Goal: Task Accomplishment & Management: Use online tool/utility

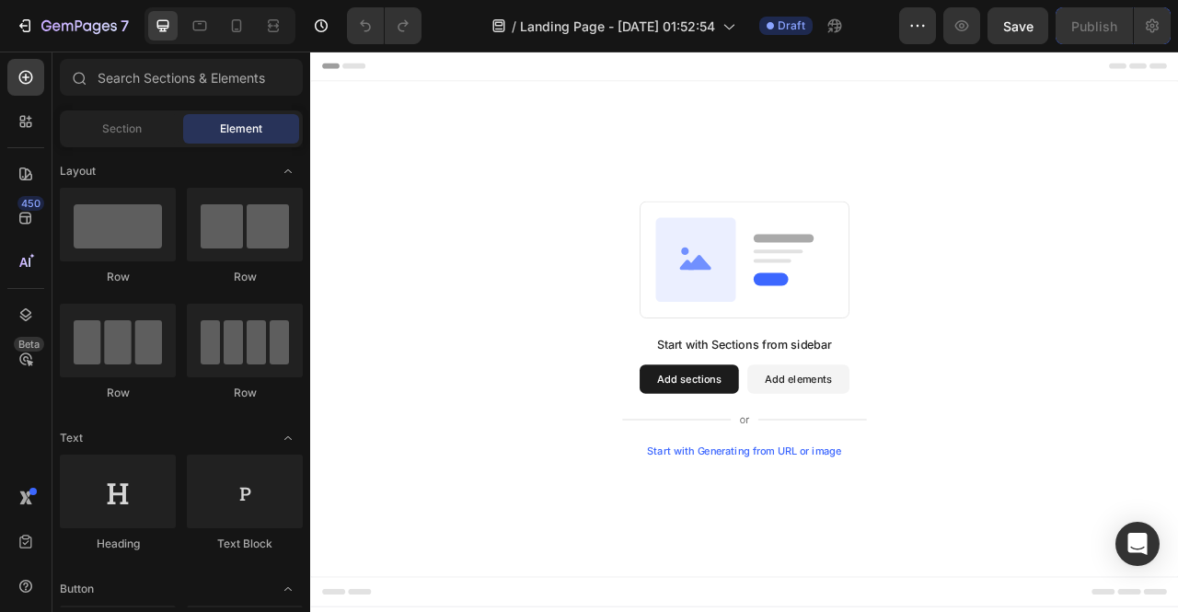
click at [796, 469] on button "Add sections" at bounding box center [792, 468] width 126 height 37
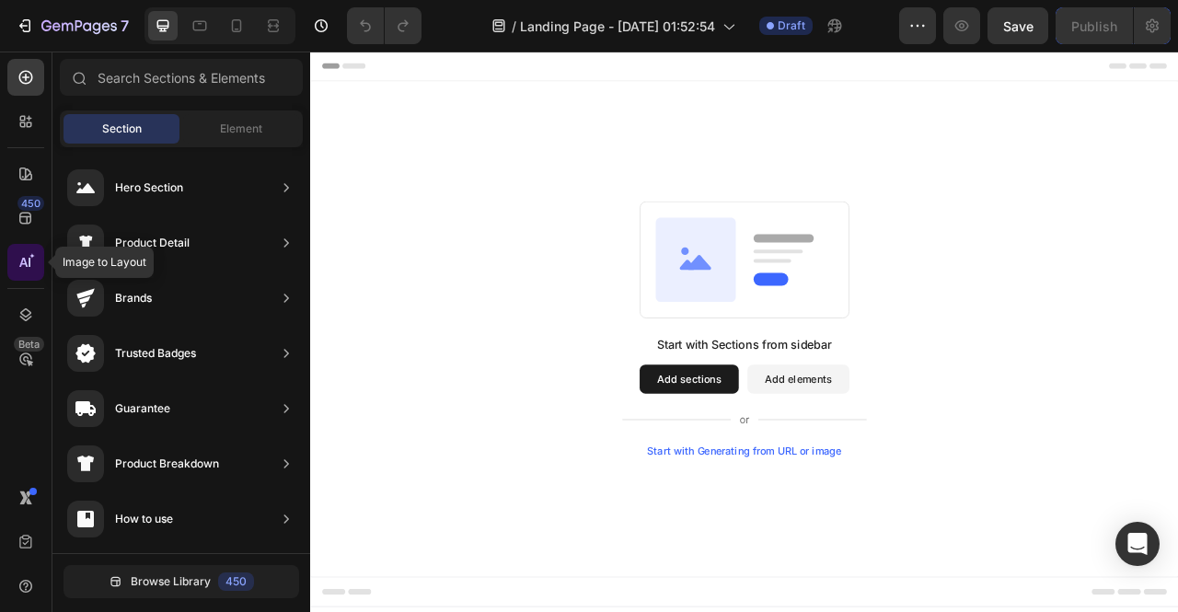
click at [29, 259] on icon at bounding box center [30, 262] width 2 height 9
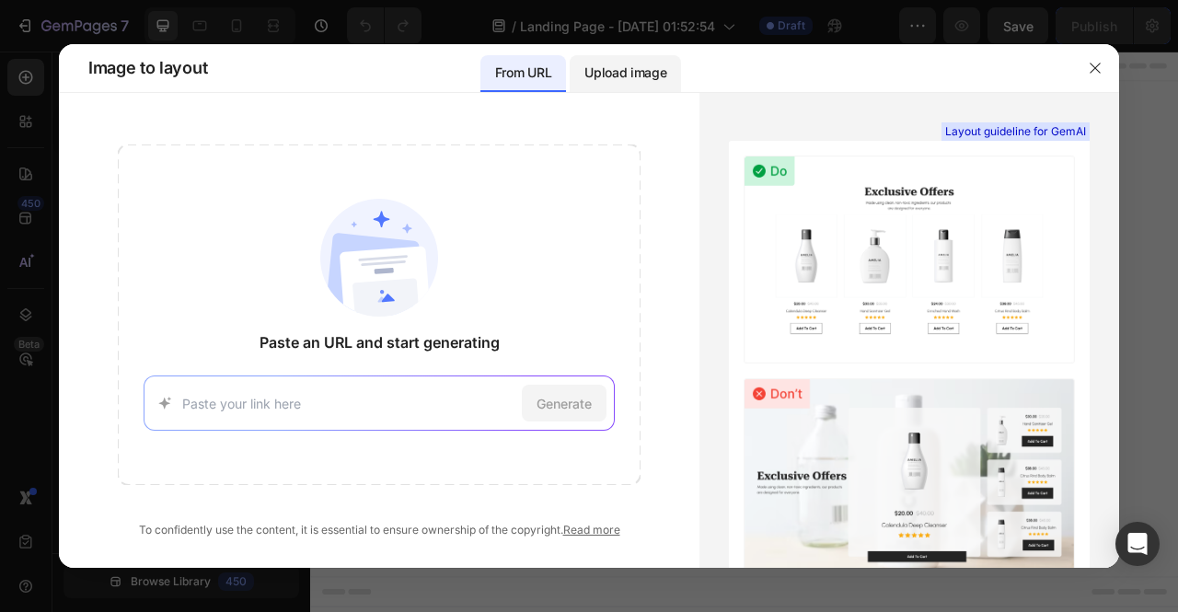
click at [631, 75] on p "Upload image" at bounding box center [626, 73] width 82 height 22
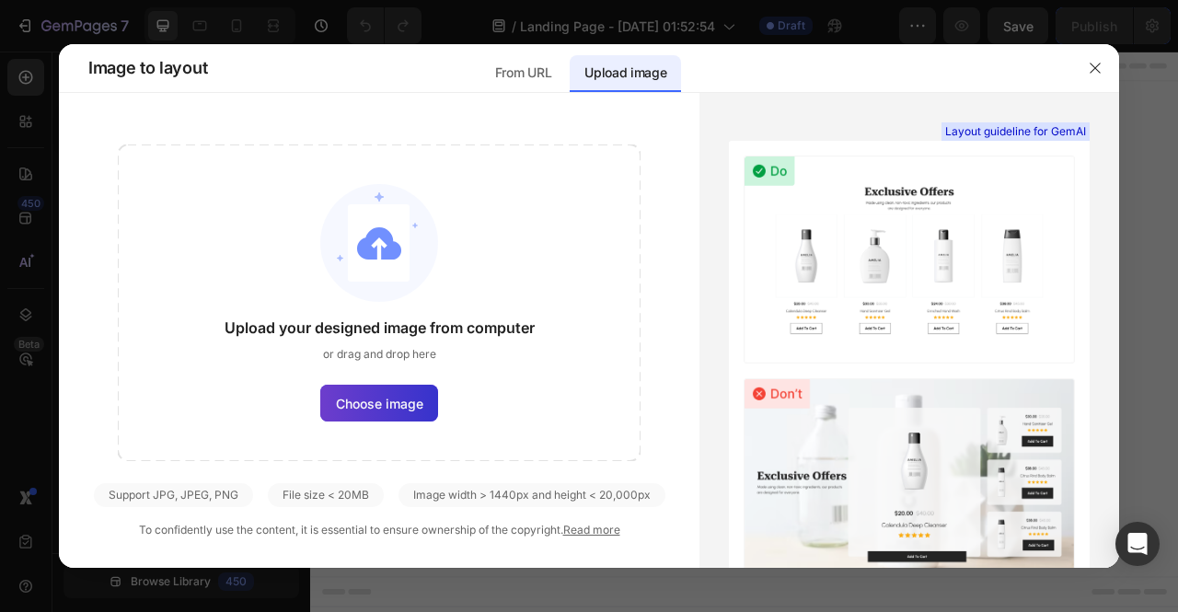
click at [388, 402] on span "Choose image" at bounding box center [379, 403] width 87 height 19
click at [0, 0] on input "Choose image" at bounding box center [0, 0] width 0 height 0
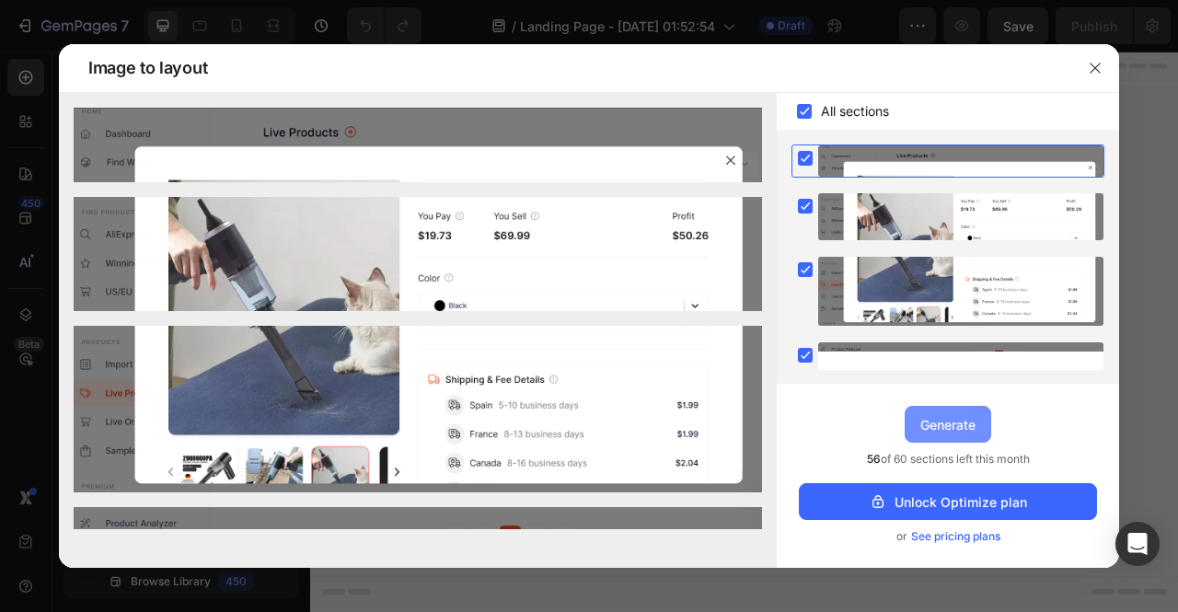
click at [941, 415] on div "Generate" at bounding box center [948, 424] width 55 height 19
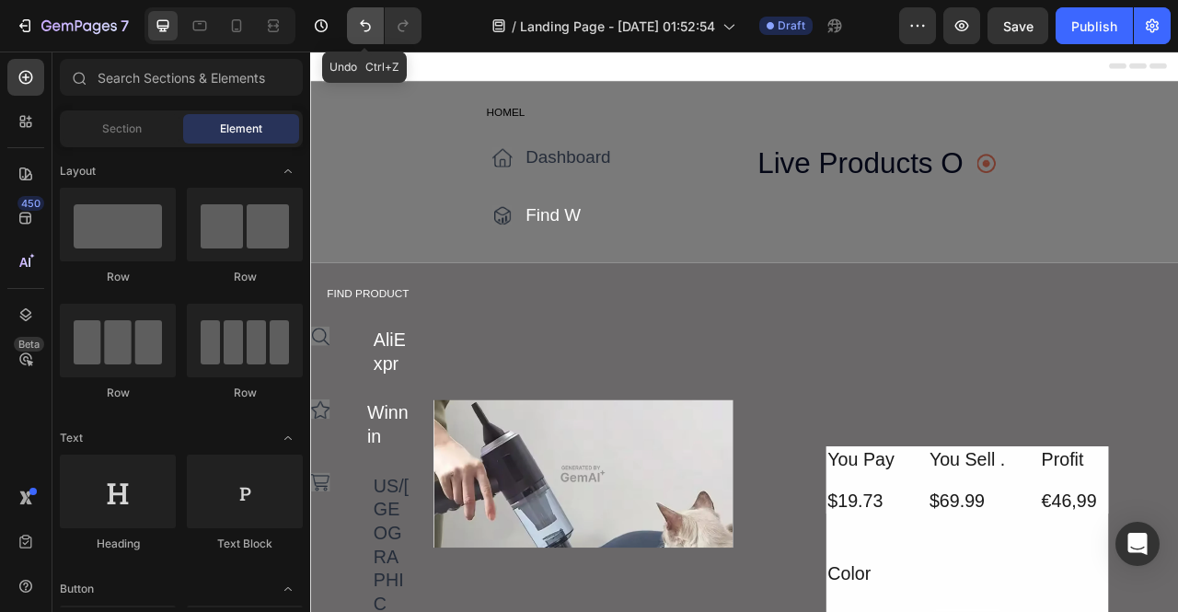
click at [368, 25] on icon "Undo/Redo" at bounding box center [365, 26] width 18 height 18
click at [368, 25] on icon "Undo/Redo" at bounding box center [365, 26] width 11 height 12
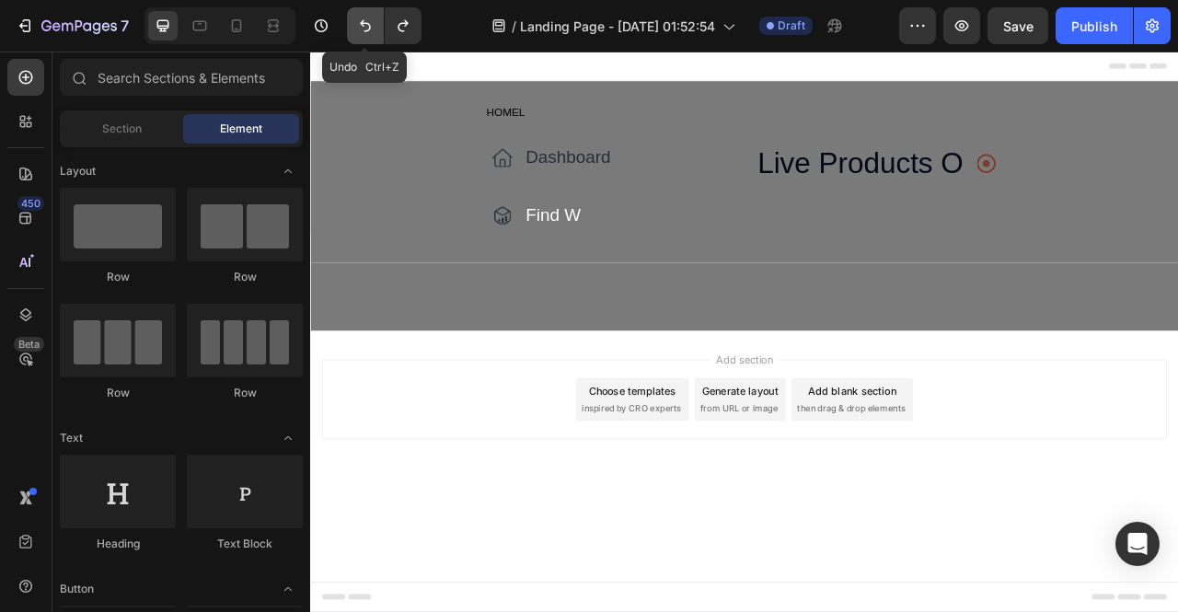
click at [368, 25] on icon "Undo/Redo" at bounding box center [365, 26] width 11 height 12
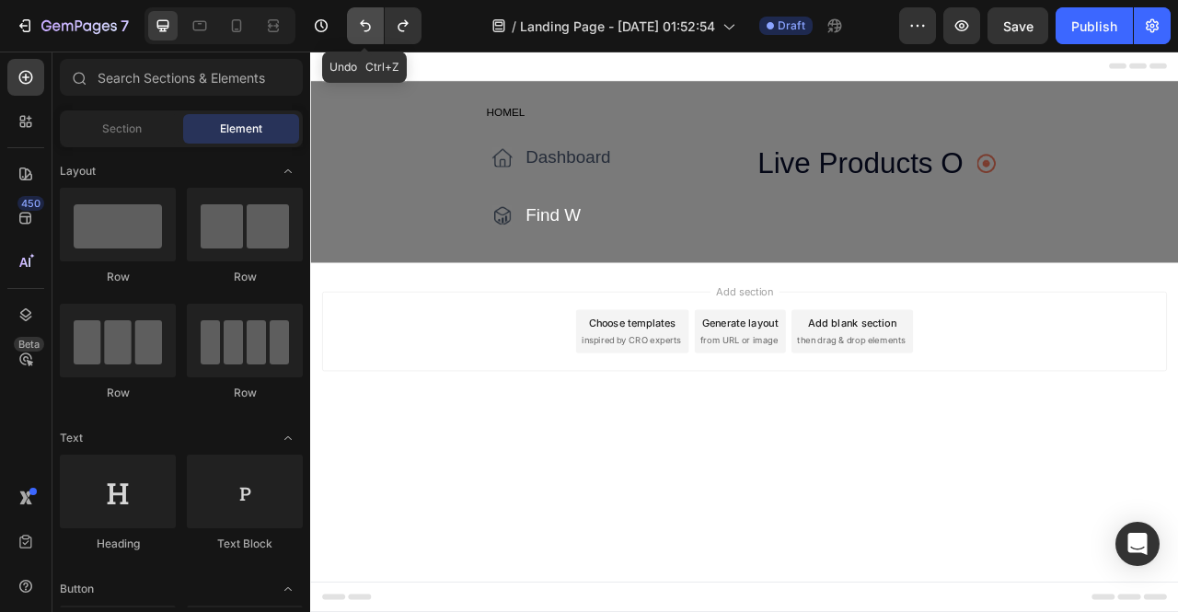
click at [369, 25] on icon "Undo/Redo" at bounding box center [365, 26] width 11 height 12
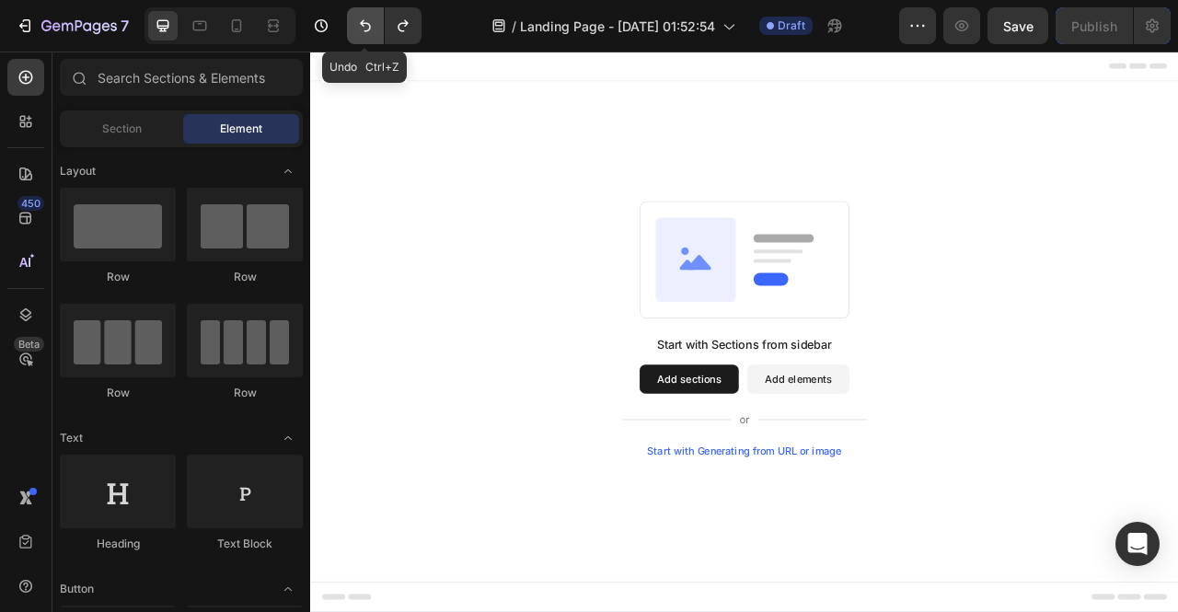
click at [370, 25] on icon "Undo/Redo" at bounding box center [365, 26] width 18 height 18
click at [927, 470] on button "Add elements" at bounding box center [931, 468] width 130 height 37
click at [935, 465] on button "Add elements" at bounding box center [931, 468] width 130 height 37
click at [934, 466] on button "Add elements" at bounding box center [931, 468] width 130 height 37
click at [826, 464] on button "Add sections" at bounding box center [792, 468] width 126 height 37
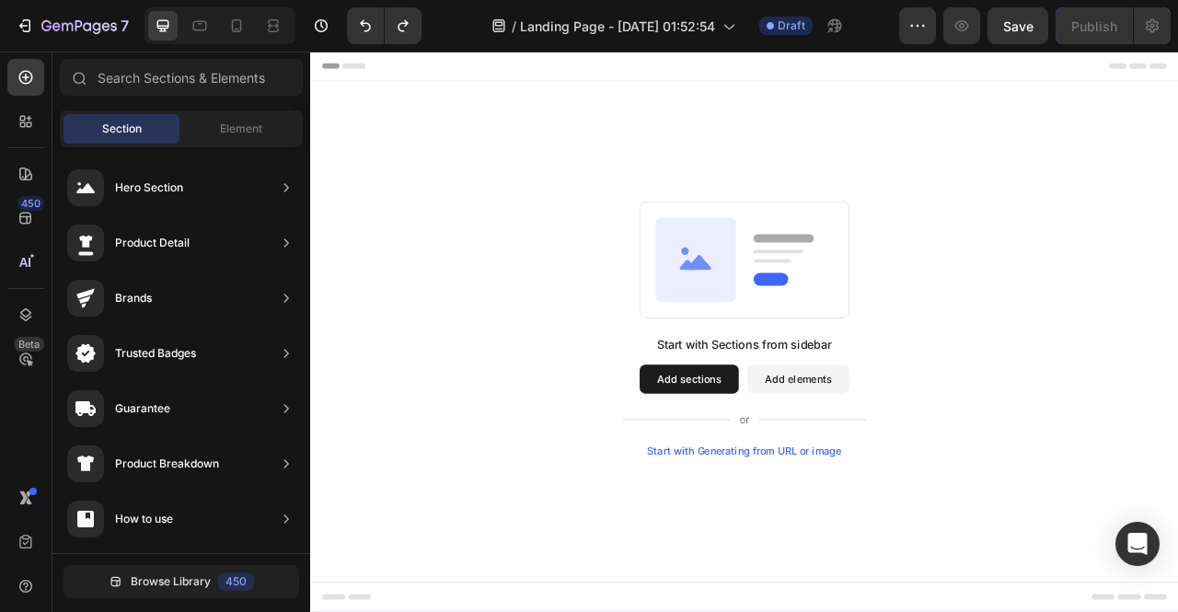
click at [887, 468] on button "Add elements" at bounding box center [931, 468] width 130 height 37
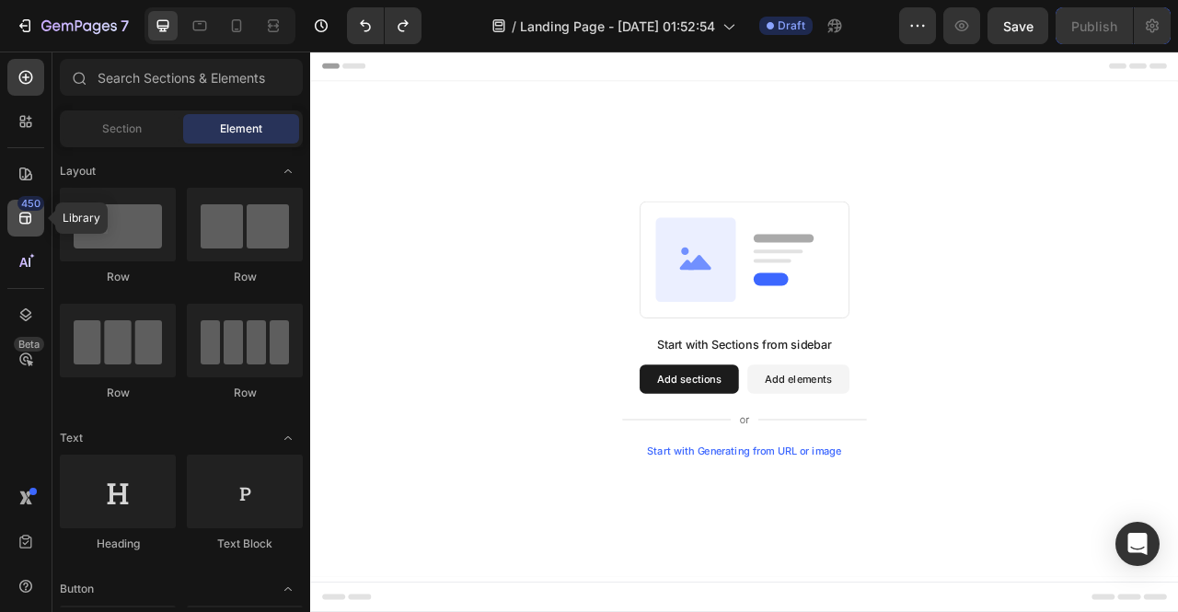
click at [28, 224] on icon at bounding box center [26, 218] width 18 height 18
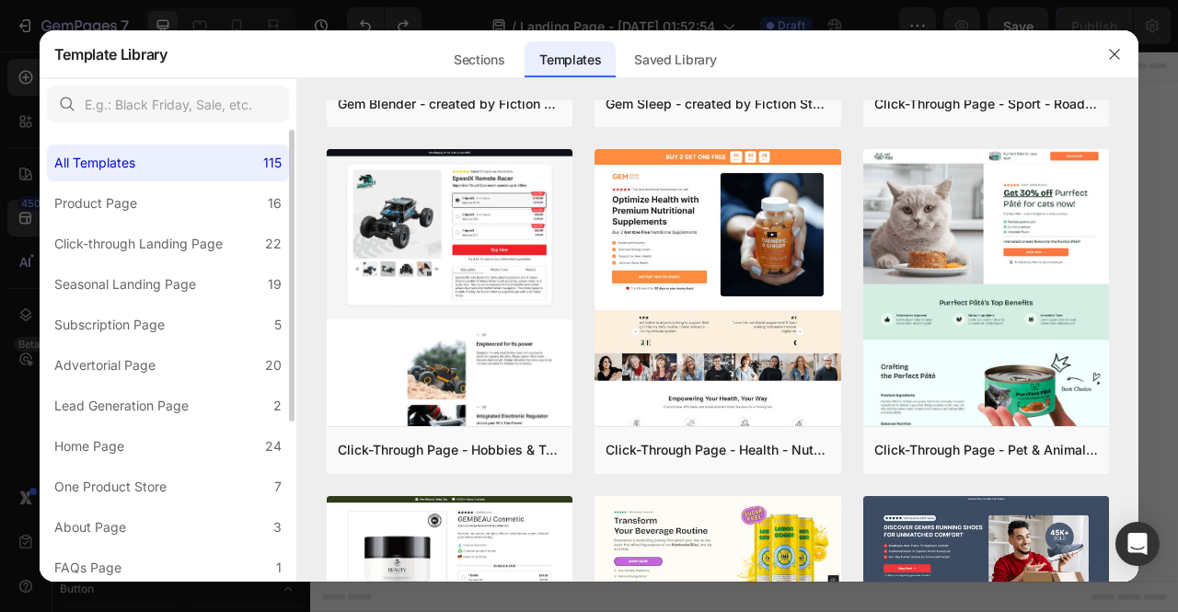
click at [166, 184] on div "All Templates 115 Product Page 16 Click-through Landing Page 22 Seasonal Landin…" at bounding box center [168, 480] width 257 height 700
click at [172, 200] on label "Product Page 16" at bounding box center [168, 203] width 242 height 37
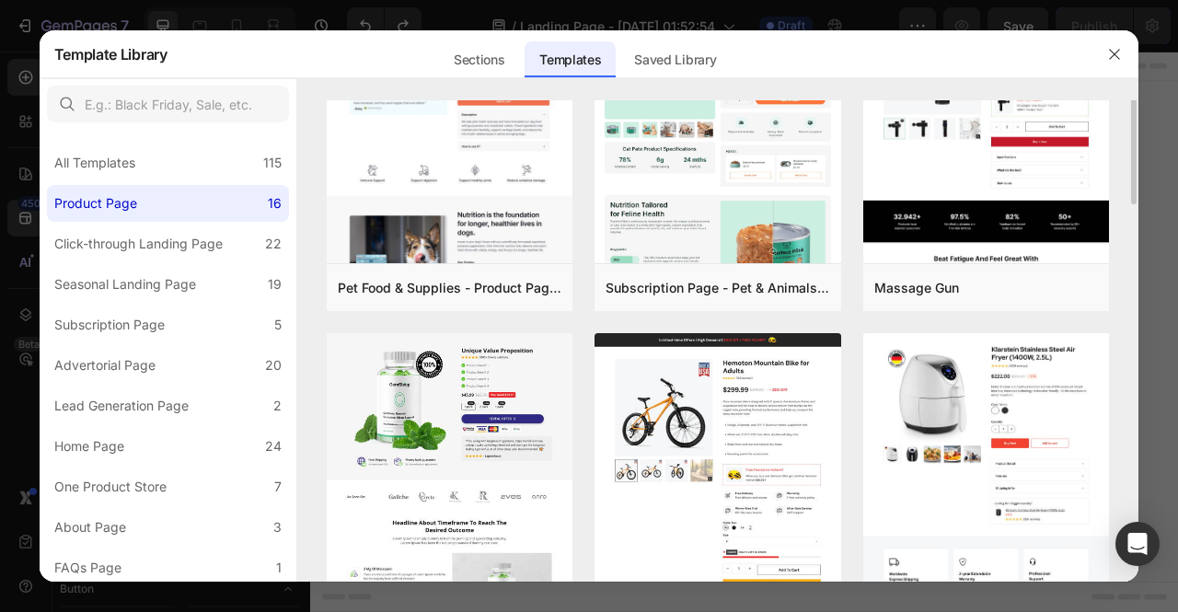
scroll to position [276, 0]
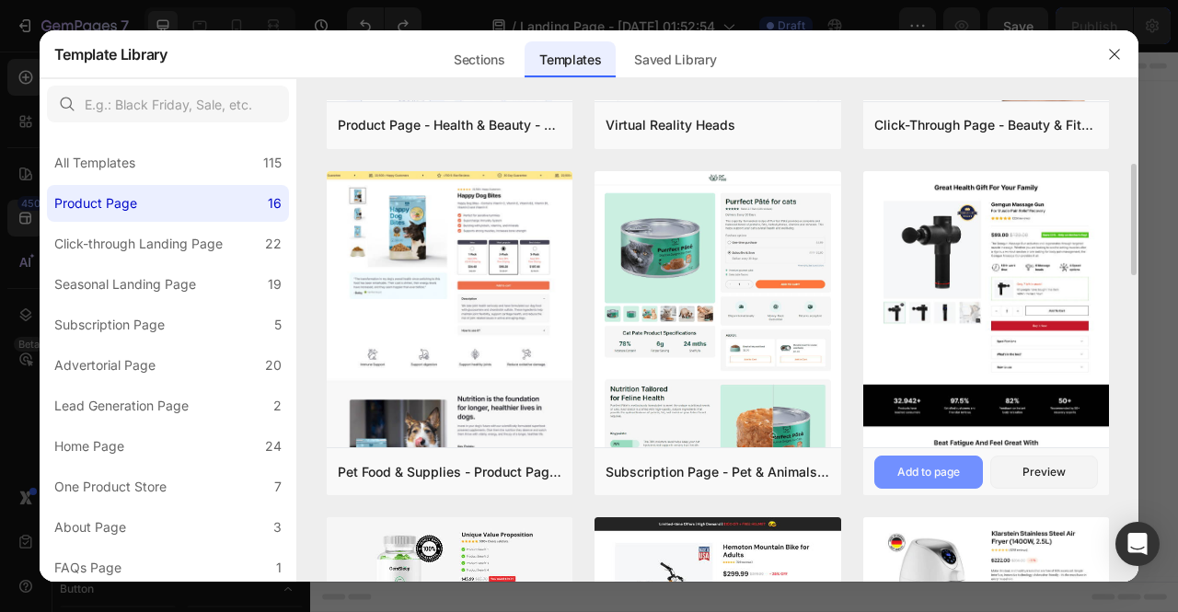
click at [956, 474] on div "Add to page" at bounding box center [929, 472] width 63 height 17
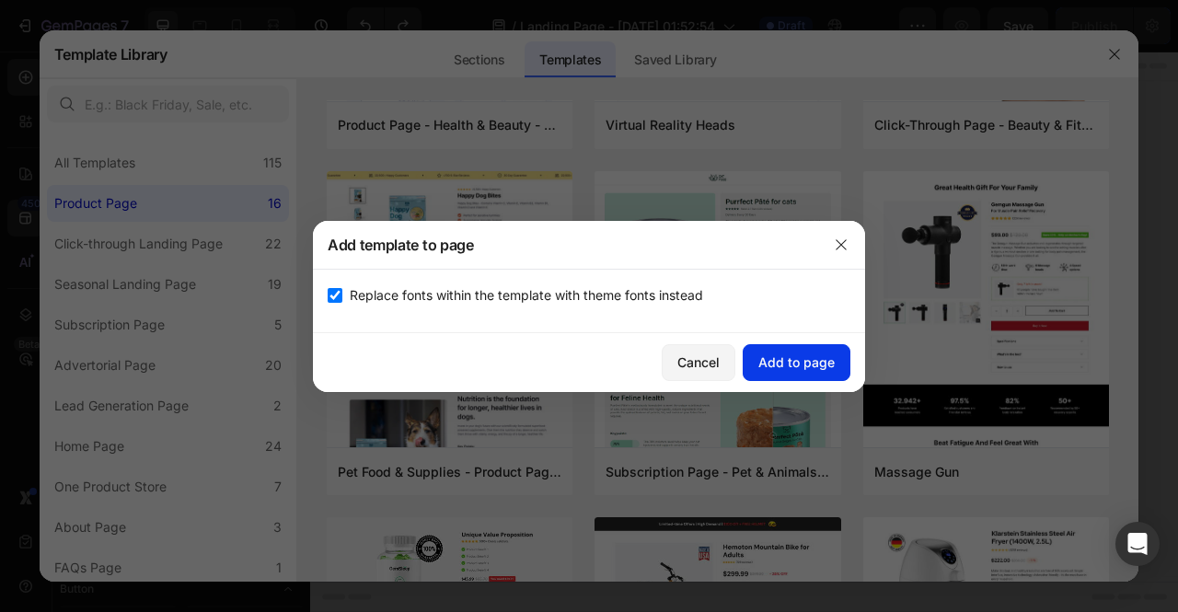
click at [805, 362] on div "Add to page" at bounding box center [797, 362] width 76 height 19
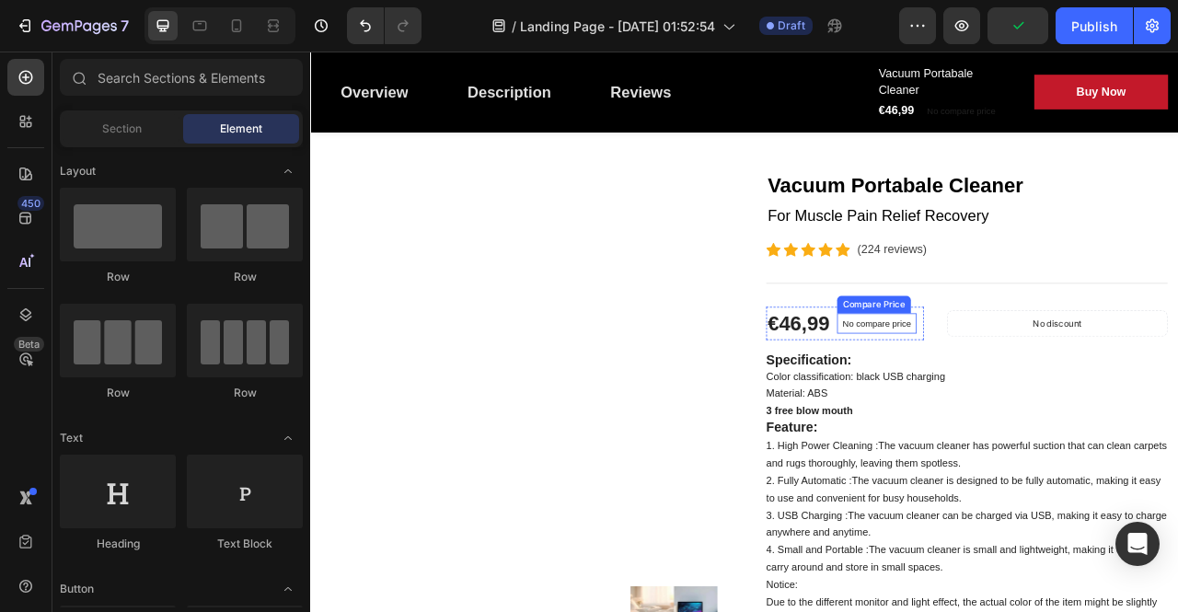
scroll to position [184, 0]
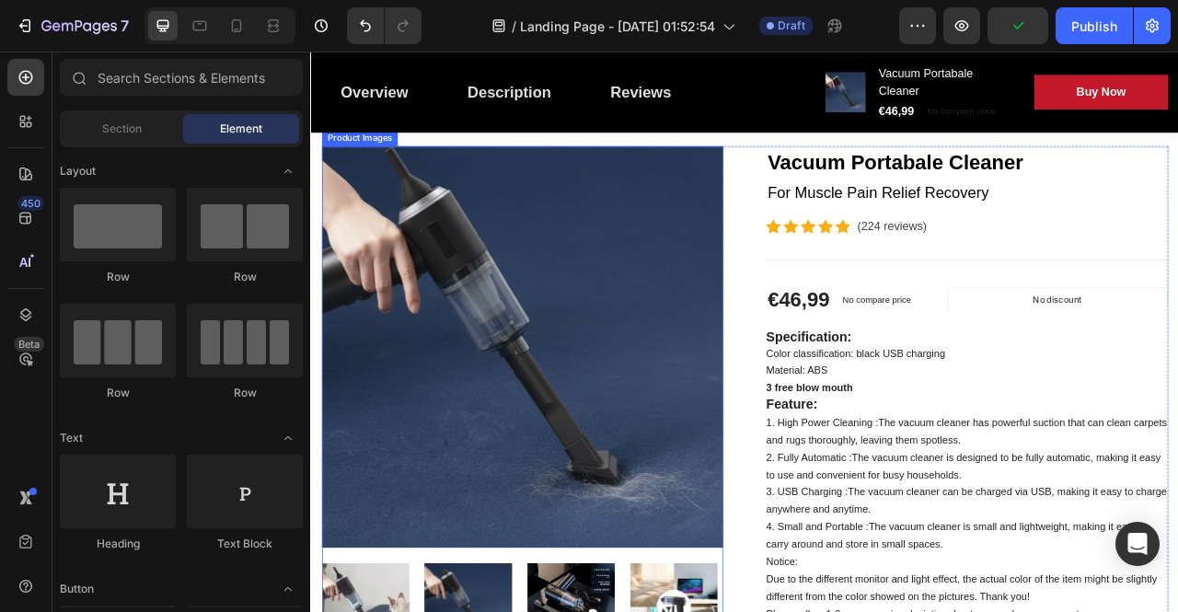
click at [683, 509] on img at bounding box center [579, 427] width 511 height 511
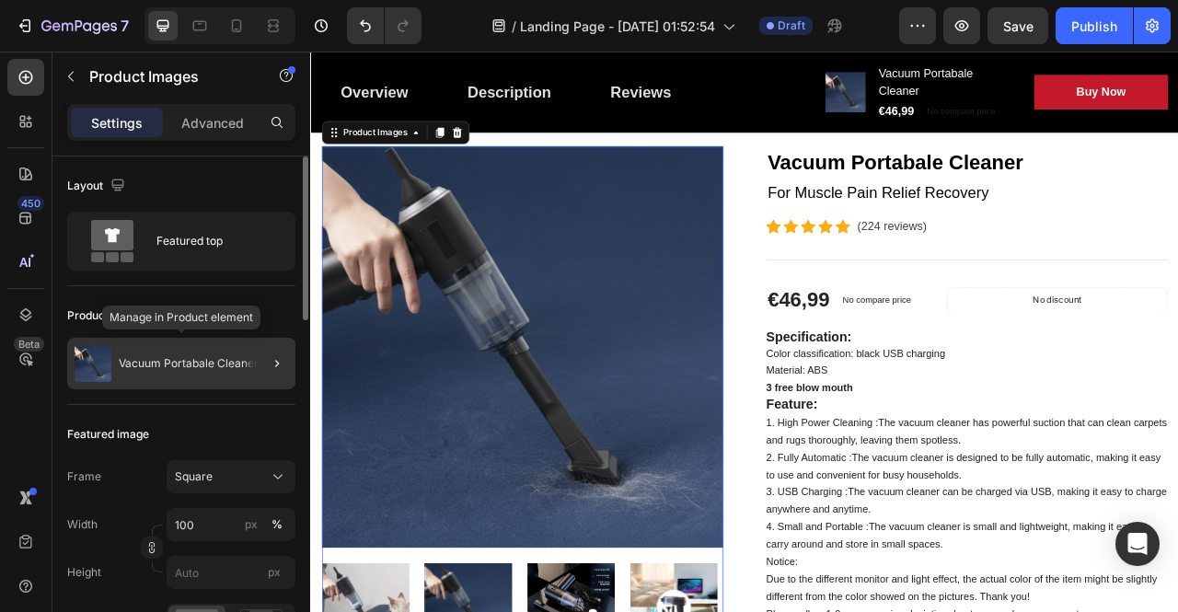
click at [175, 360] on p "Vacuum Portabale Cleaner" at bounding box center [189, 363] width 140 height 13
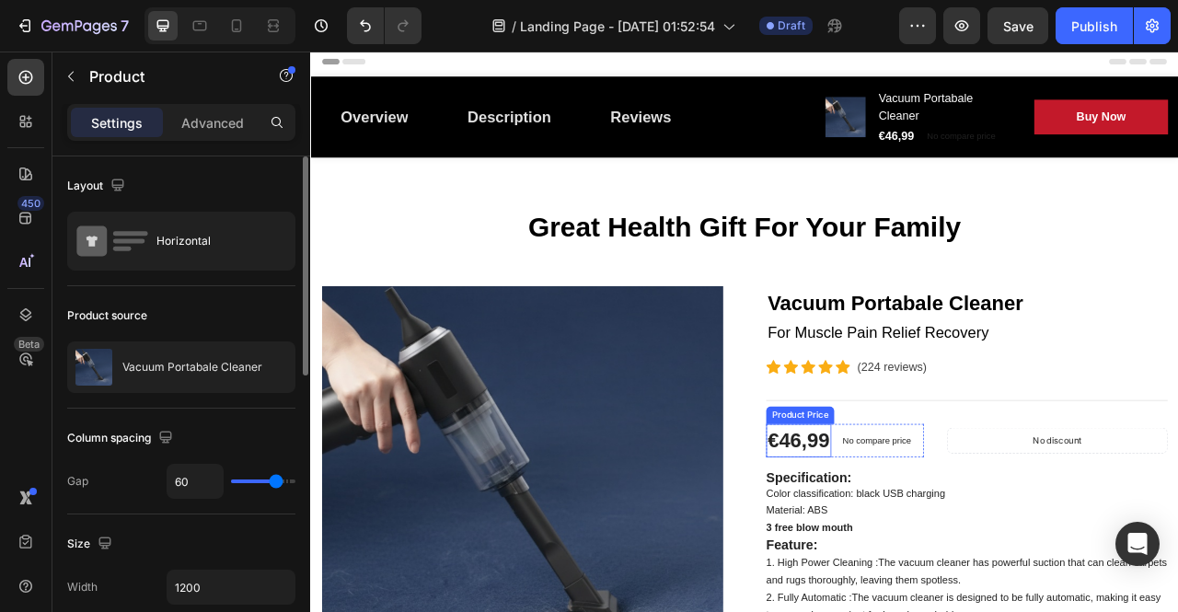
scroll to position [0, 0]
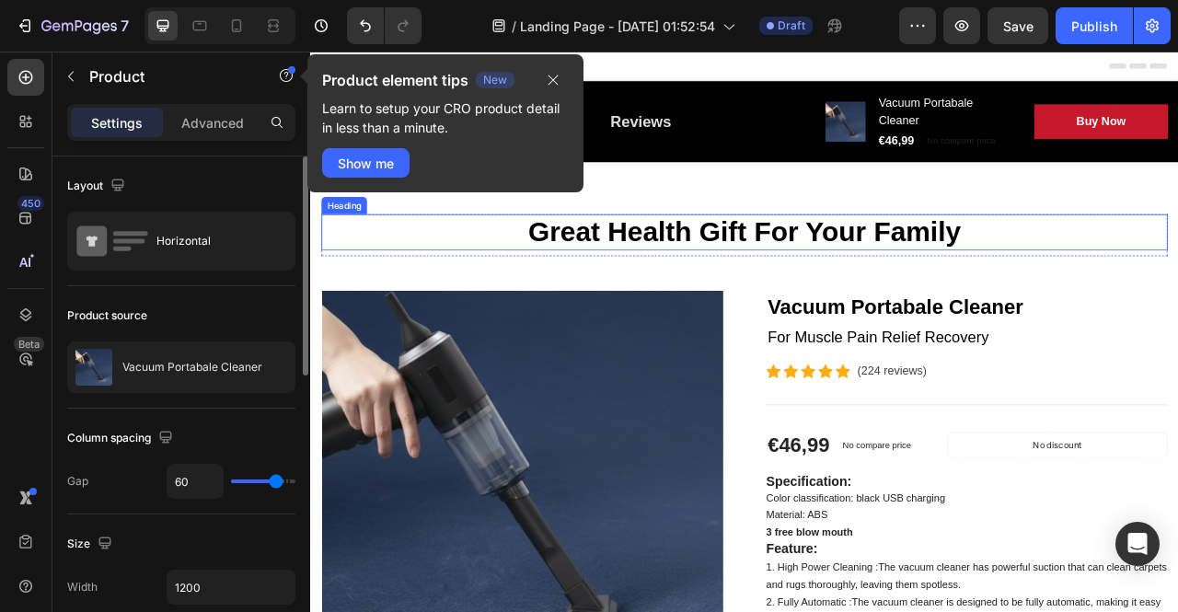
click at [1177, 275] on p "Great Health Gift For Your Family" at bounding box center [862, 282] width 1073 height 42
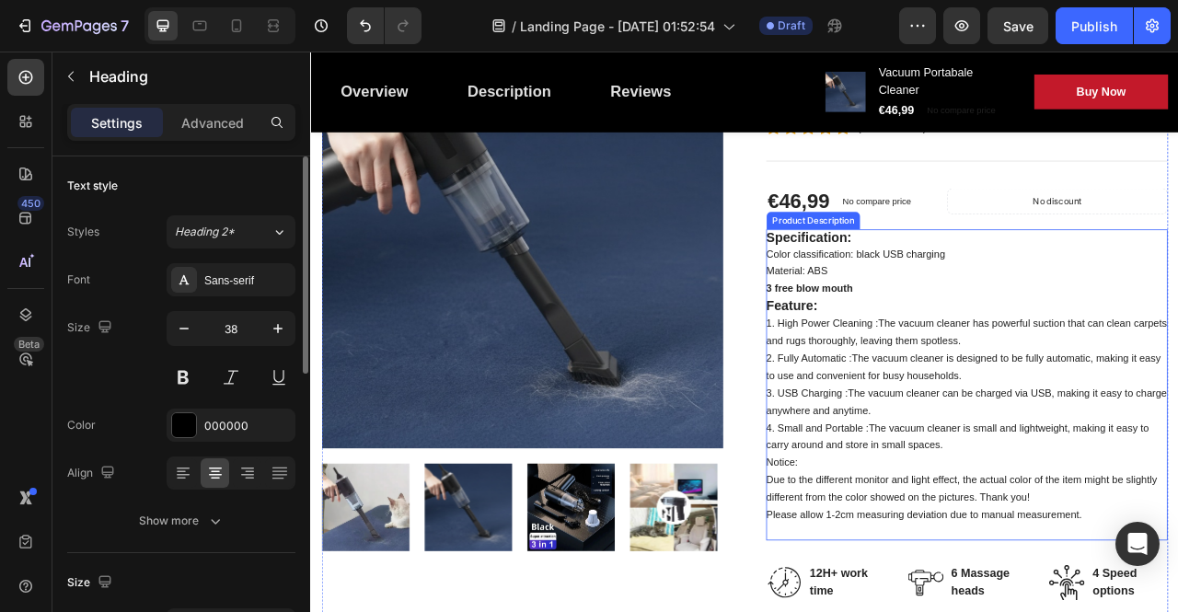
scroll to position [368, 0]
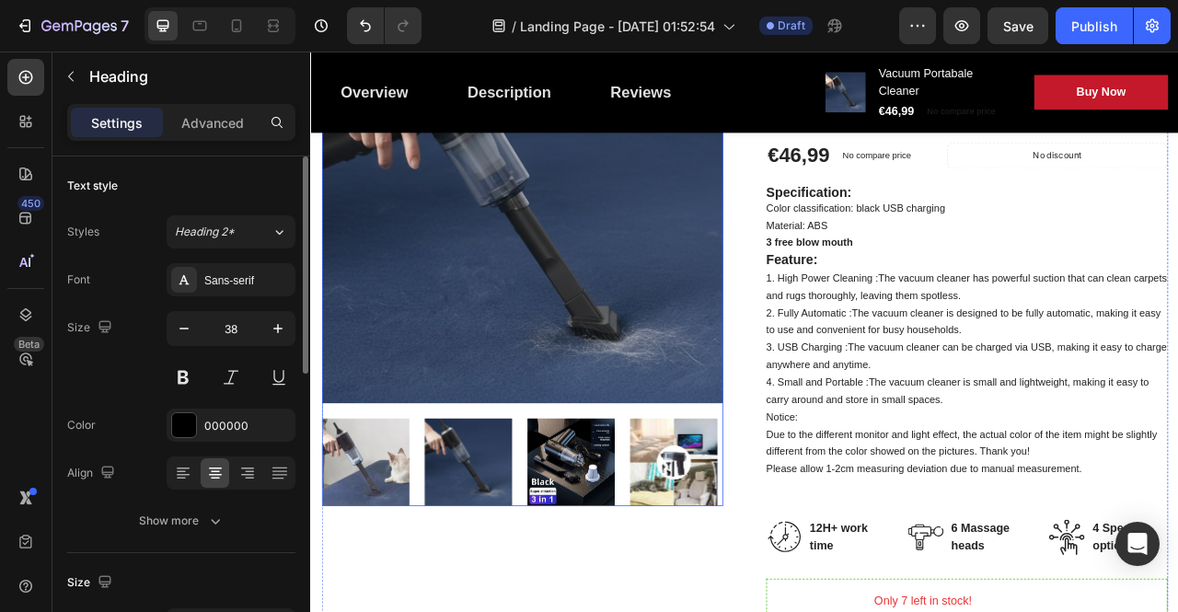
click at [359, 588] on img at bounding box center [379, 573] width 111 height 111
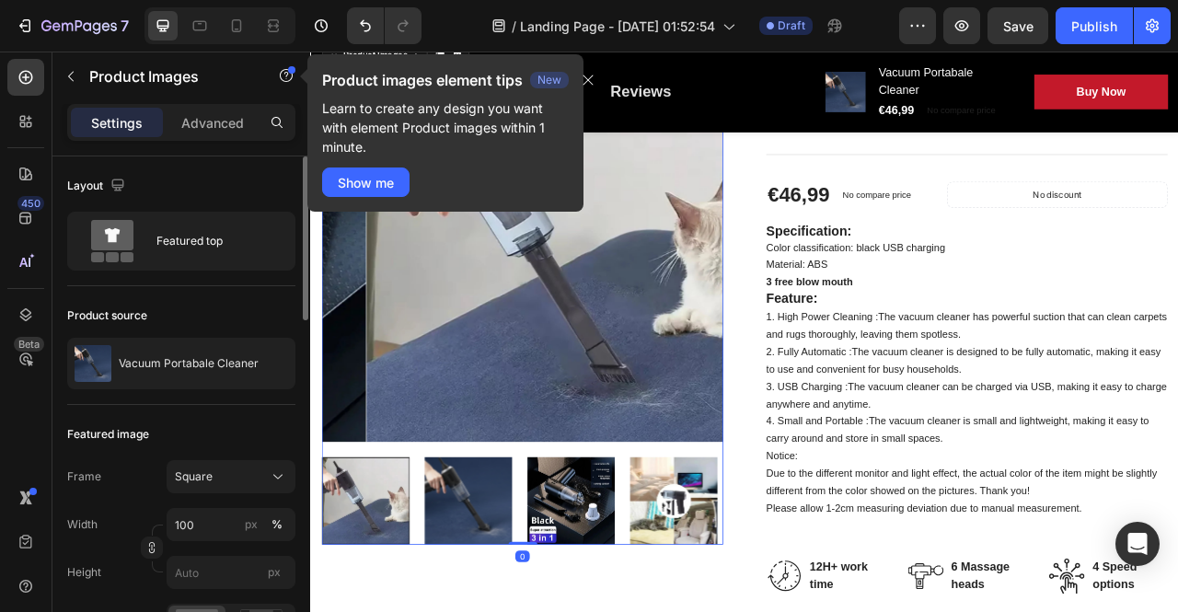
scroll to position [276, 0]
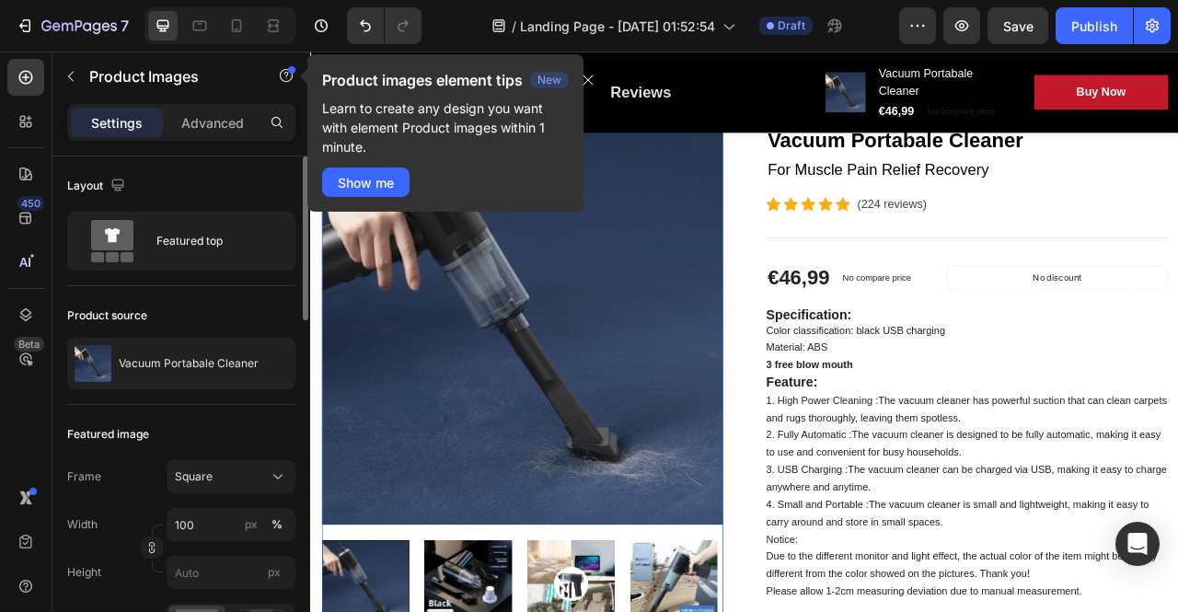
scroll to position [184, 0]
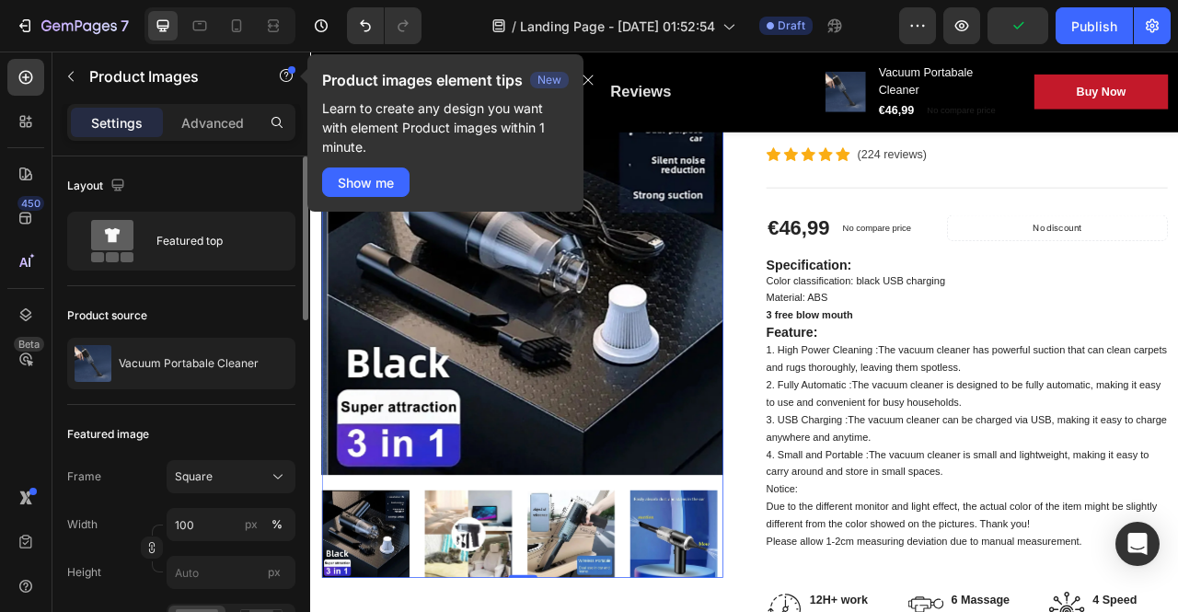
scroll to position [368, 0]
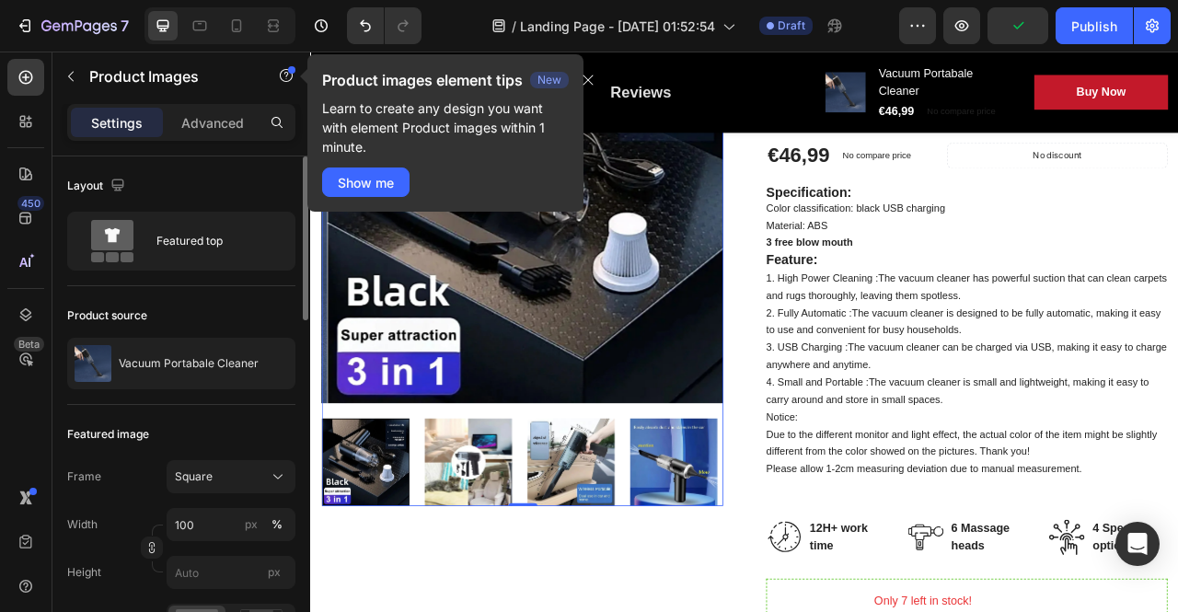
click at [434, 578] on div at bounding box center [579, 573] width 511 height 111
click at [422, 574] on div at bounding box center [379, 573] width 111 height 111
click at [691, 550] on img at bounding box center [640, 573] width 111 height 111
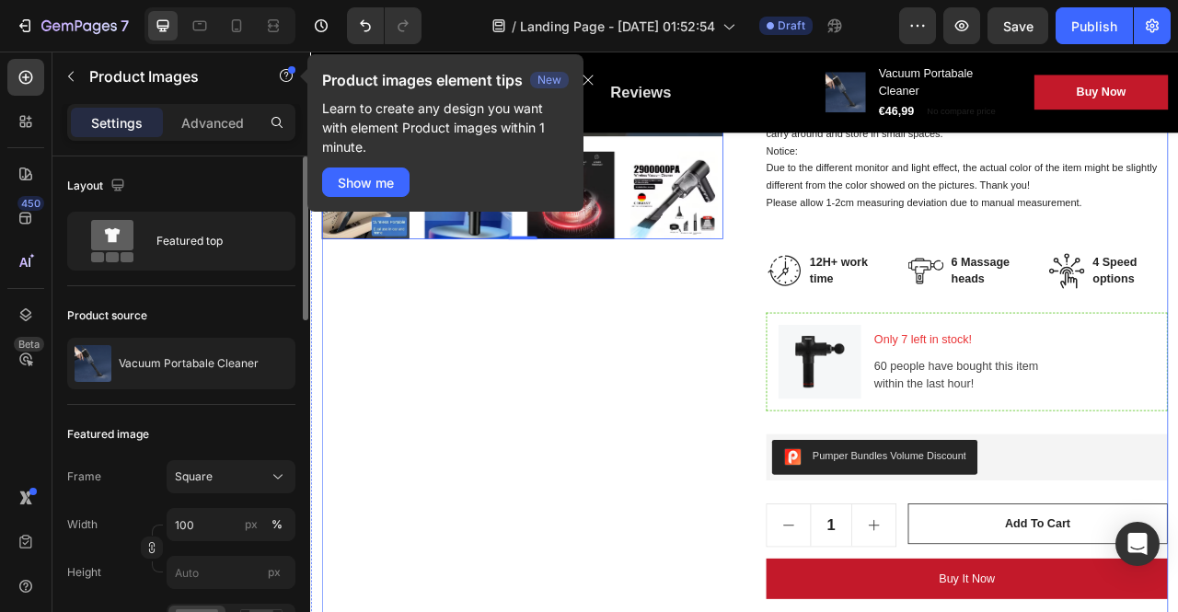
scroll to position [736, 0]
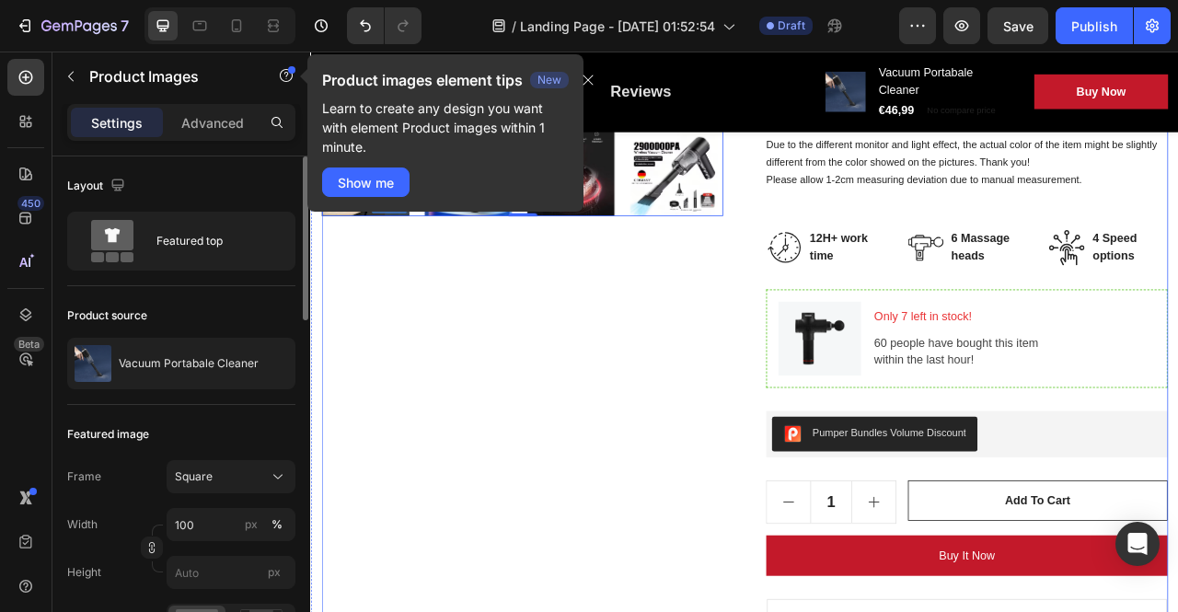
click at [564, 330] on div "Product Images 0" at bounding box center [579, 287] width 511 height 1335
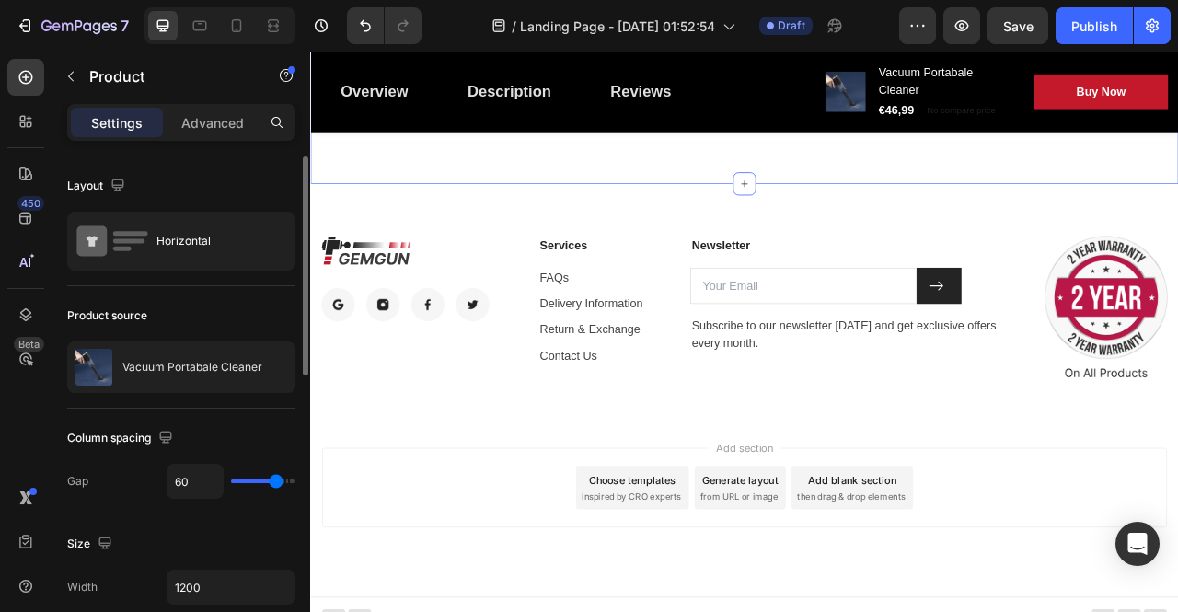
scroll to position [6911, 0]
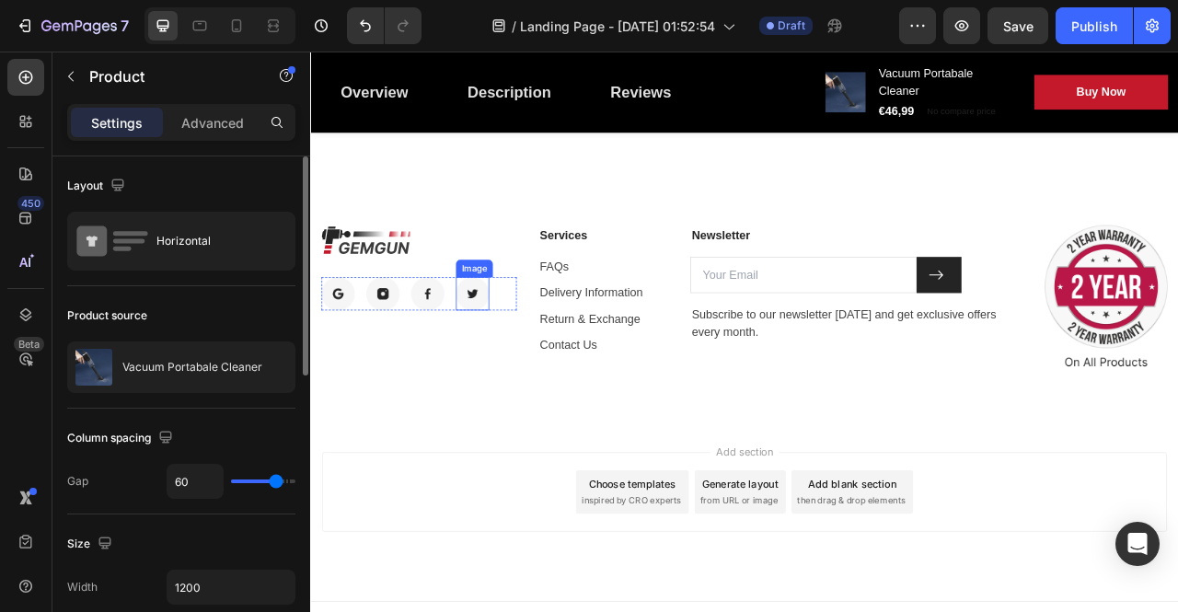
click at [518, 357] on img at bounding box center [516, 360] width 42 height 42
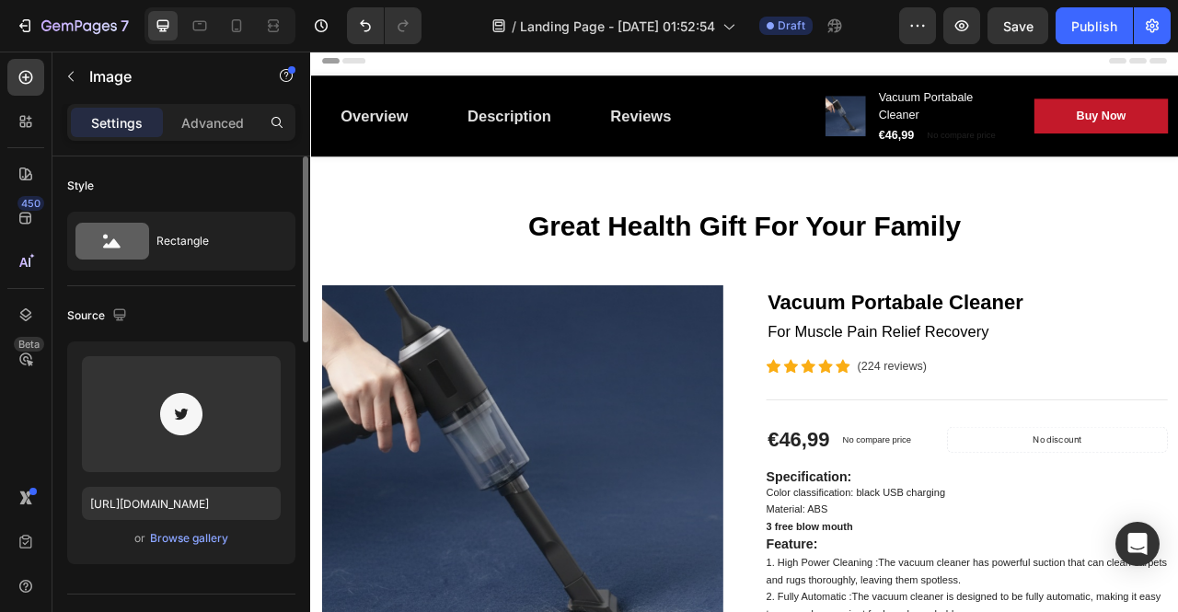
scroll to position [0, 0]
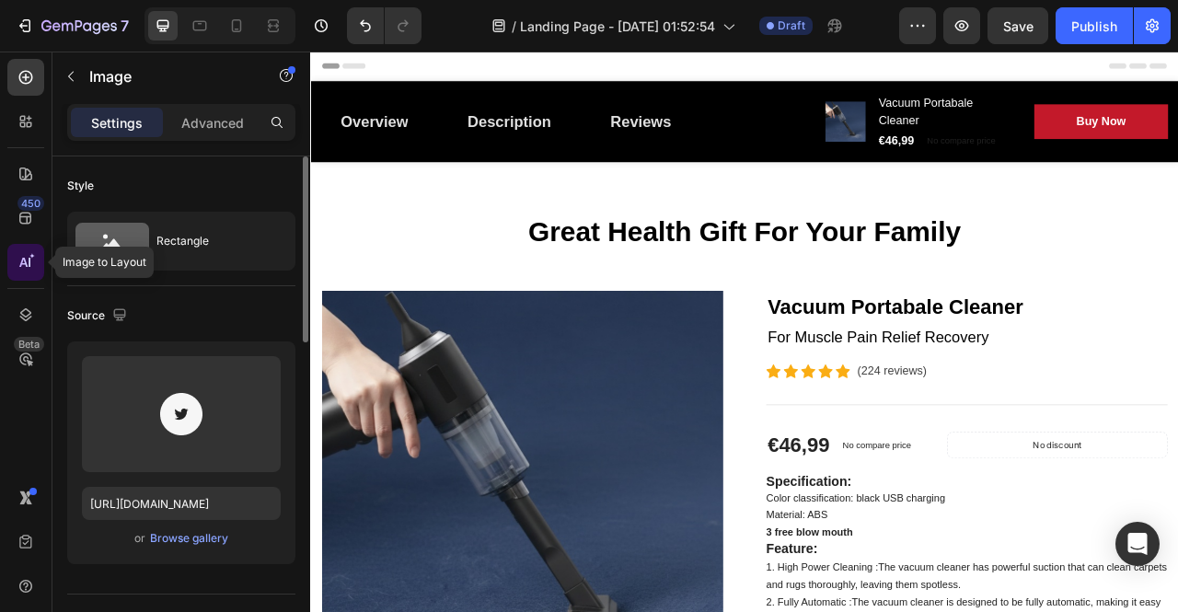
click at [20, 256] on icon at bounding box center [26, 262] width 18 height 18
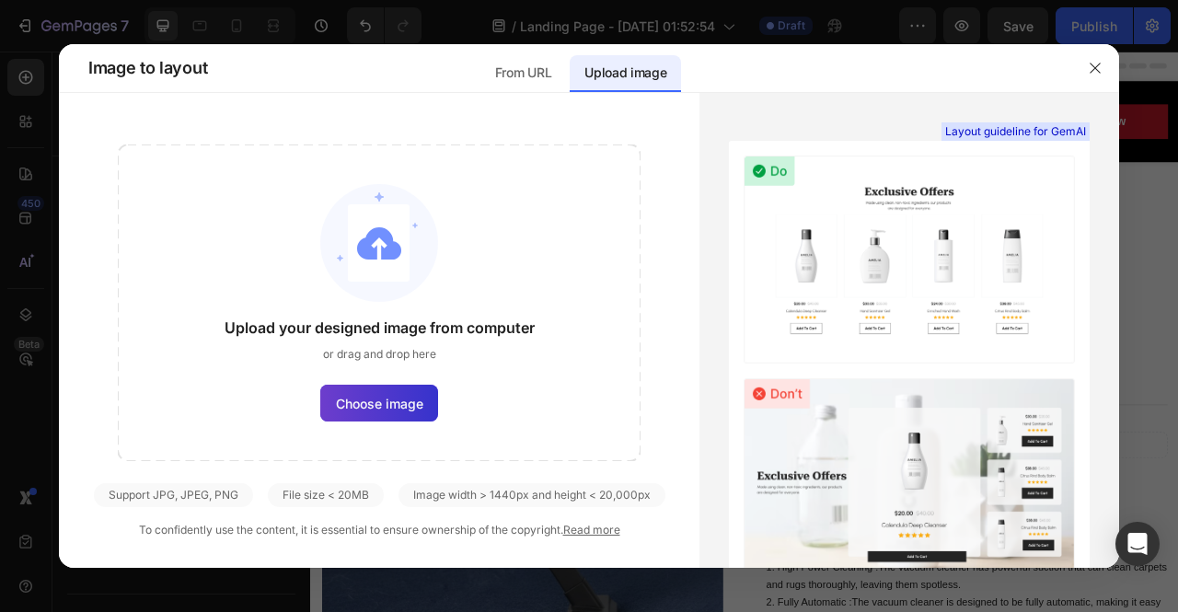
click at [409, 388] on label "Choose image" at bounding box center [379, 403] width 118 height 37
click at [0, 0] on input "Choose image" at bounding box center [0, 0] width 0 height 0
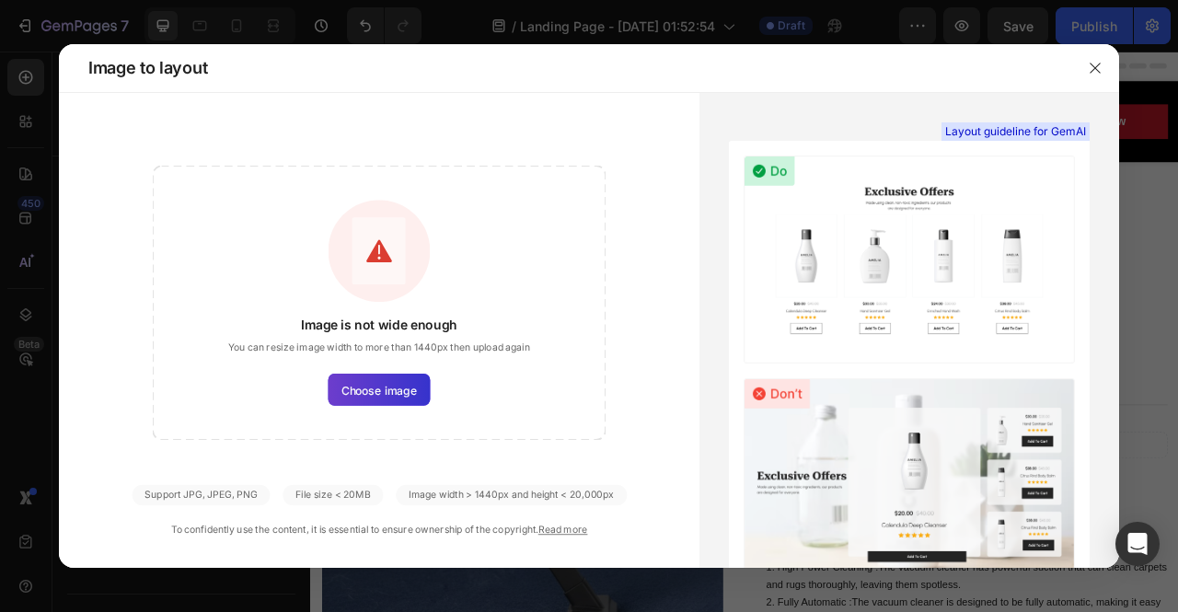
click at [410, 380] on label "Choose image" at bounding box center [380, 390] width 102 height 32
click at [0, 0] on input "Choose image" at bounding box center [0, 0] width 0 height 0
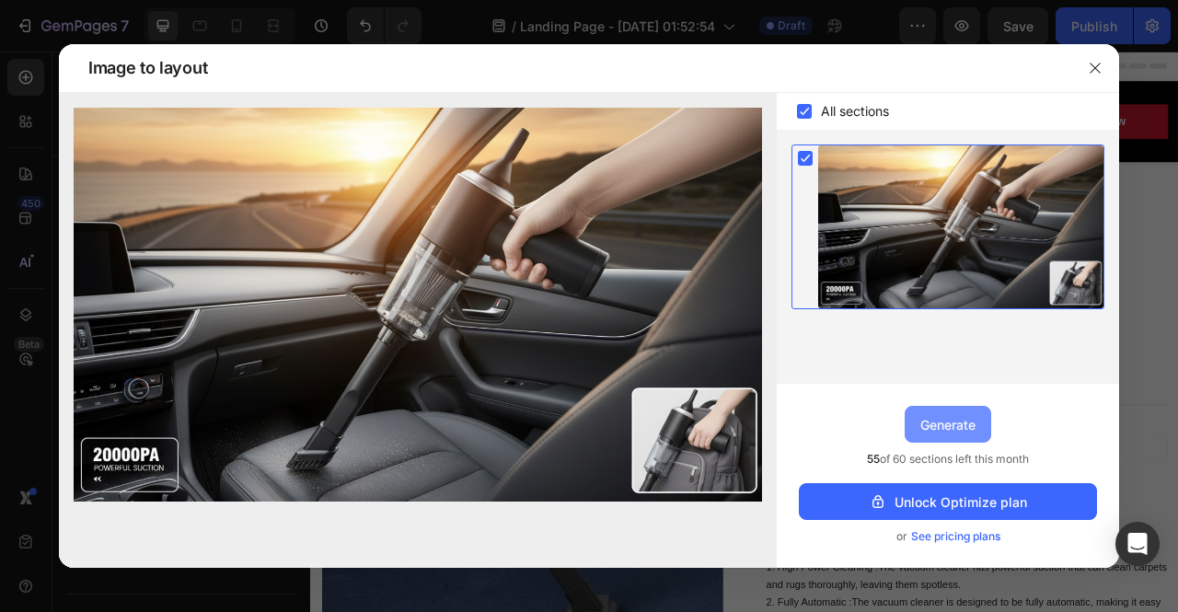
click at [974, 417] on div "Generate" at bounding box center [948, 424] width 55 height 19
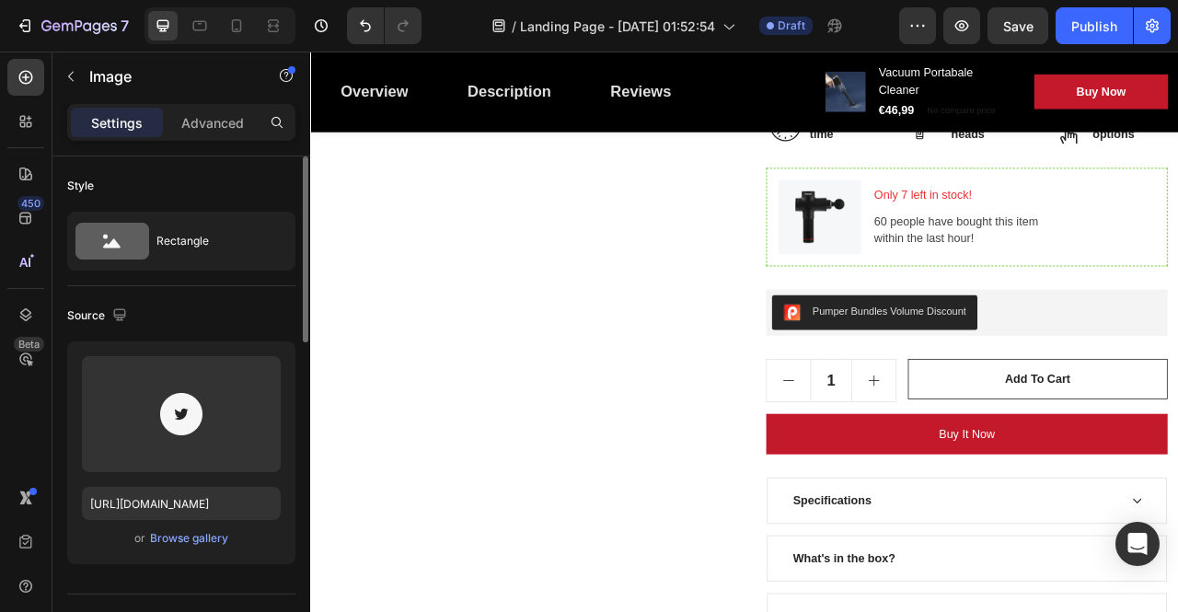
scroll to position [921, 0]
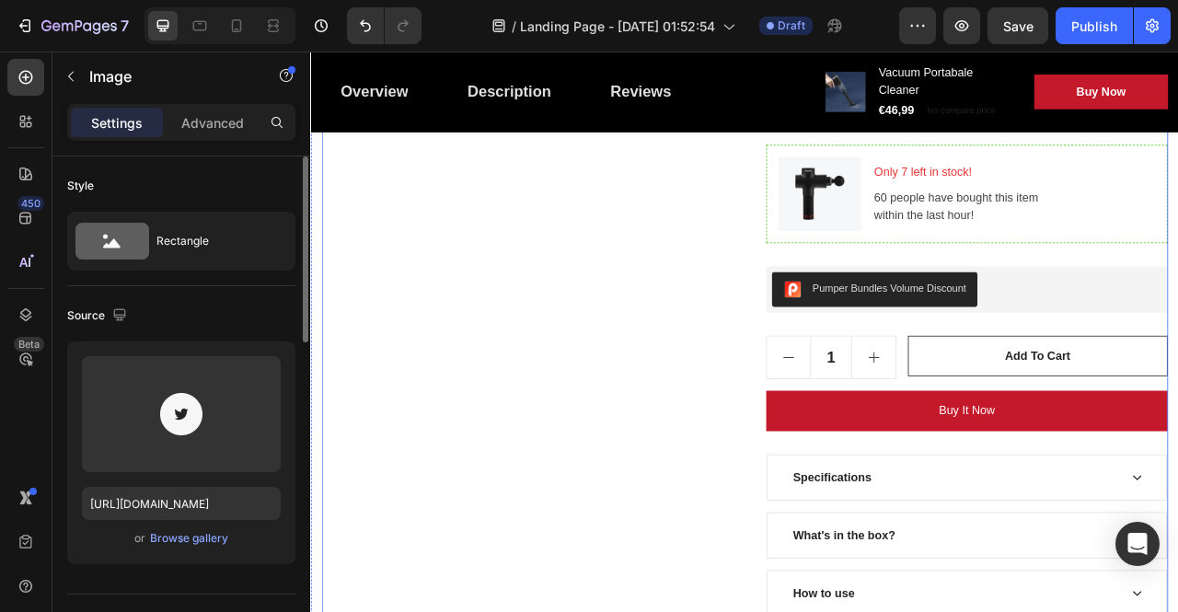
click at [825, 502] on div "Product Images" at bounding box center [579, 103] width 511 height 1335
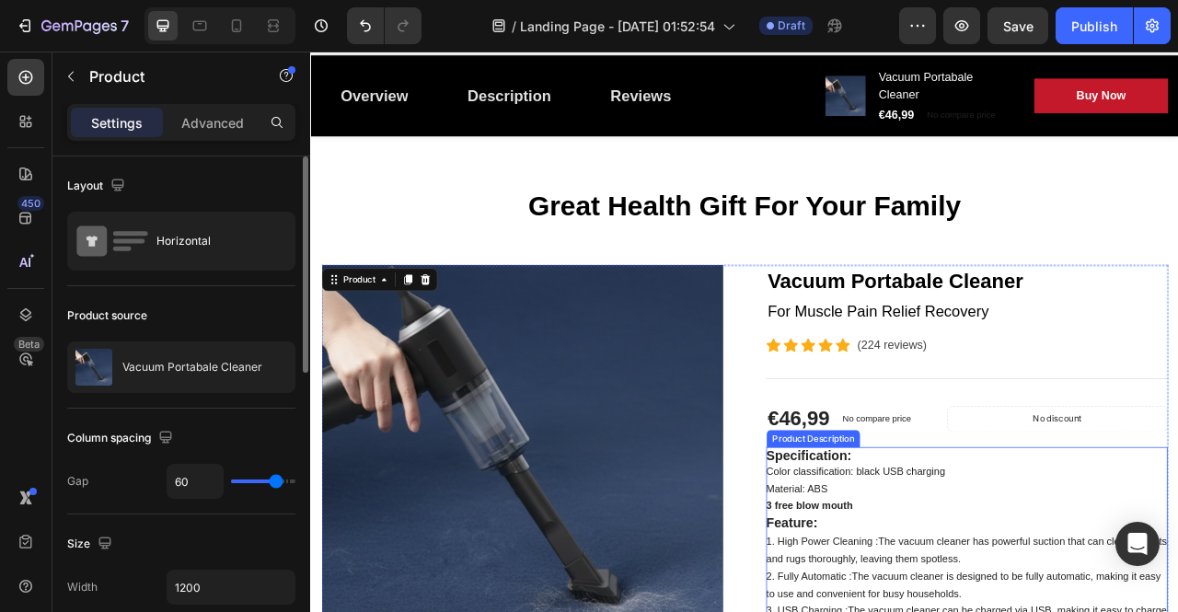
scroll to position [0, 0]
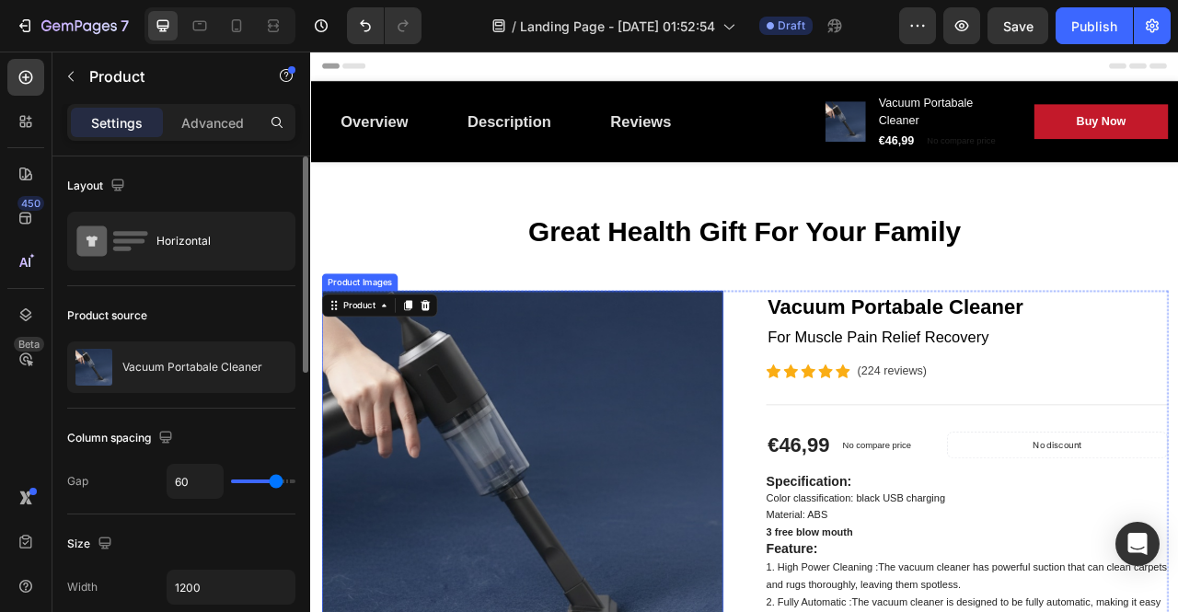
click at [631, 486] on img at bounding box center [579, 611] width 511 height 511
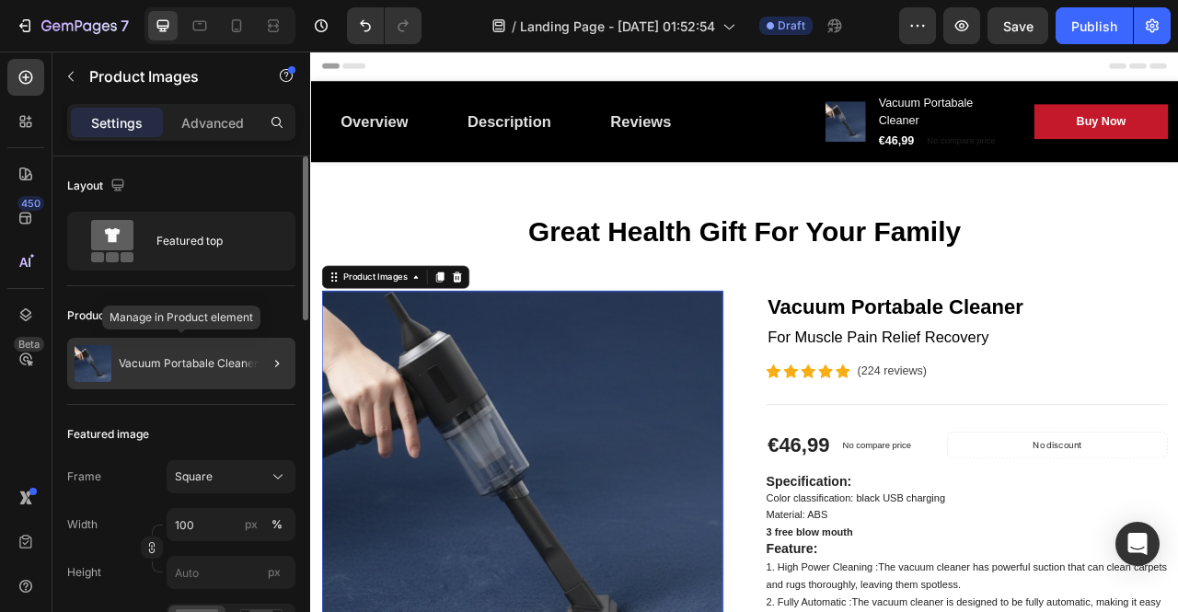
click at [151, 350] on div "Vacuum Portabale Cleaner" at bounding box center [181, 364] width 228 height 52
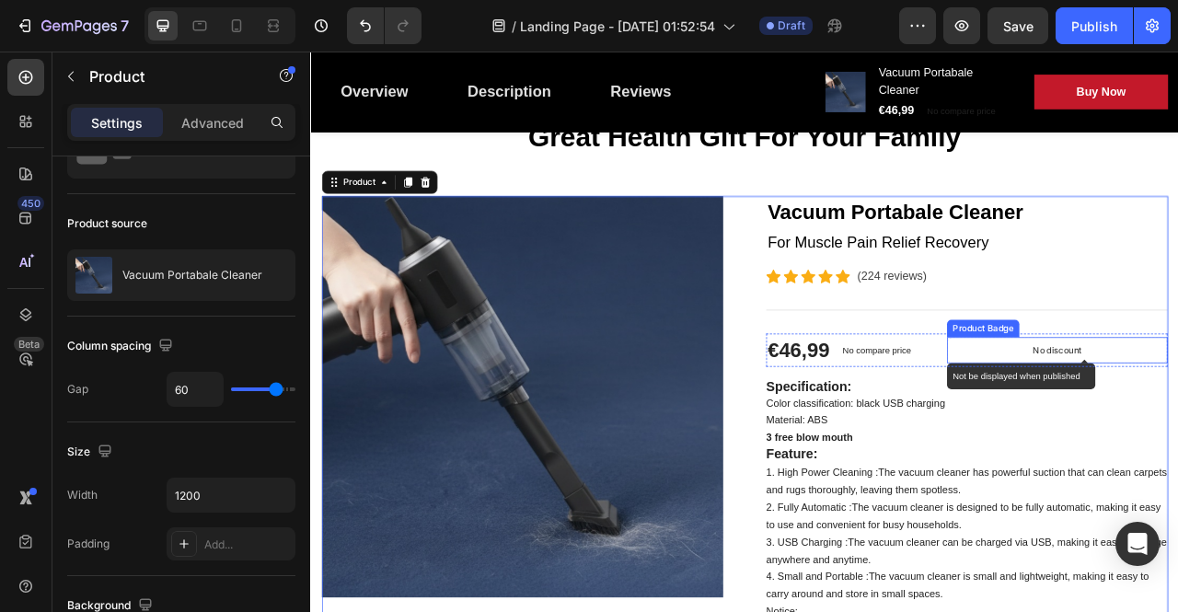
scroll to position [92, 0]
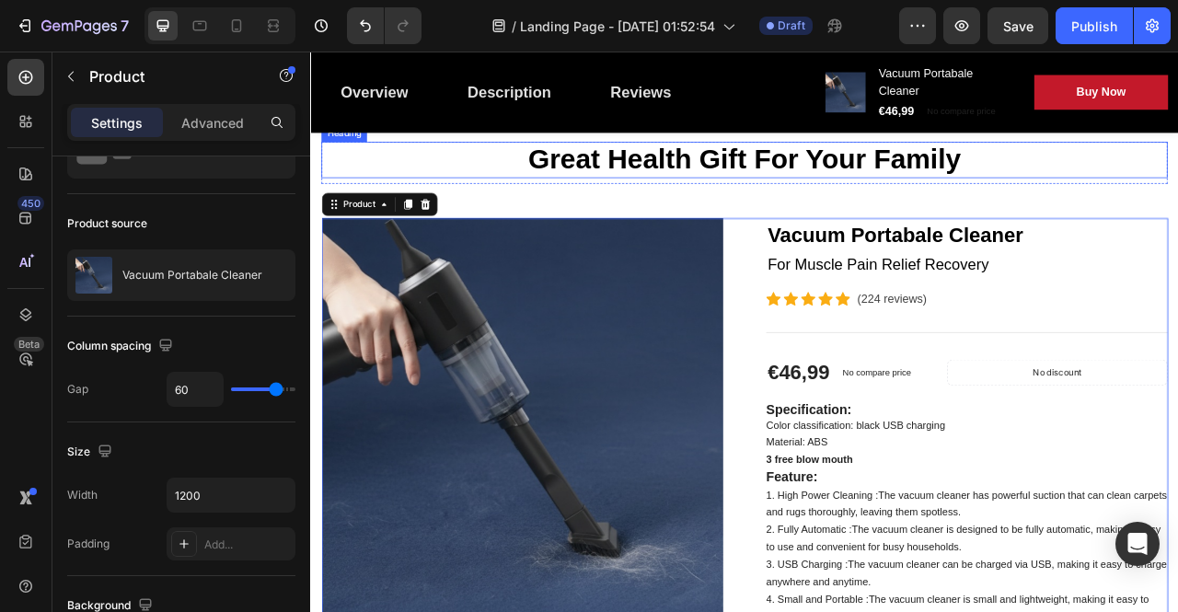
click at [511, 193] on p "Great Health Gift For Your Family" at bounding box center [862, 189] width 1073 height 42
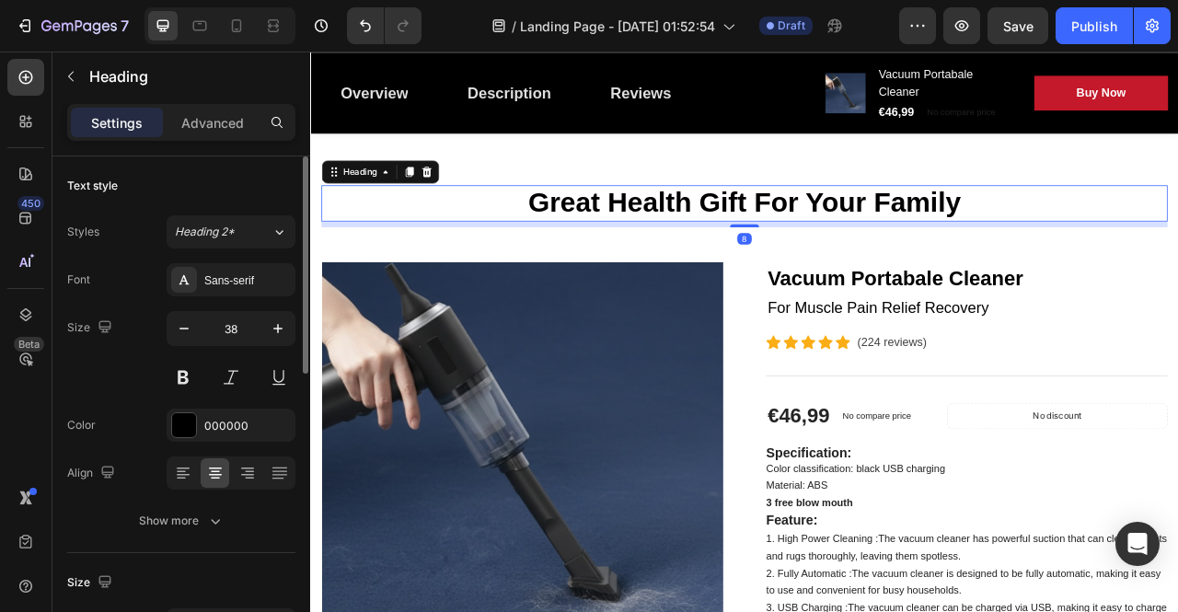
scroll to position [0, 0]
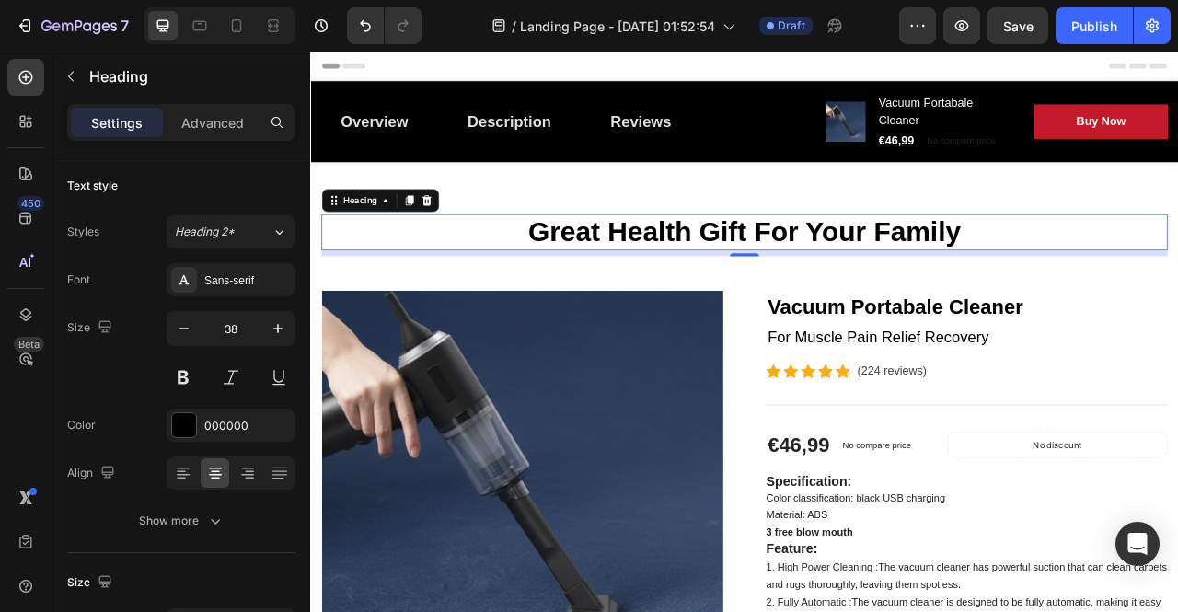
click at [795, 280] on p "Great Health Gift For Your Family" at bounding box center [862, 282] width 1073 height 42
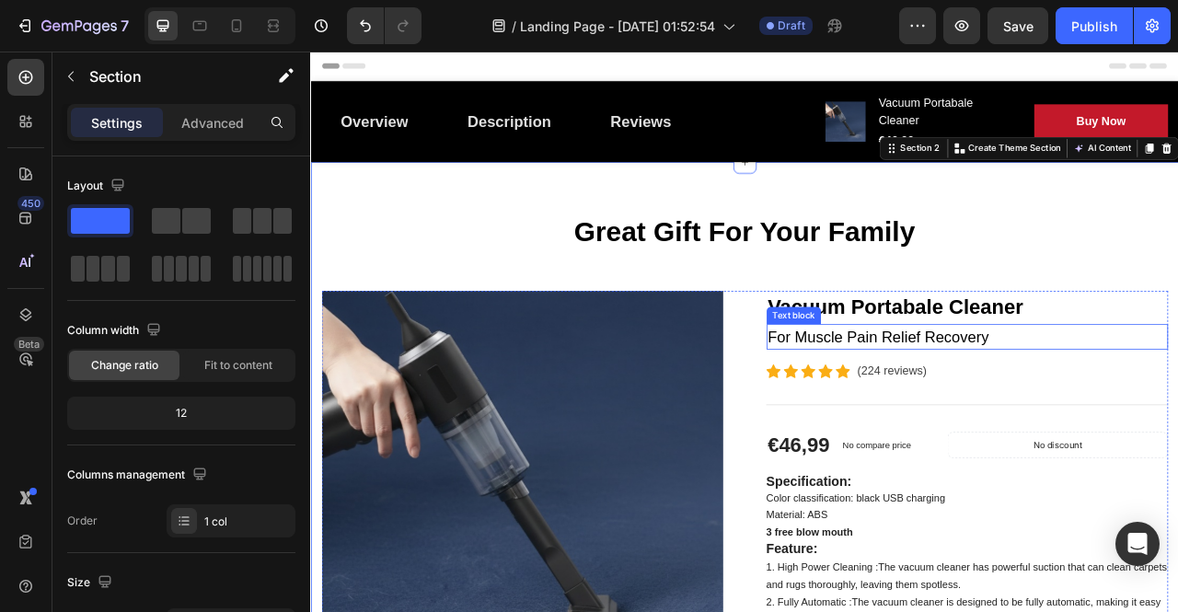
click at [1131, 419] on p "For Muscle Pain Relief Recovery" at bounding box center [1145, 414] width 507 height 29
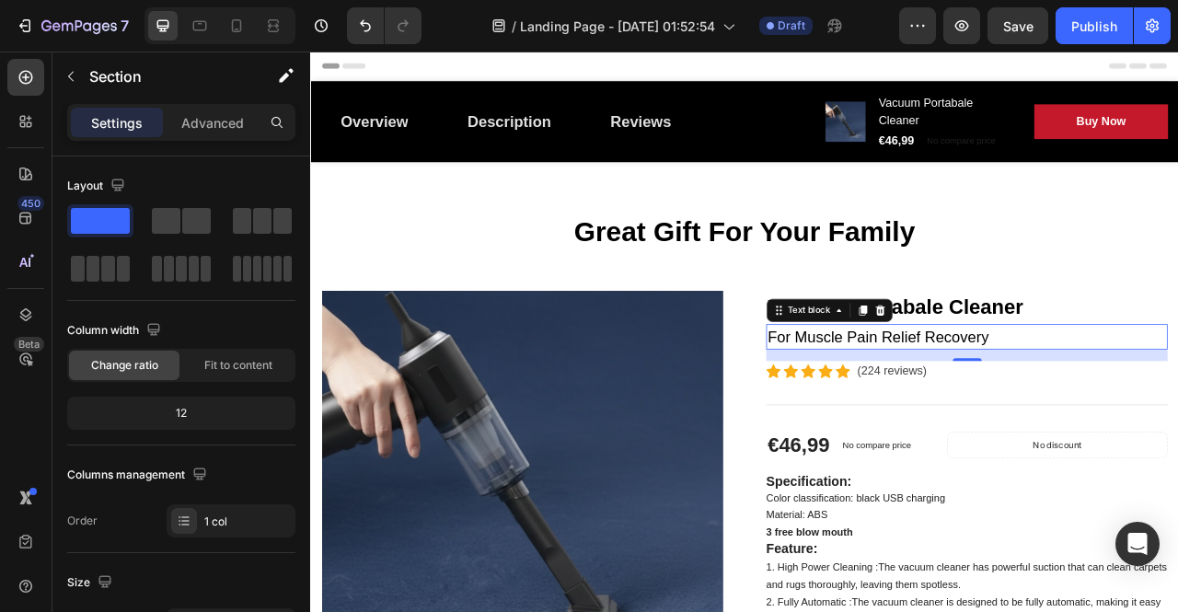
click at [1131, 419] on p "For Muscle Pain Relief Recovery" at bounding box center [1145, 414] width 507 height 29
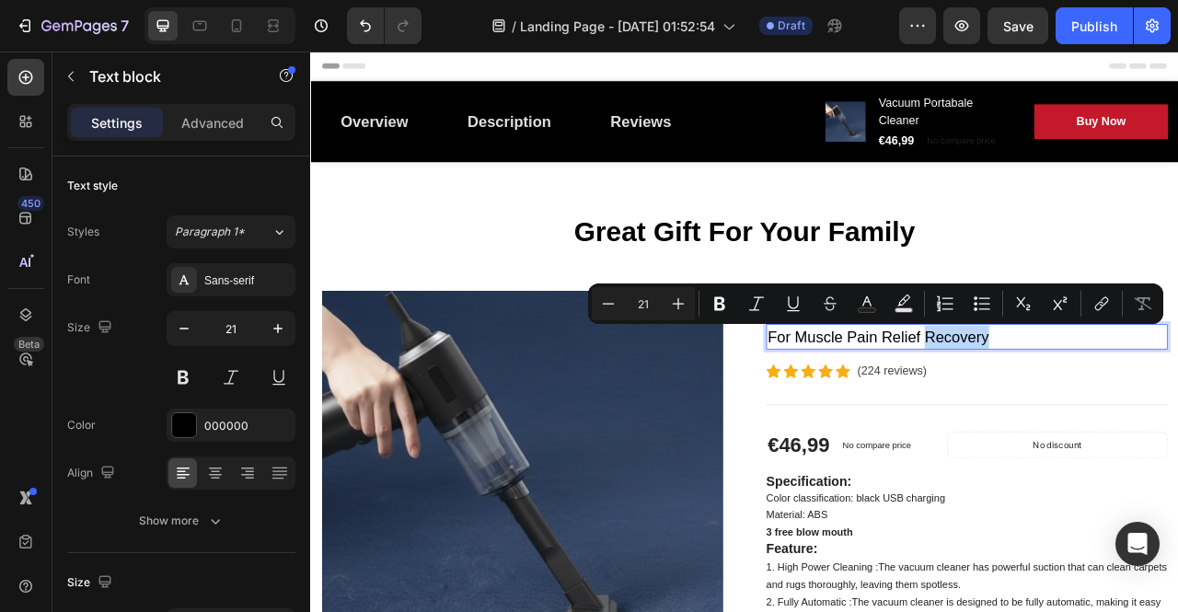
click at [1177, 414] on p "For Muscle Pain Relief Recovery" at bounding box center [1145, 414] width 507 height 29
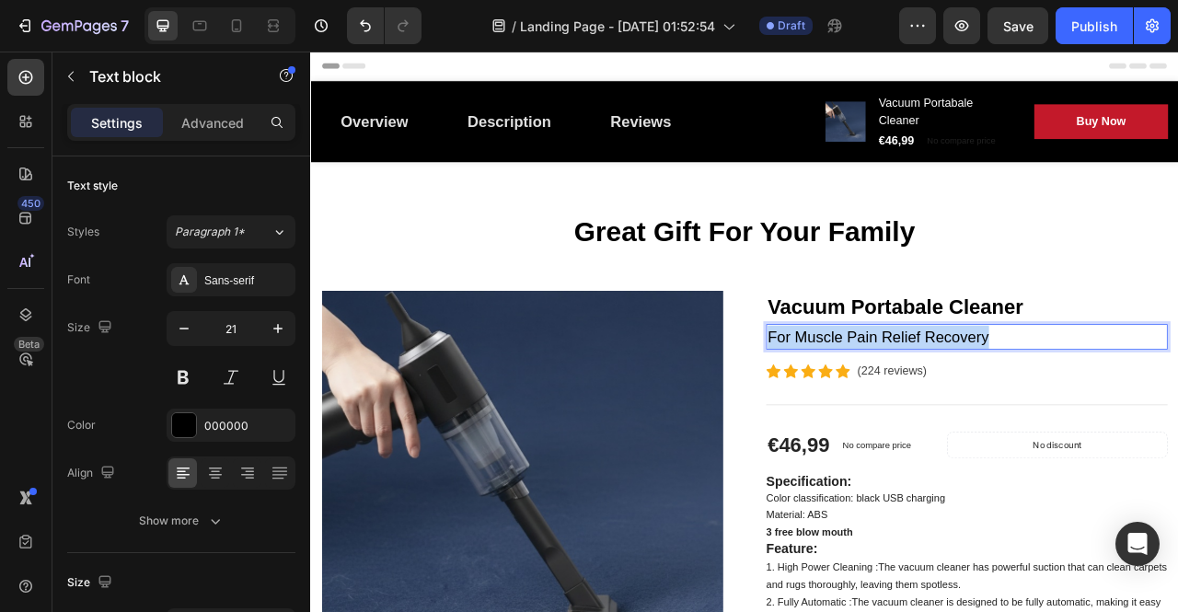
drag, startPoint x: 1183, startPoint y: 414, endPoint x: 863, endPoint y: 399, distance: 320.7
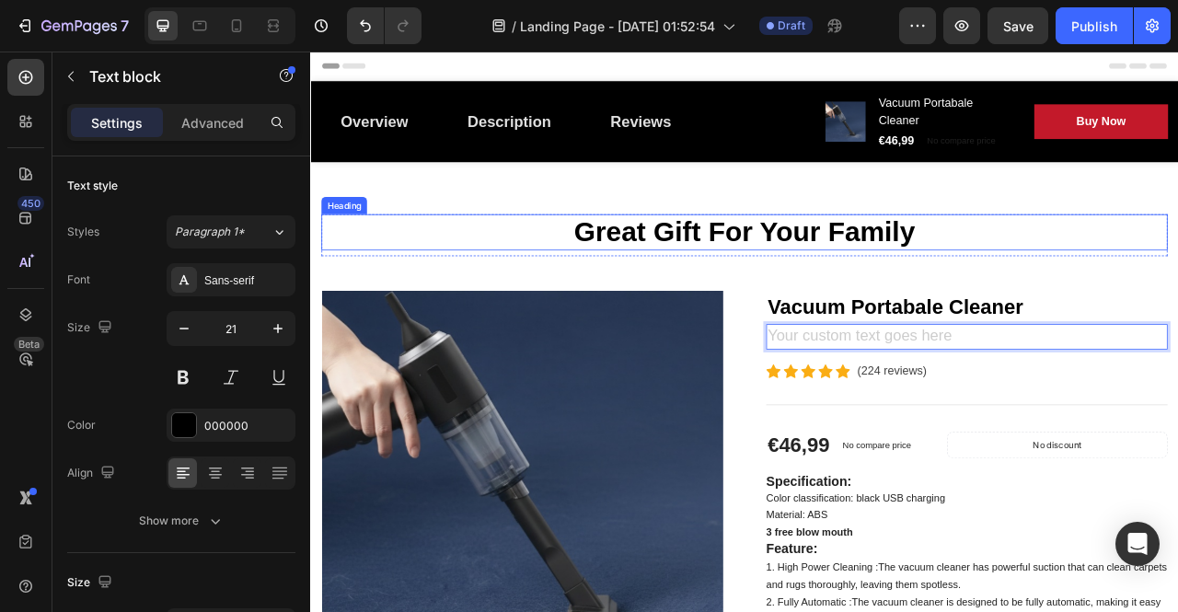
click at [1177, 275] on p "Great Gift For Your Family" at bounding box center [862, 282] width 1073 height 42
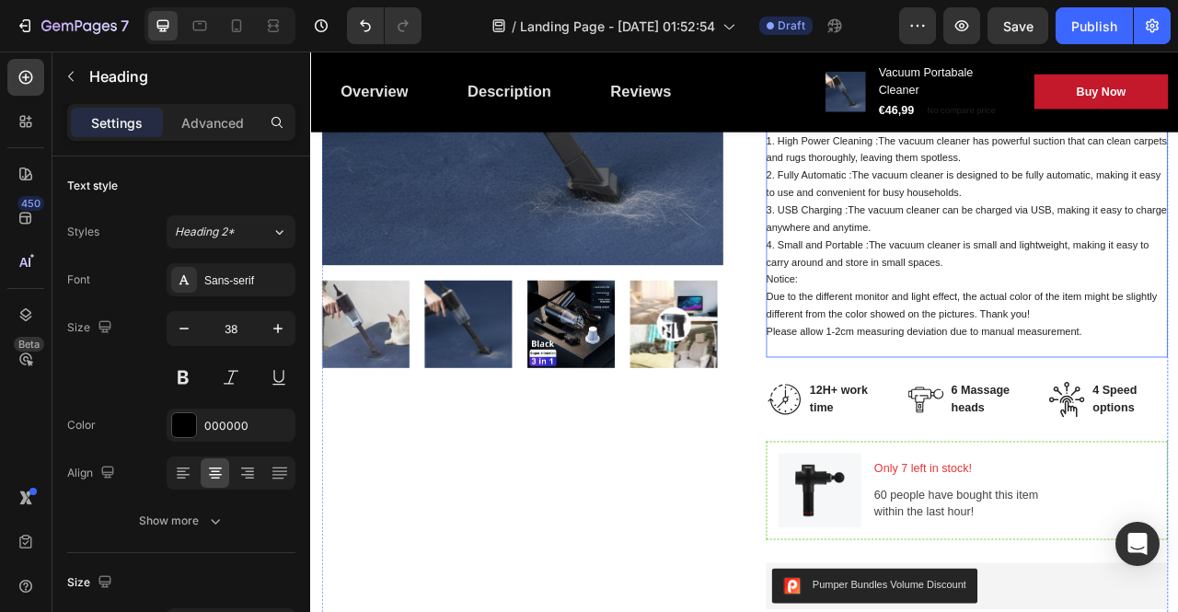
scroll to position [552, 0]
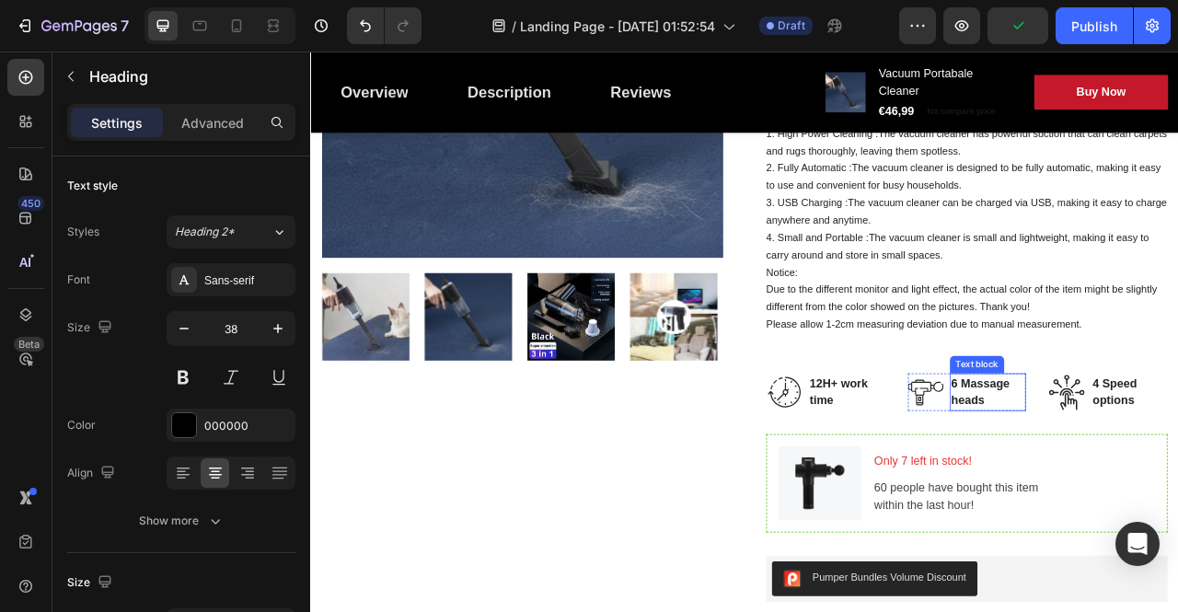
click at [1148, 490] on p "6 Massage heads" at bounding box center [1173, 485] width 94 height 44
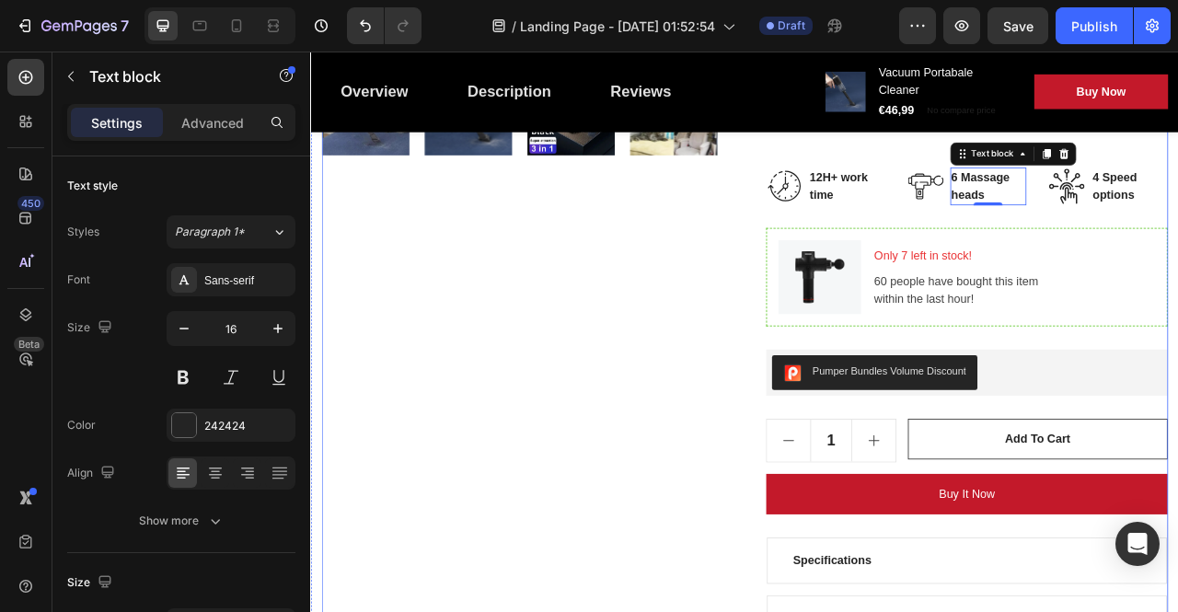
scroll to position [828, 0]
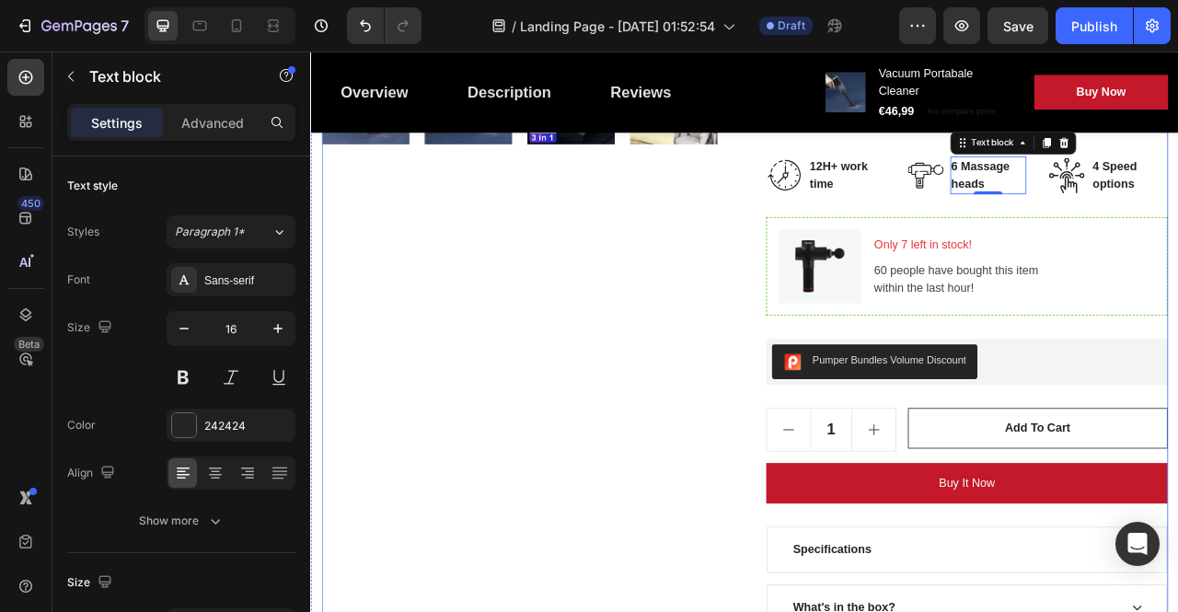
click at [702, 527] on div "Product Images" at bounding box center [579, 195] width 511 height 1335
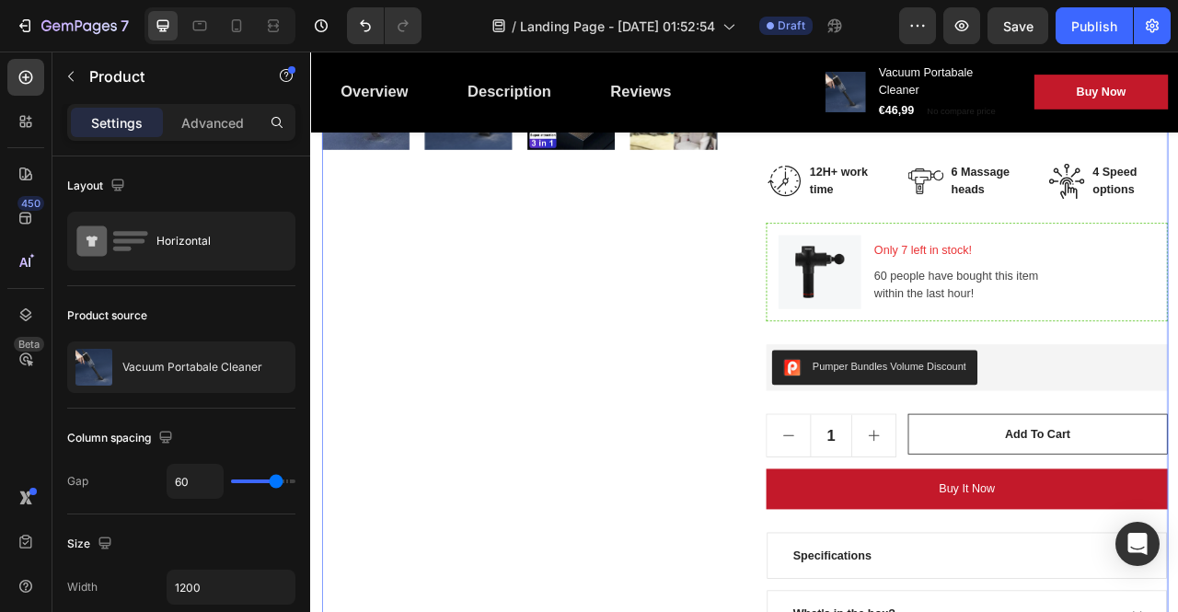
scroll to position [736, 0]
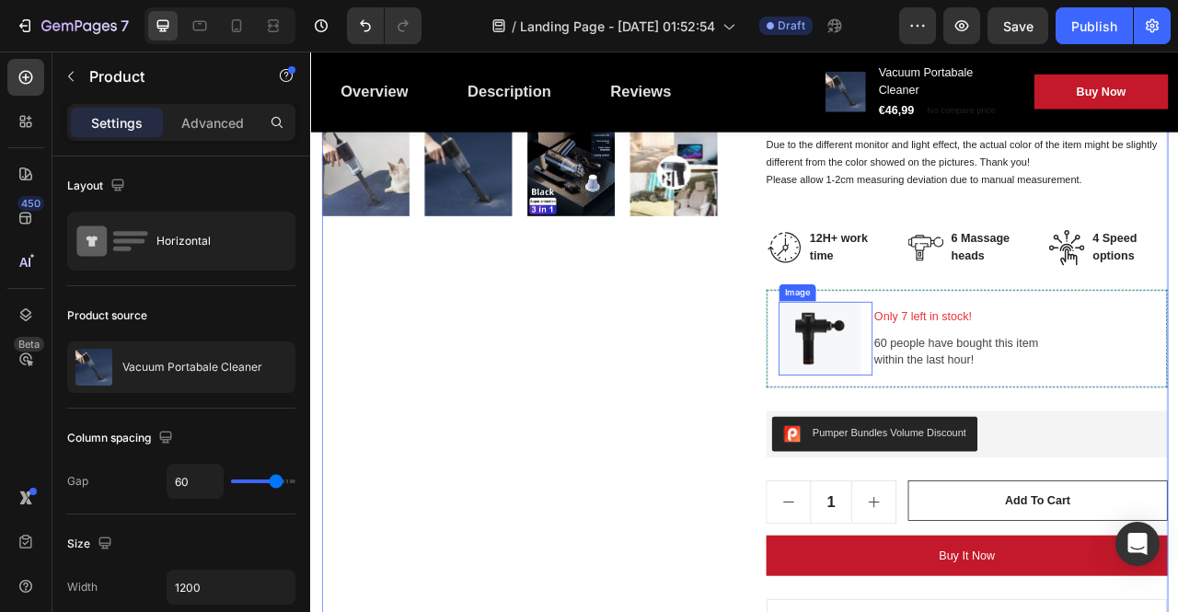
click at [960, 414] on img at bounding box center [958, 417] width 105 height 94
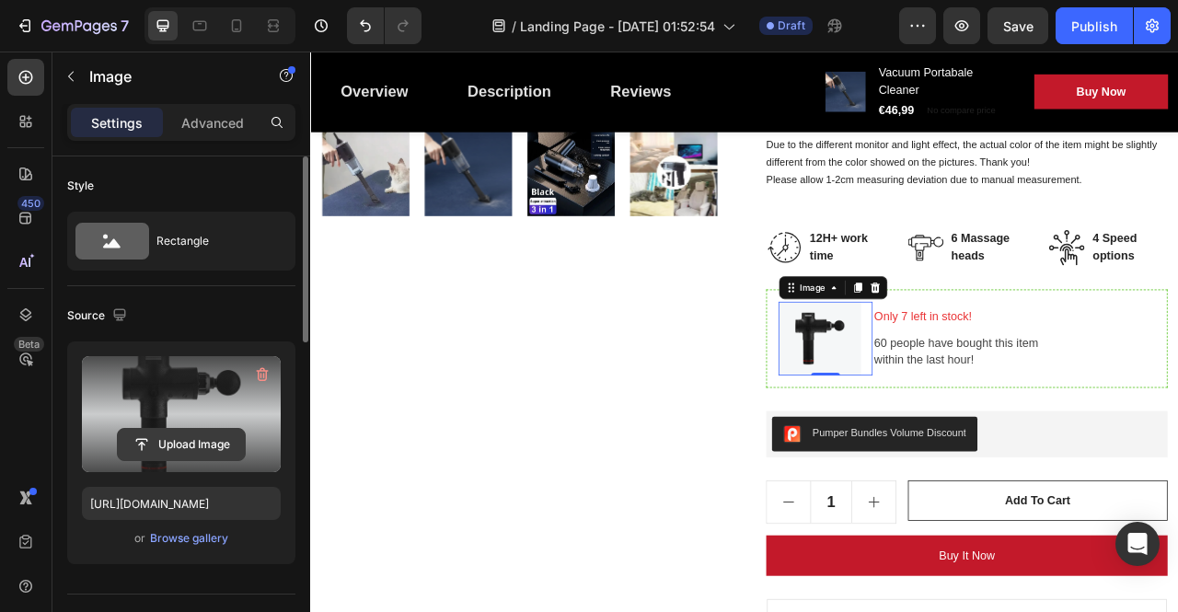
click at [193, 445] on input "file" at bounding box center [181, 444] width 127 height 31
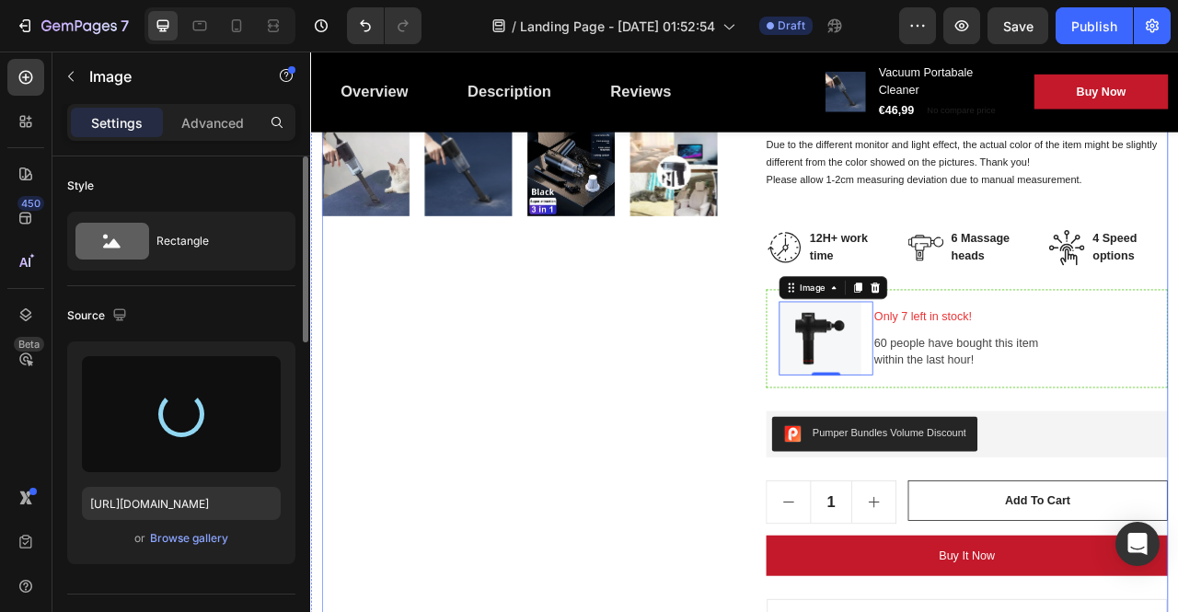
type input "https://cdn.shopify.com/s/files/1/0984/9402/1971/files/gempages_586191632257254…"
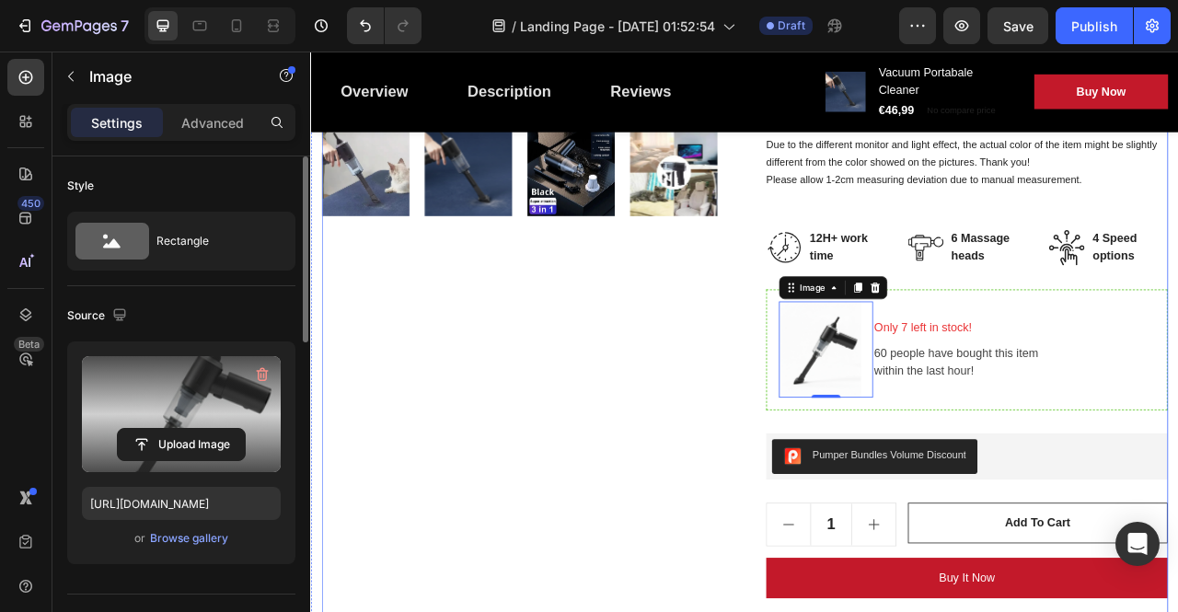
click at [647, 516] on div "Product Images" at bounding box center [579, 301] width 511 height 1363
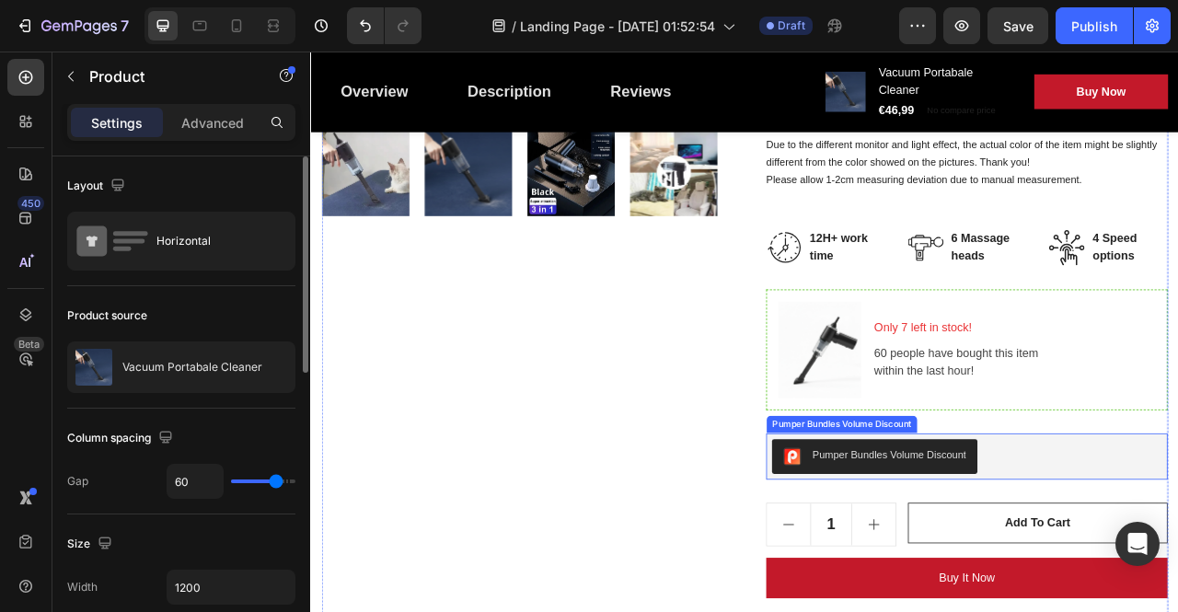
click at [1041, 567] on div "Pumper Bundles Volume Discount" at bounding box center [1046, 565] width 195 height 19
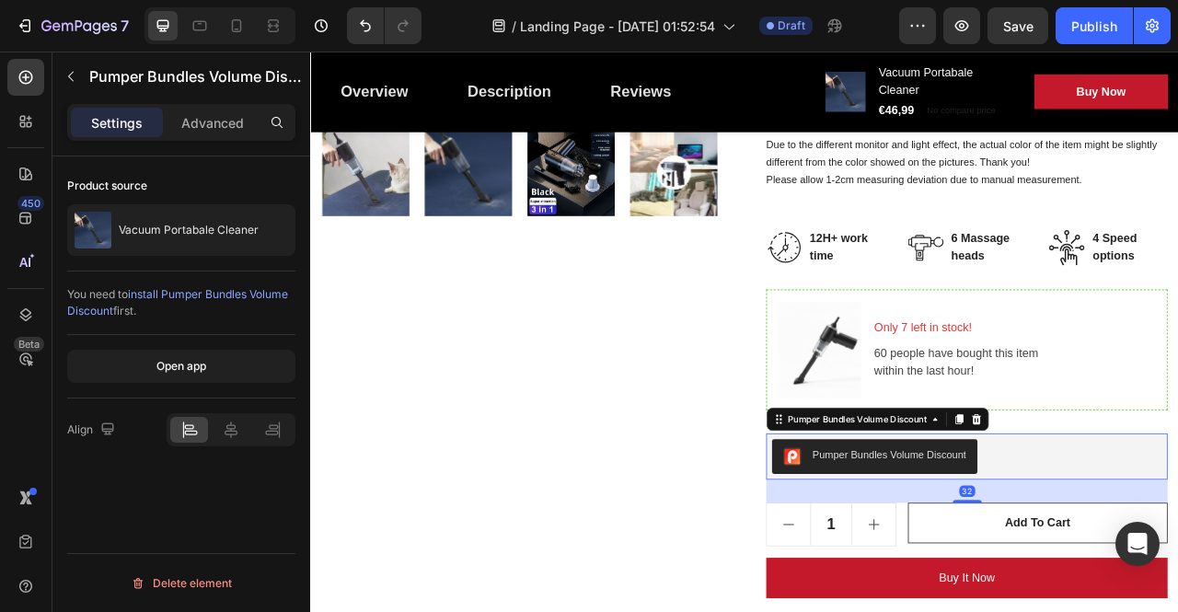
click at [1037, 568] on div "Pumper Bundles Volume Discount" at bounding box center [1046, 565] width 195 height 19
click at [1017, 563] on div "Pumper Bundles Volume Discount" at bounding box center [1046, 565] width 195 height 19
click at [1018, 563] on div "Pumper Bundles Volume Discount" at bounding box center [1046, 565] width 195 height 19
click at [1153, 516] on icon at bounding box center [1158, 519] width 12 height 13
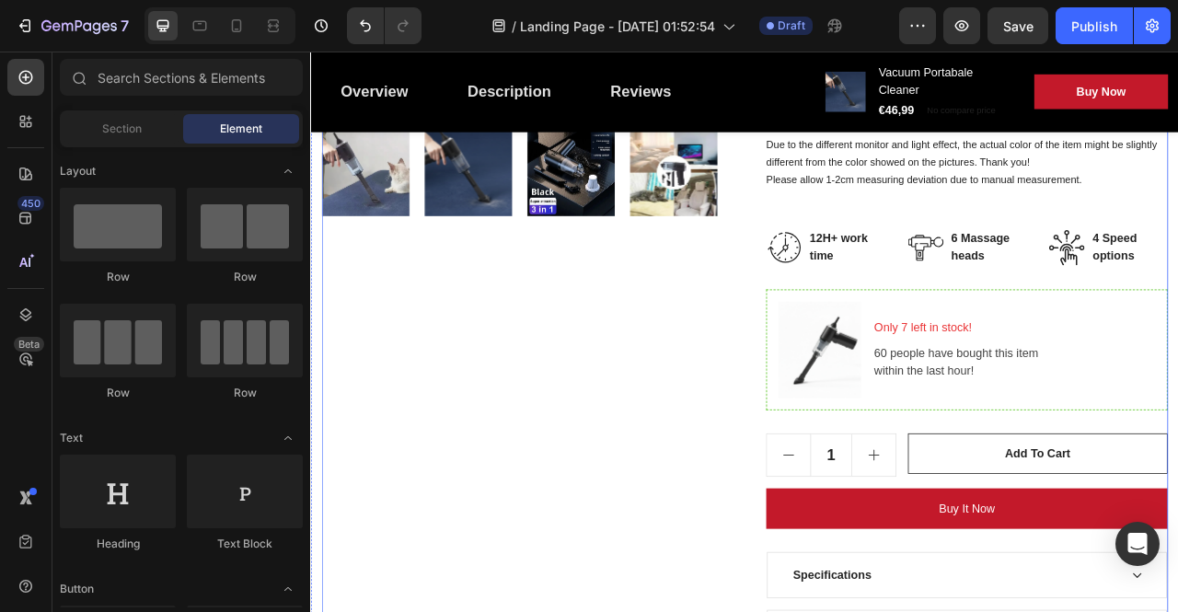
click at [771, 459] on div "Product Images" at bounding box center [579, 257] width 511 height 1275
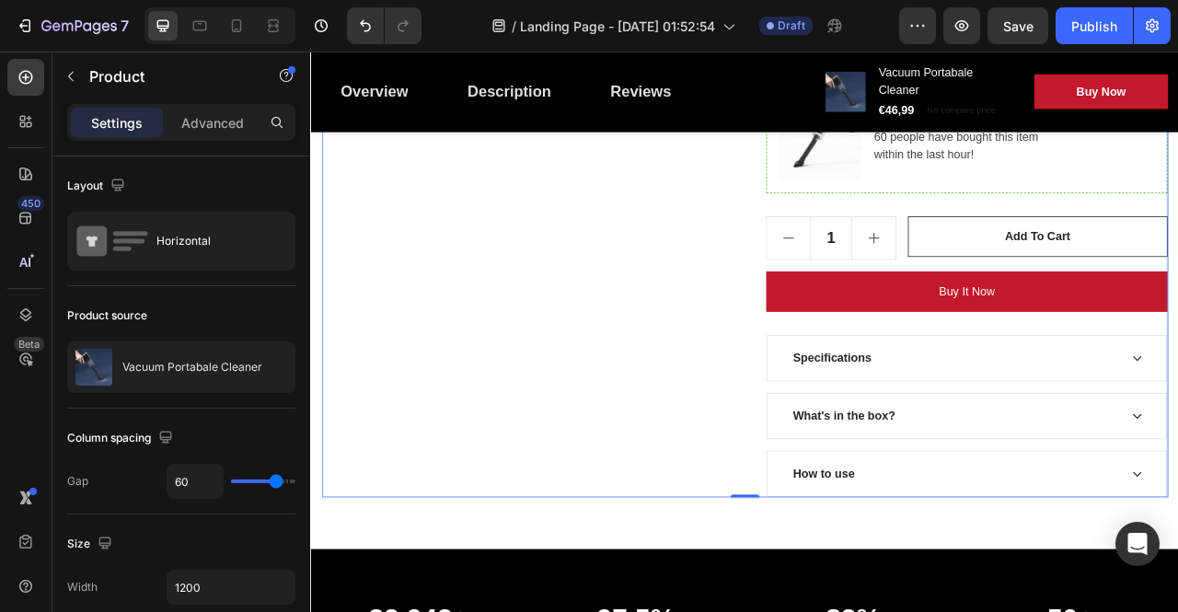
scroll to position [1105, 0]
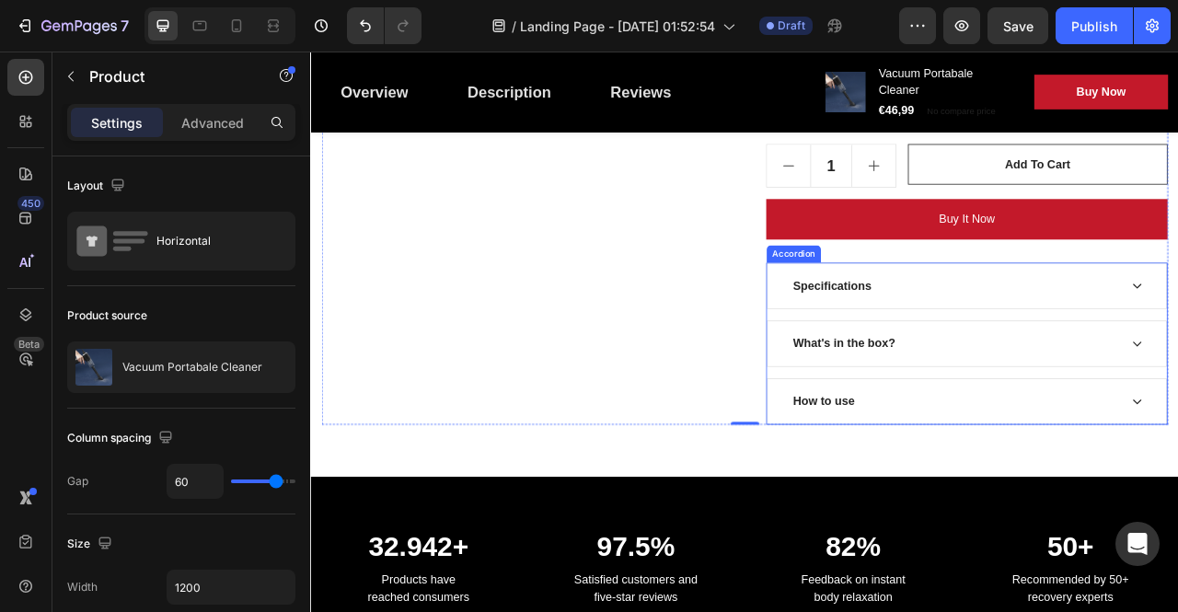
click at [1177, 487] on div "How to use" at bounding box center [1145, 497] width 507 height 57
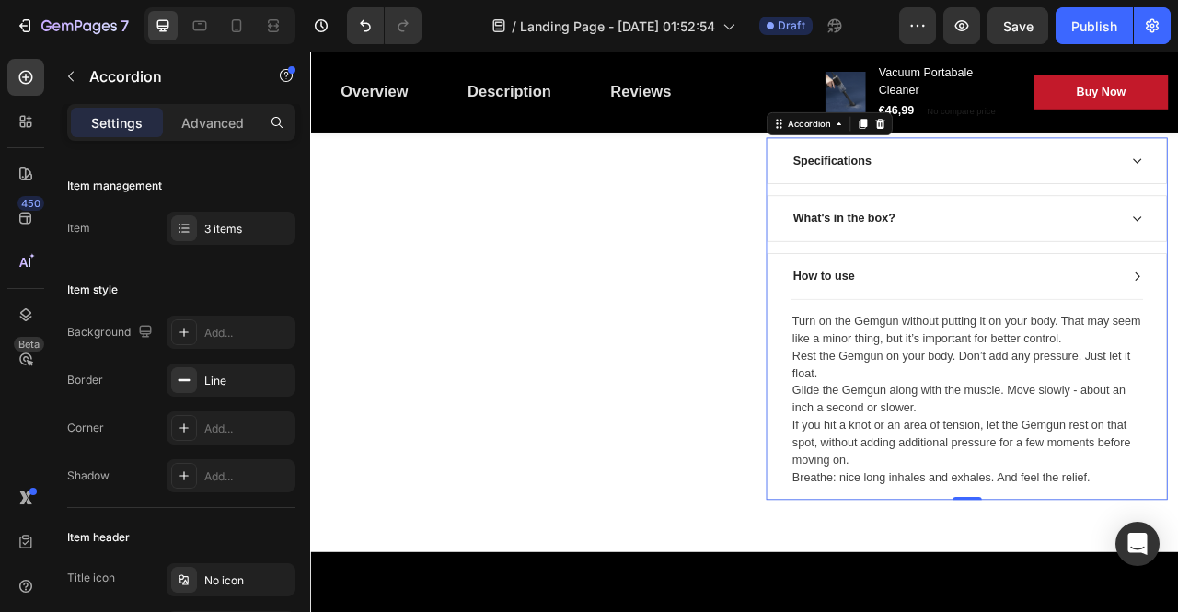
scroll to position [1197, 0]
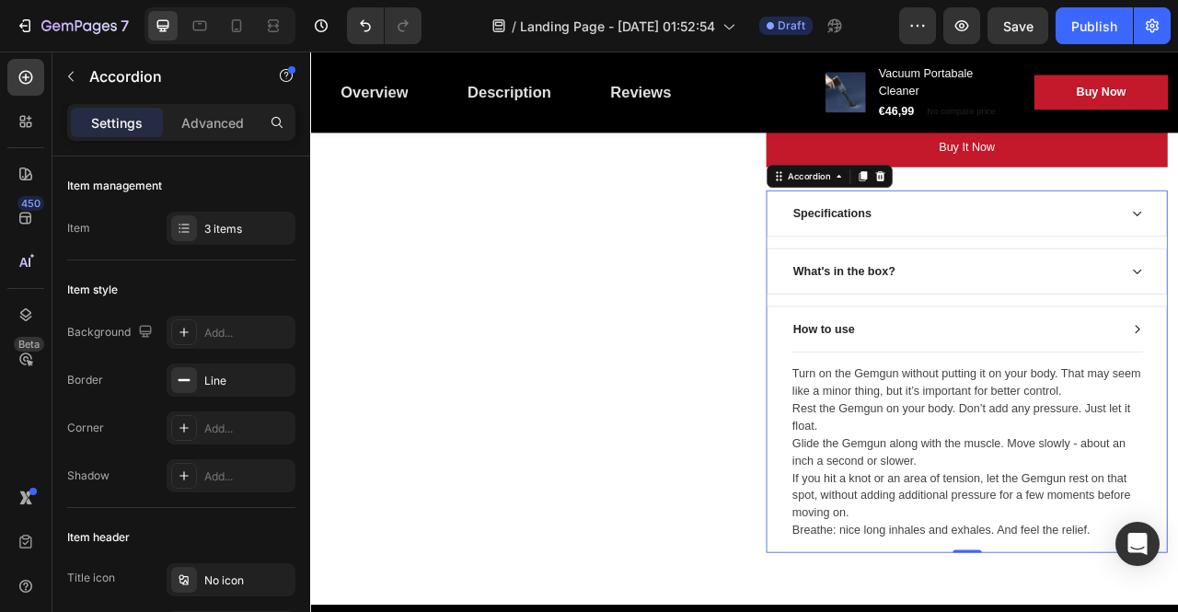
click at [1177, 337] on div "What's in the box?" at bounding box center [1145, 331] width 507 height 57
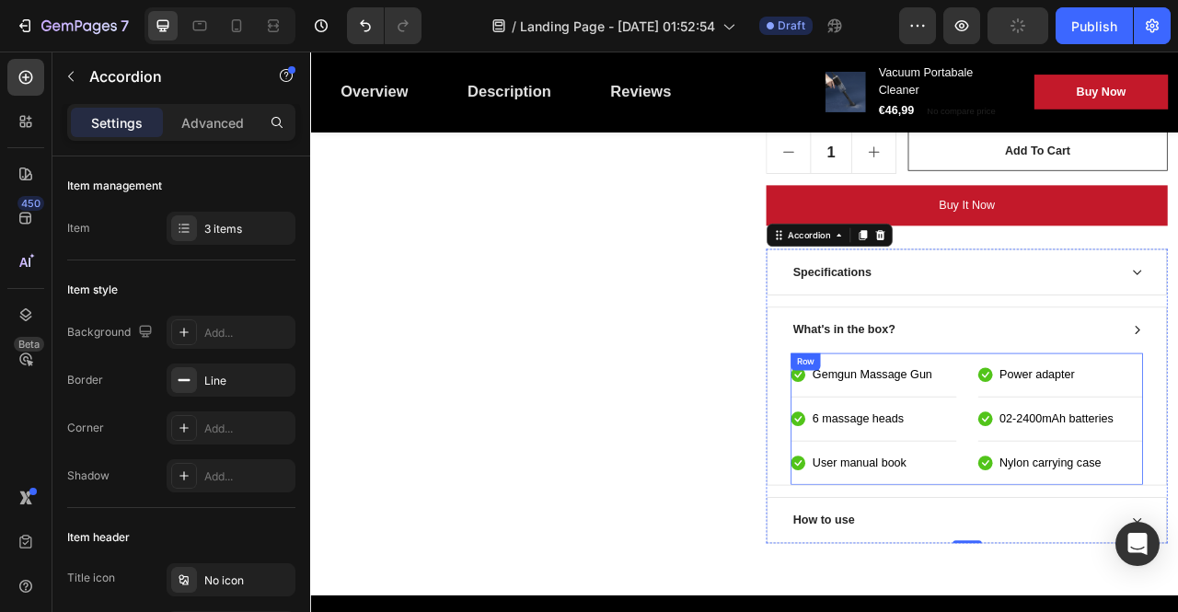
scroll to position [1105, 0]
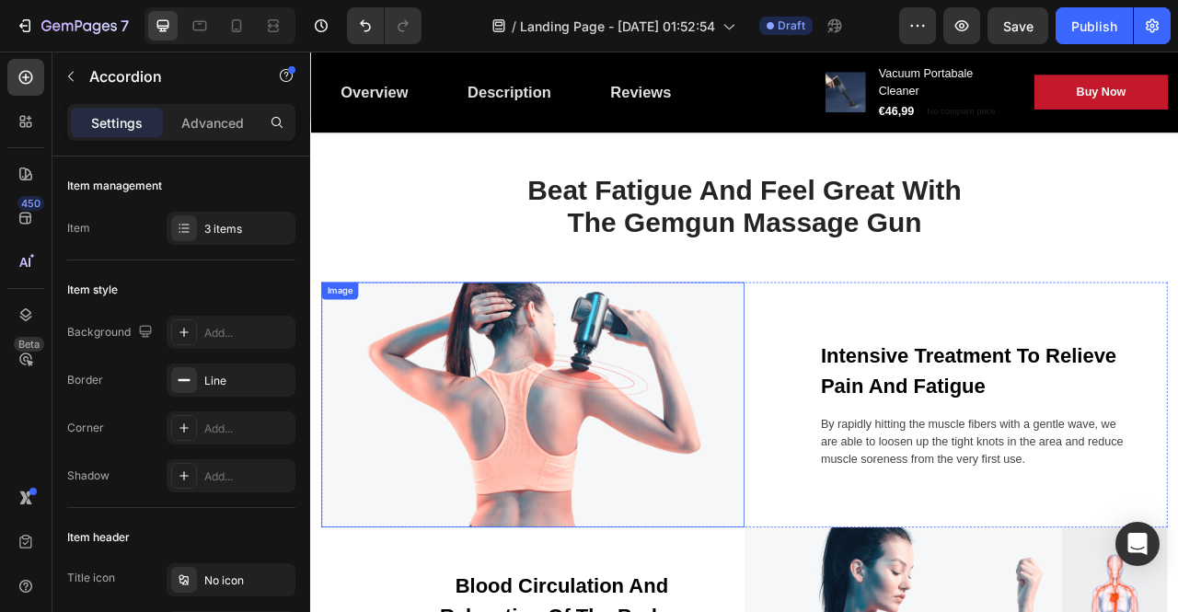
scroll to position [1749, 0]
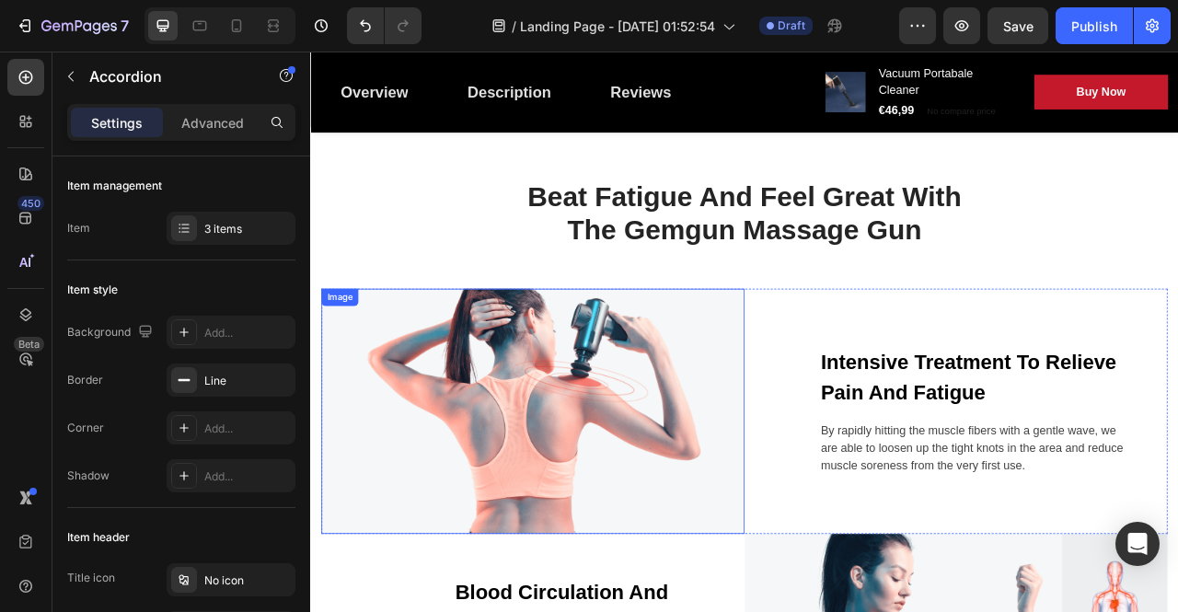
click at [700, 430] on img at bounding box center [593, 509] width 539 height 312
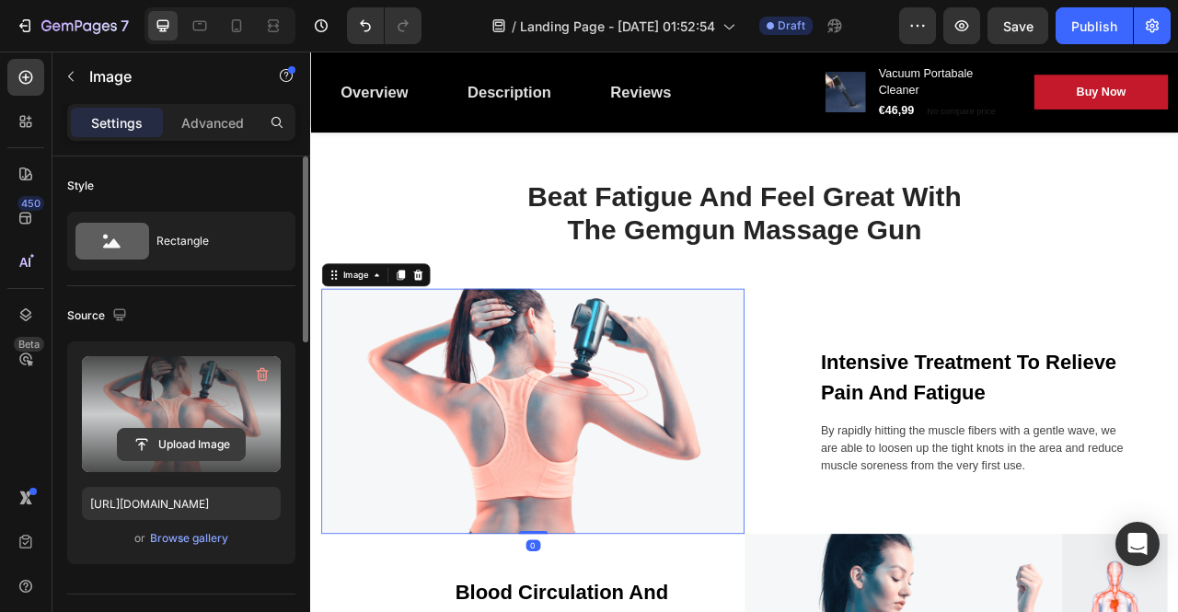
click at [181, 446] on input "file" at bounding box center [181, 444] width 127 height 31
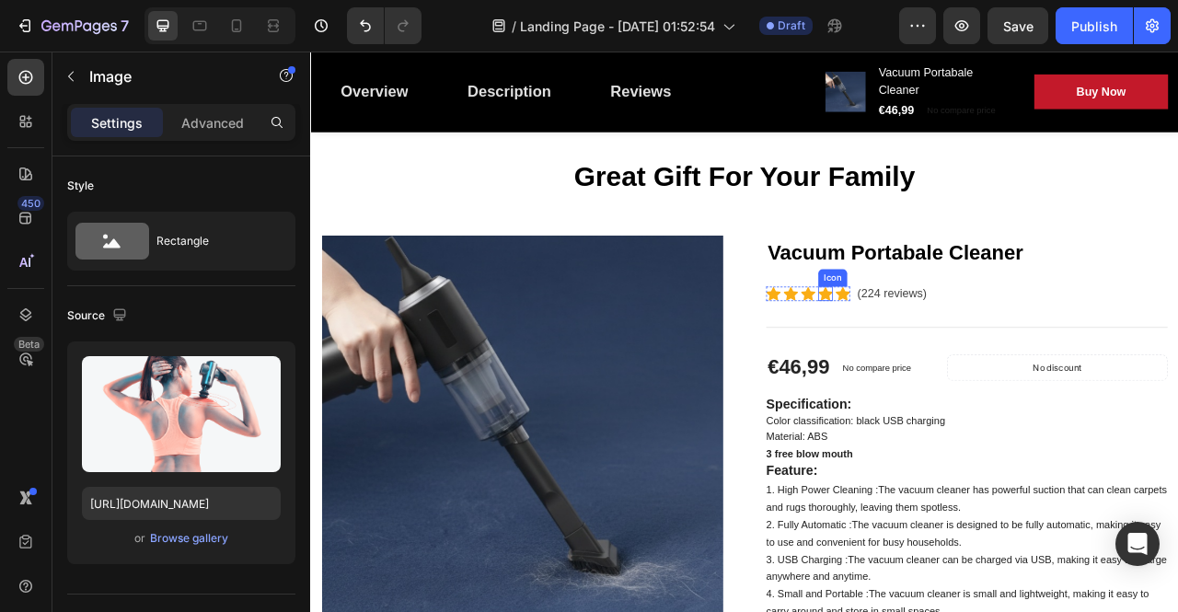
scroll to position [0, 0]
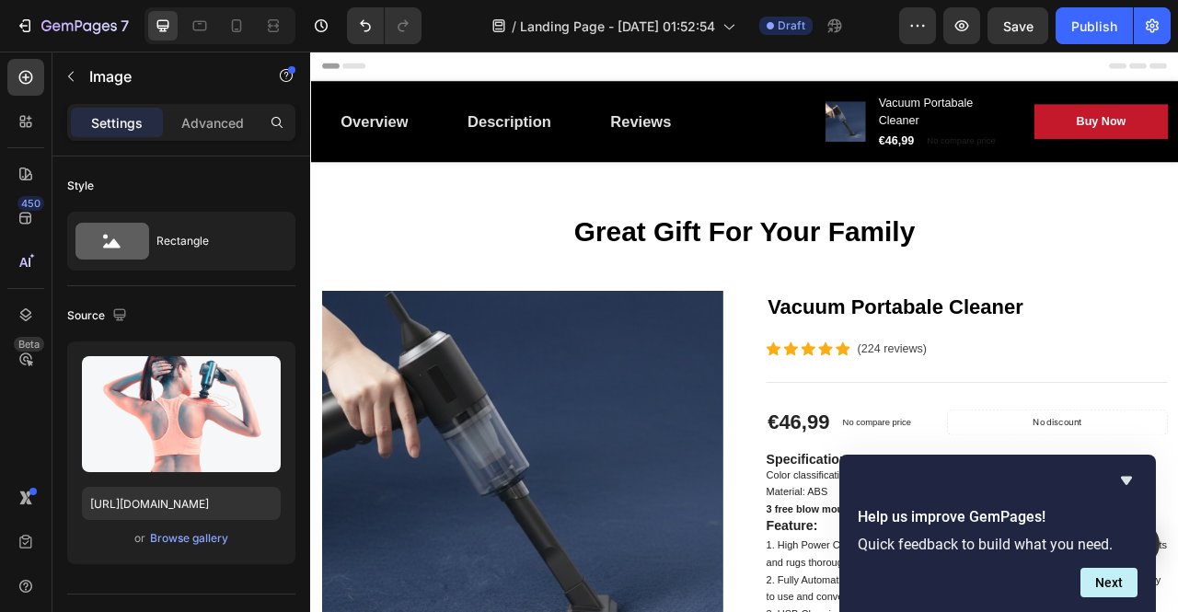
click at [1177, 378] on h2 "Vacuum Portabale Cleaner" at bounding box center [1145, 377] width 511 height 42
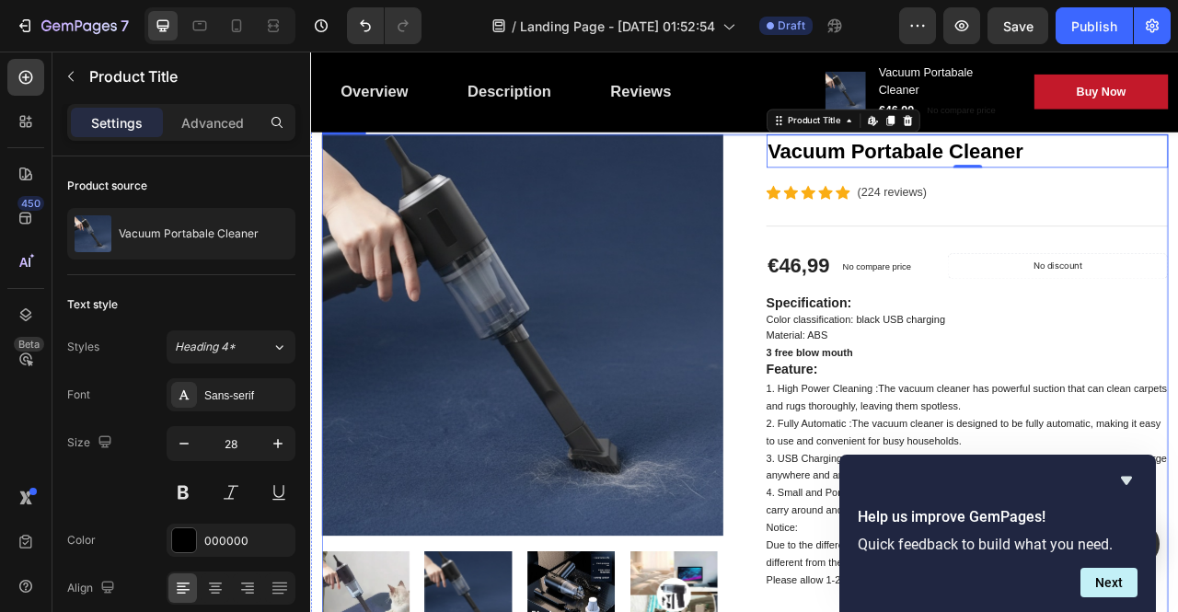
scroll to position [276, 0]
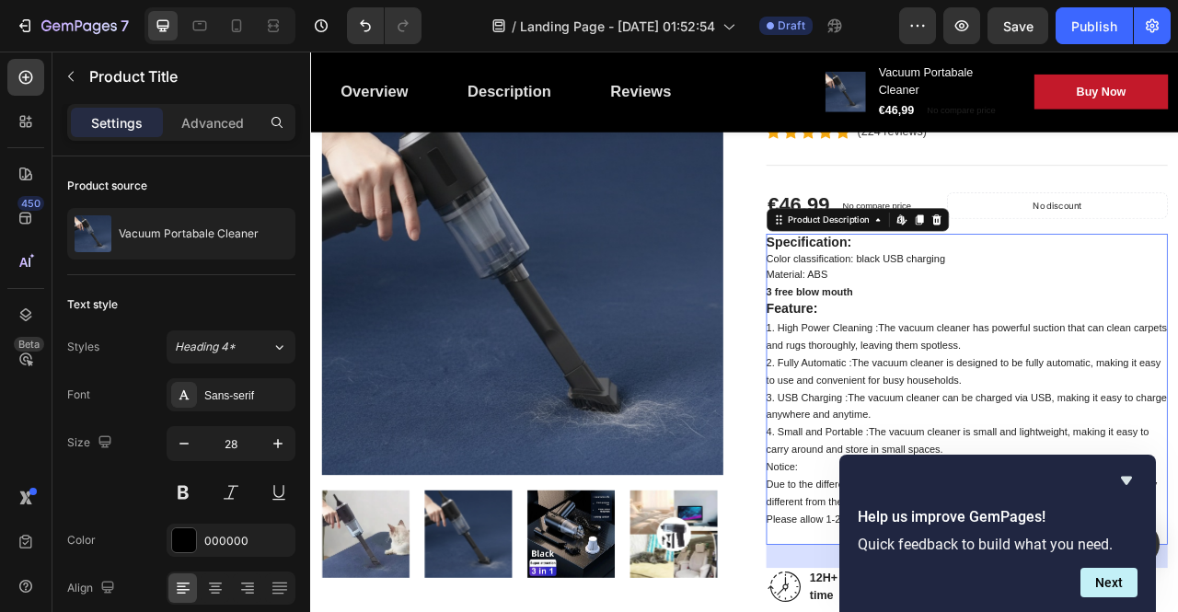
click at [1177, 366] on div "3 free blow mouth" at bounding box center [1145, 357] width 511 height 22
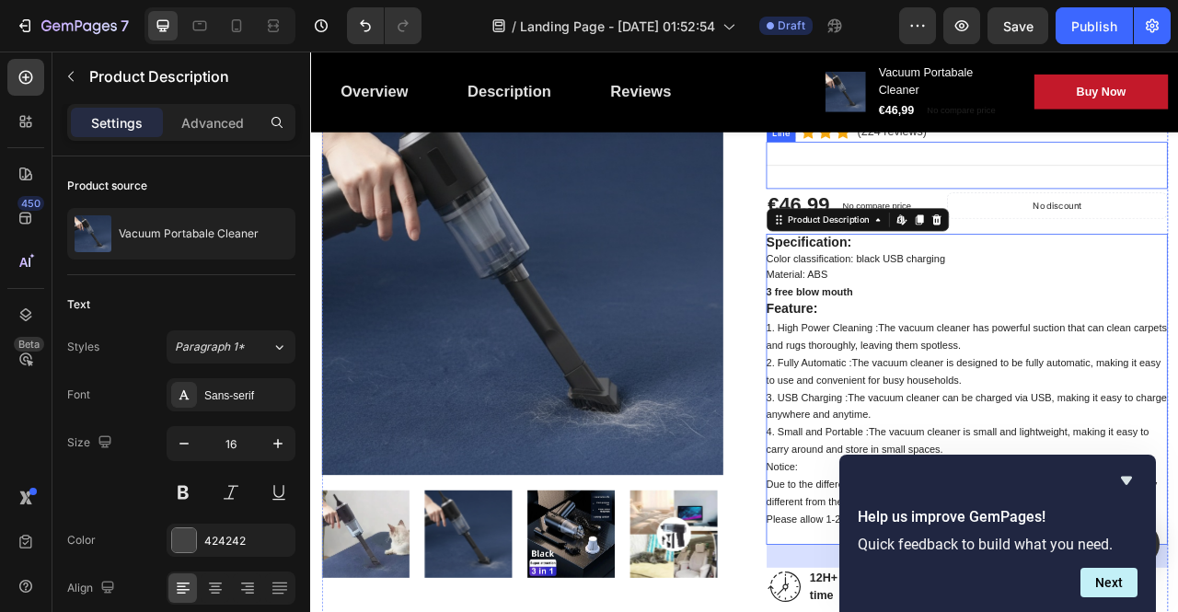
drag, startPoint x: 1165, startPoint y: 200, endPoint x: 1136, endPoint y: 208, distance: 30.6
click at [1166, 201] on div "Title Line" at bounding box center [1145, 197] width 511 height 60
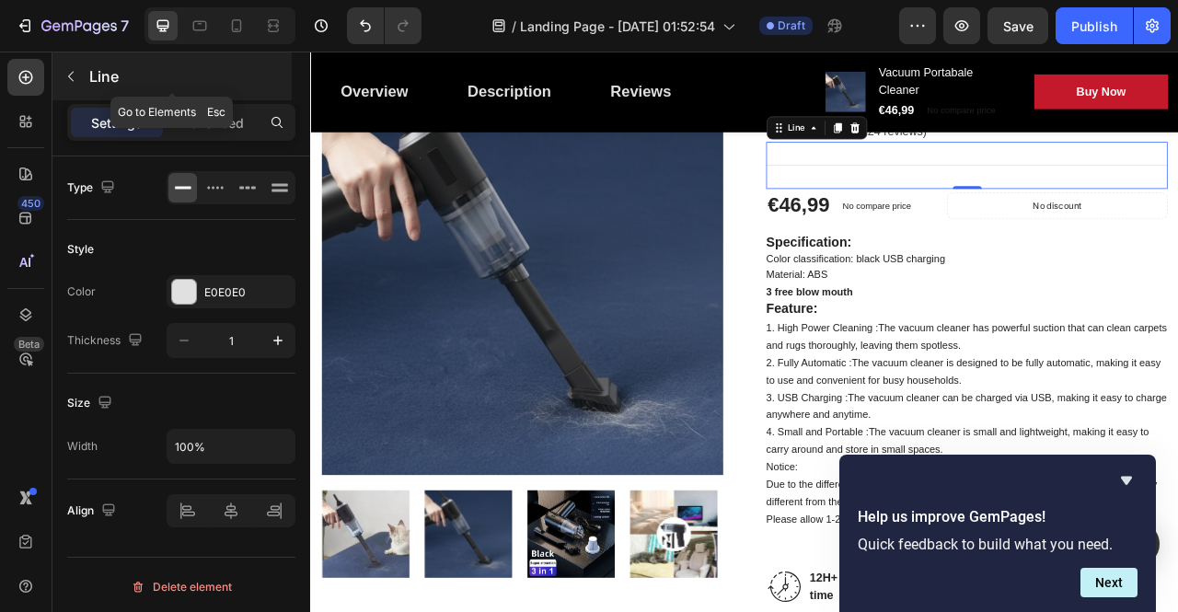
click at [64, 71] on icon "button" at bounding box center [71, 76] width 15 height 15
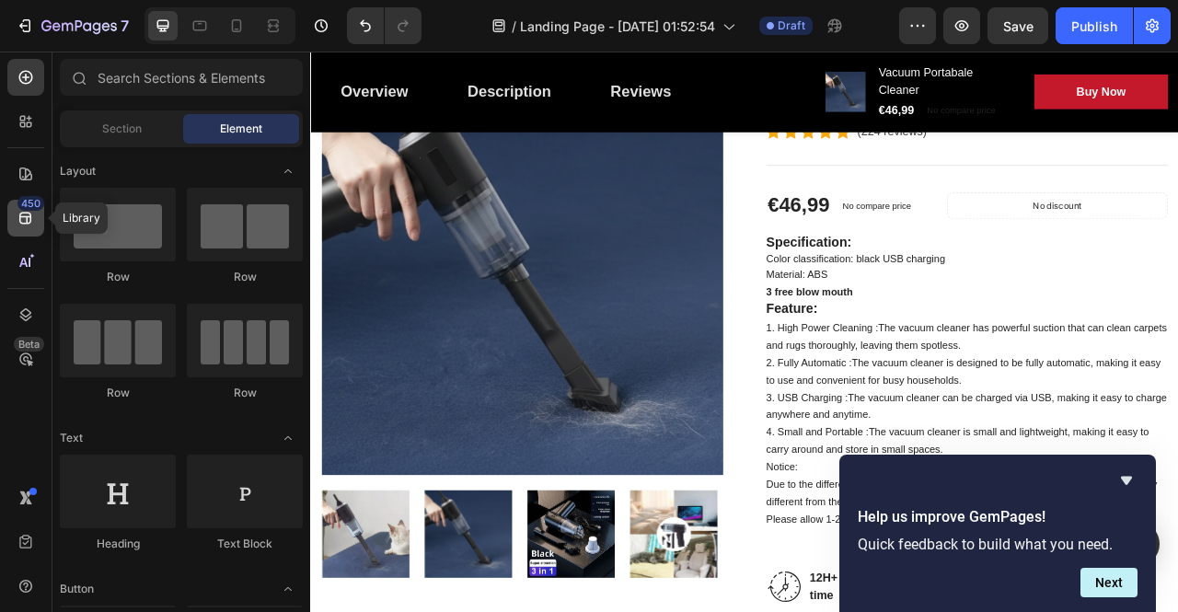
click at [26, 216] on icon at bounding box center [25, 219] width 12 height 12
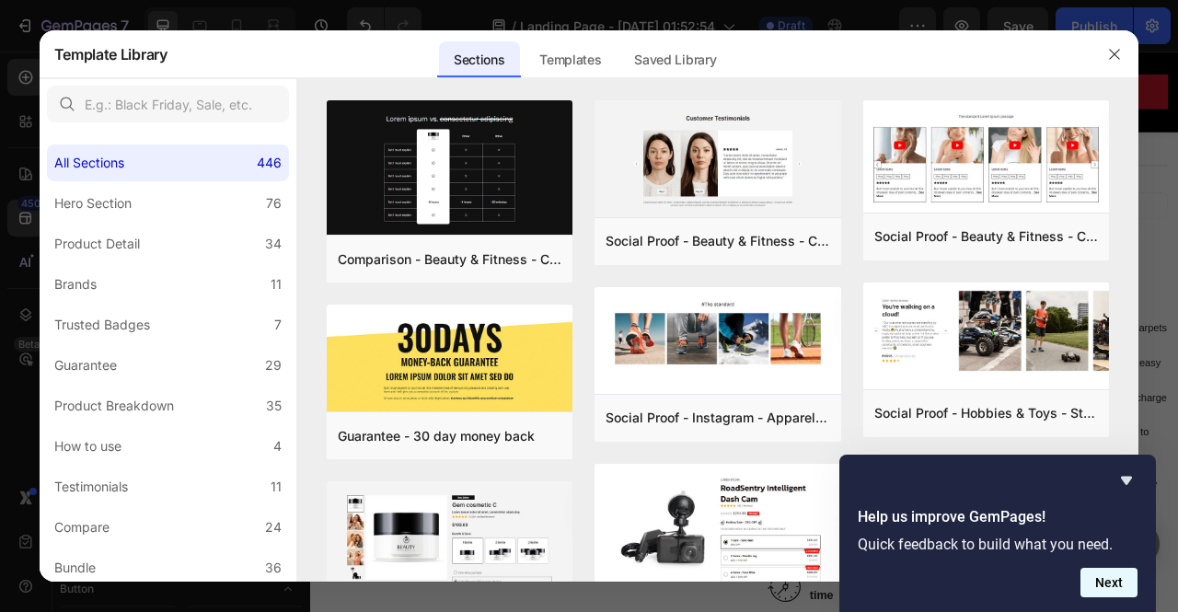
click at [1118, 581] on button "Next" at bounding box center [1109, 582] width 57 height 29
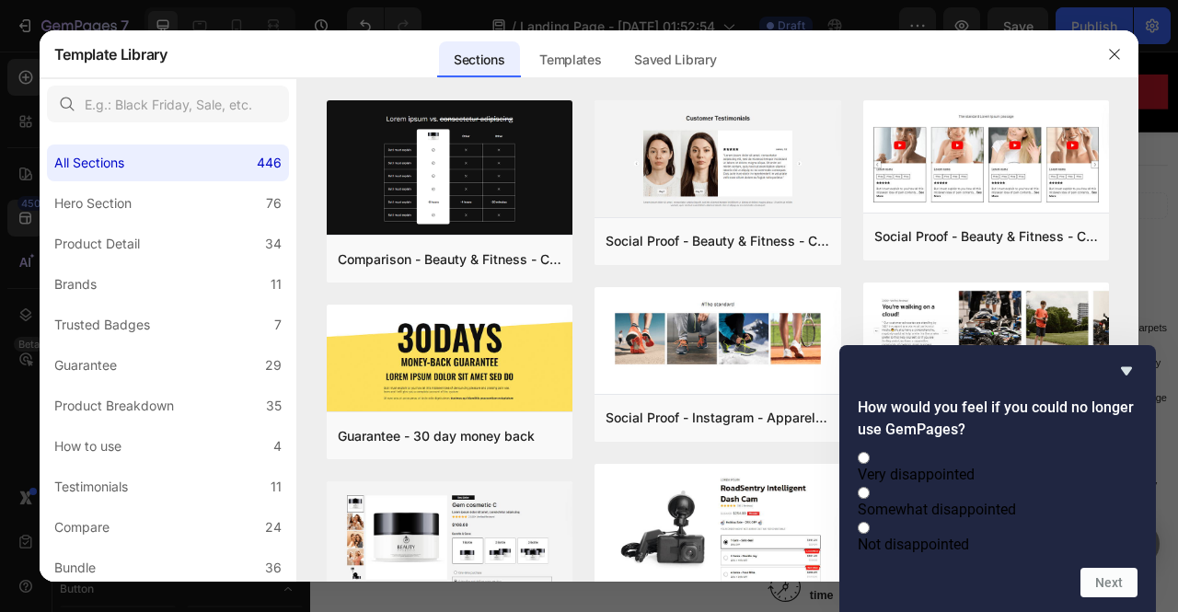
click at [804, 54] on div "Sections Templates Existing pages Saved Library Templates Saved Library" at bounding box center [585, 54] width 834 height 48
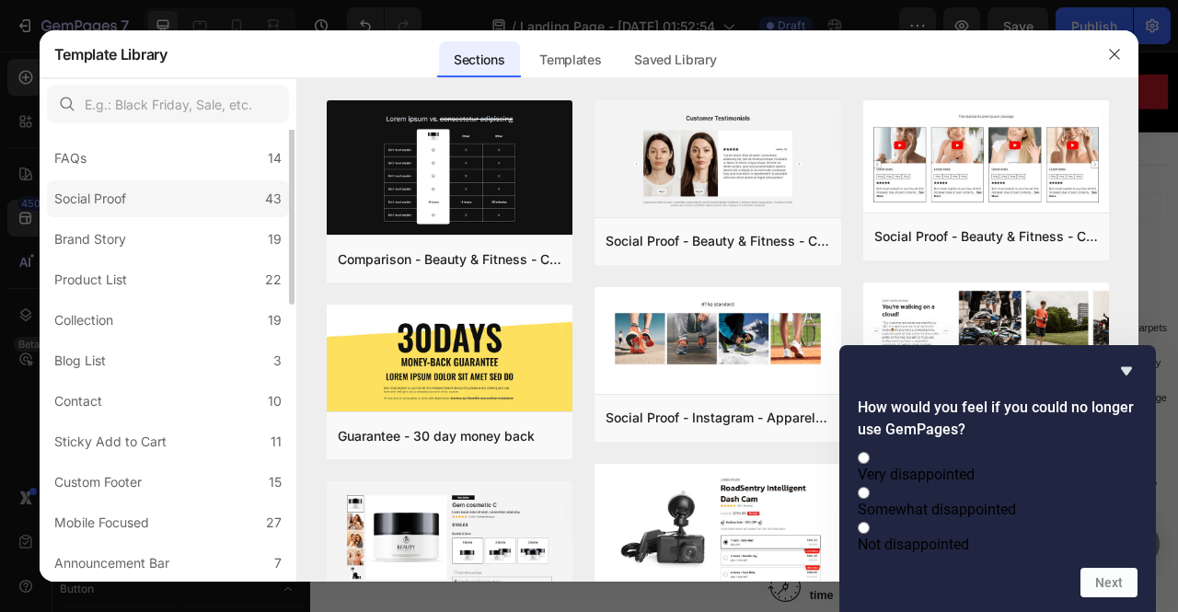
scroll to position [0, 0]
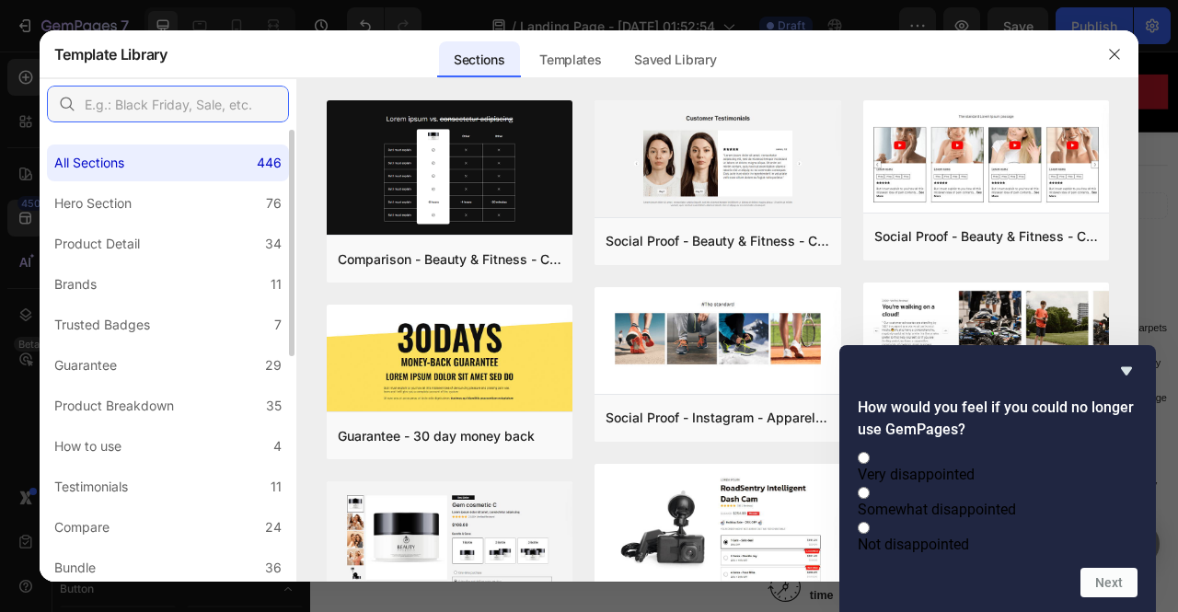
click at [171, 98] on input "text" at bounding box center [168, 104] width 242 height 37
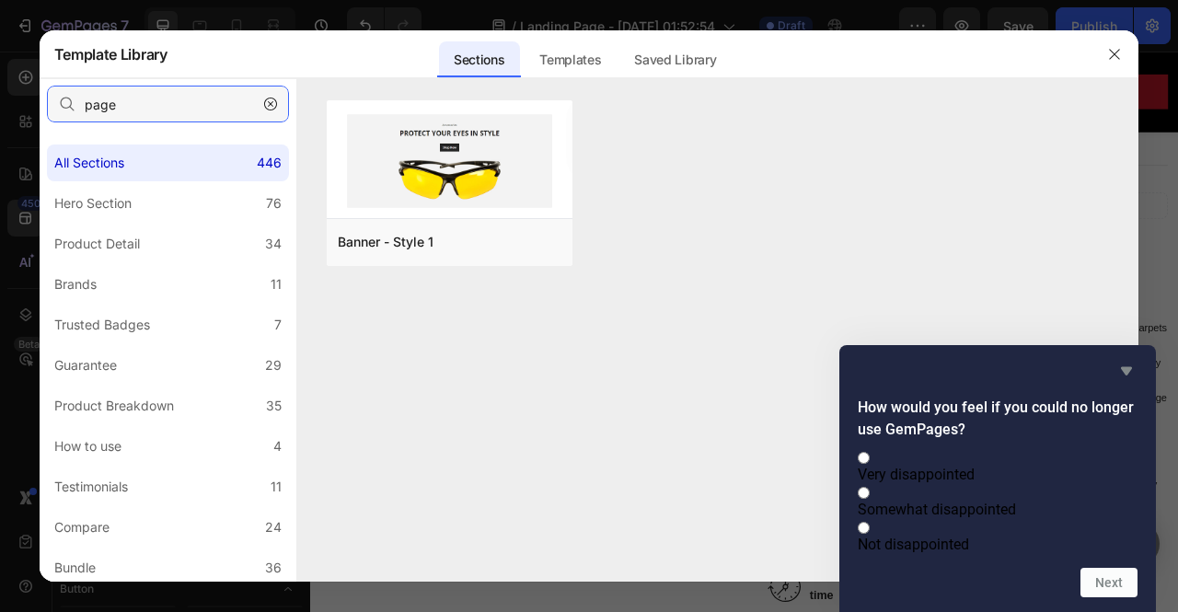
type input "page"
click at [1129, 360] on icon "Hide survey" at bounding box center [1127, 371] width 22 height 22
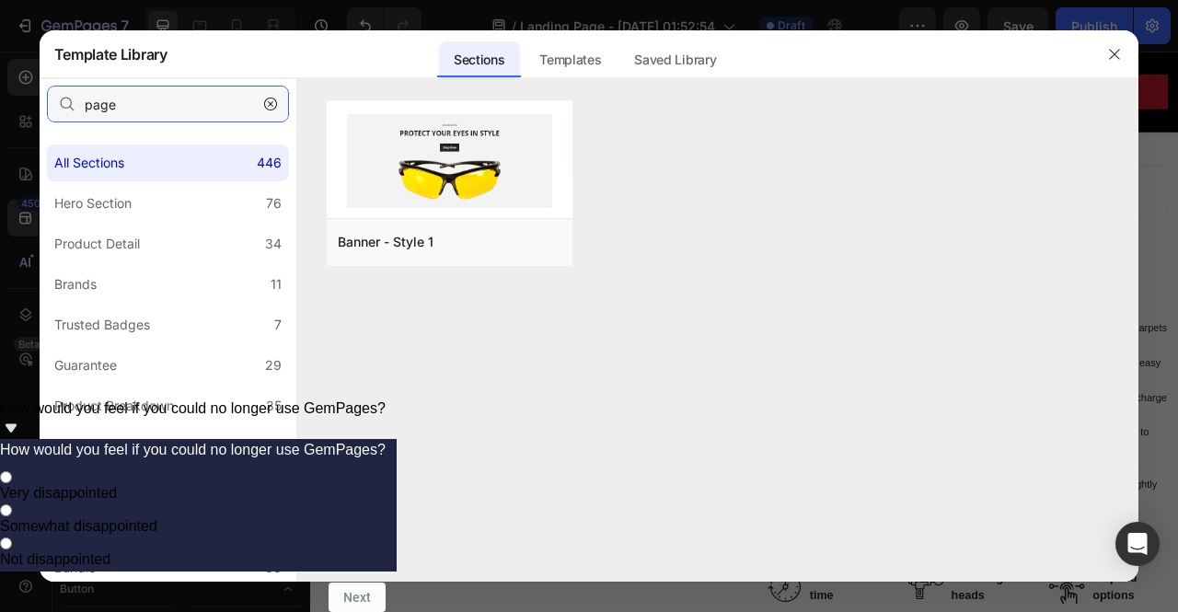
drag, startPoint x: 133, startPoint y: 100, endPoint x: 43, endPoint y: 81, distance: 91.4
click at [43, 87] on div "page" at bounding box center [168, 104] width 257 height 52
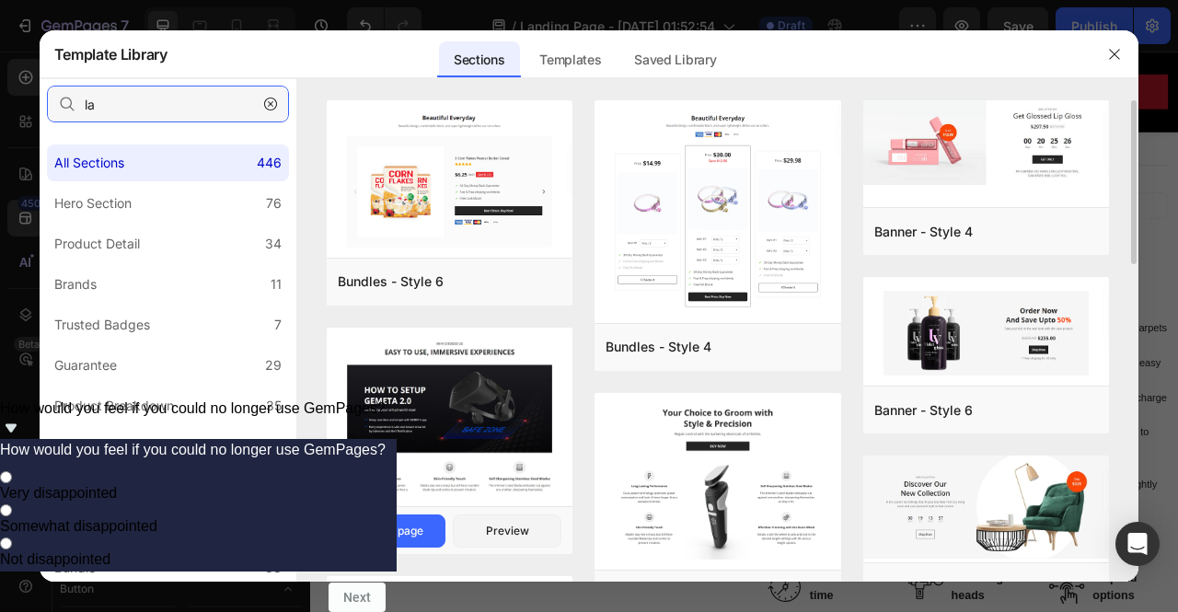
scroll to position [184, 0]
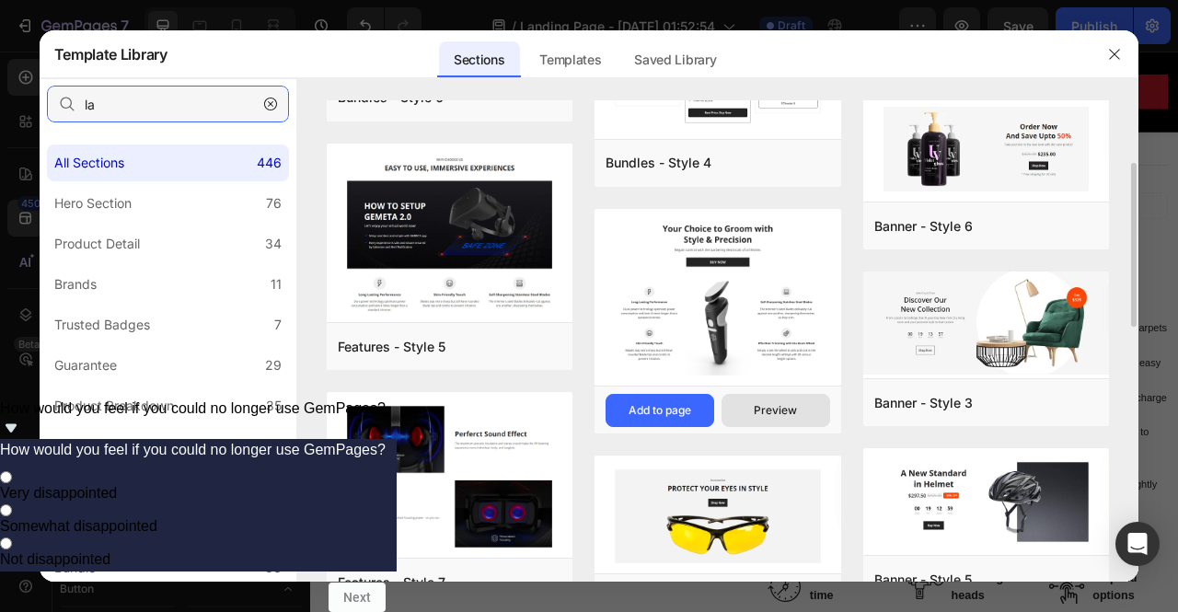
type input "la"
click at [790, 423] on button "Preview" at bounding box center [776, 410] width 109 height 33
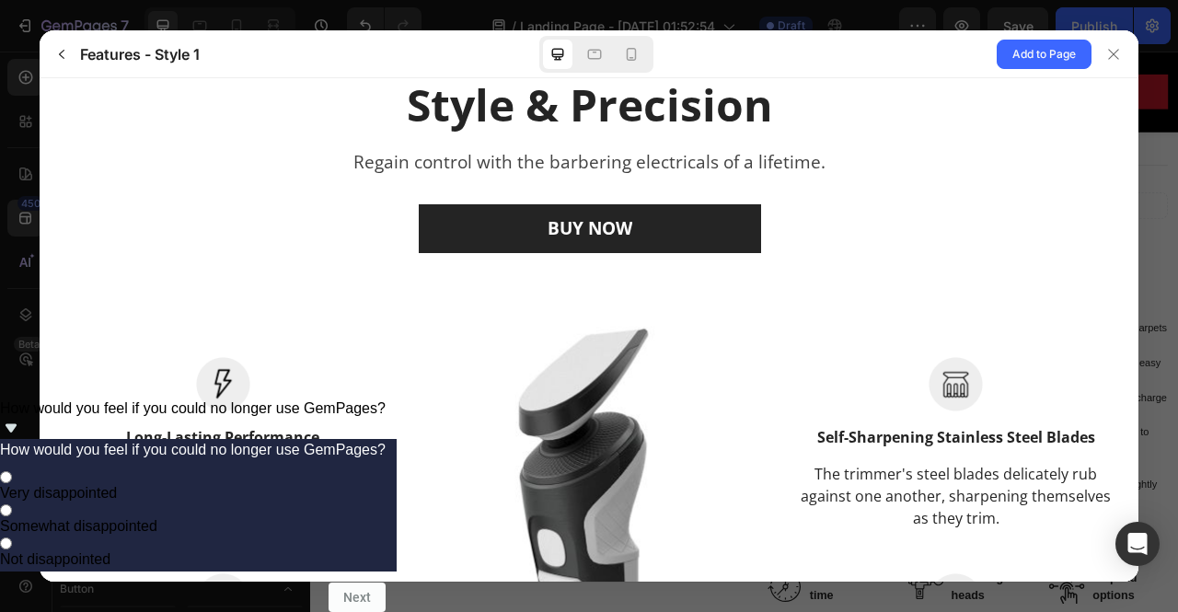
scroll to position [0, 0]
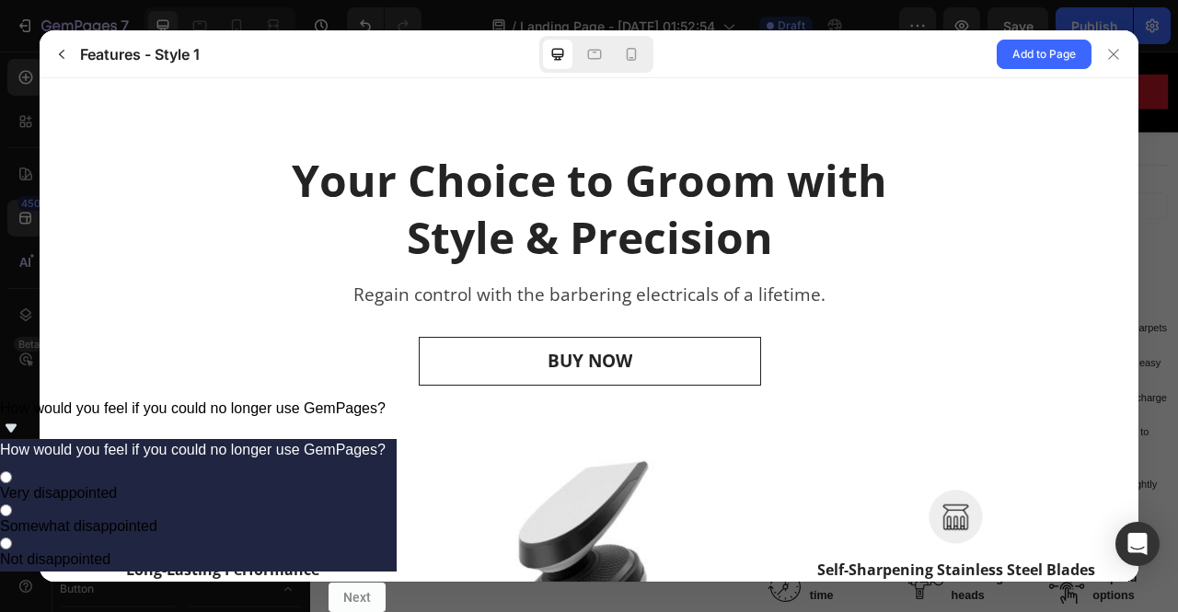
click at [653, 340] on link "BUY NOW" at bounding box center [589, 361] width 342 height 49
click at [630, 359] on link "BUY NOW" at bounding box center [589, 361] width 342 height 49
click at [597, 372] on span "BUY NOW" at bounding box center [589, 361] width 85 height 23
click at [590, 368] on span "BUY NOW" at bounding box center [589, 361] width 85 height 23
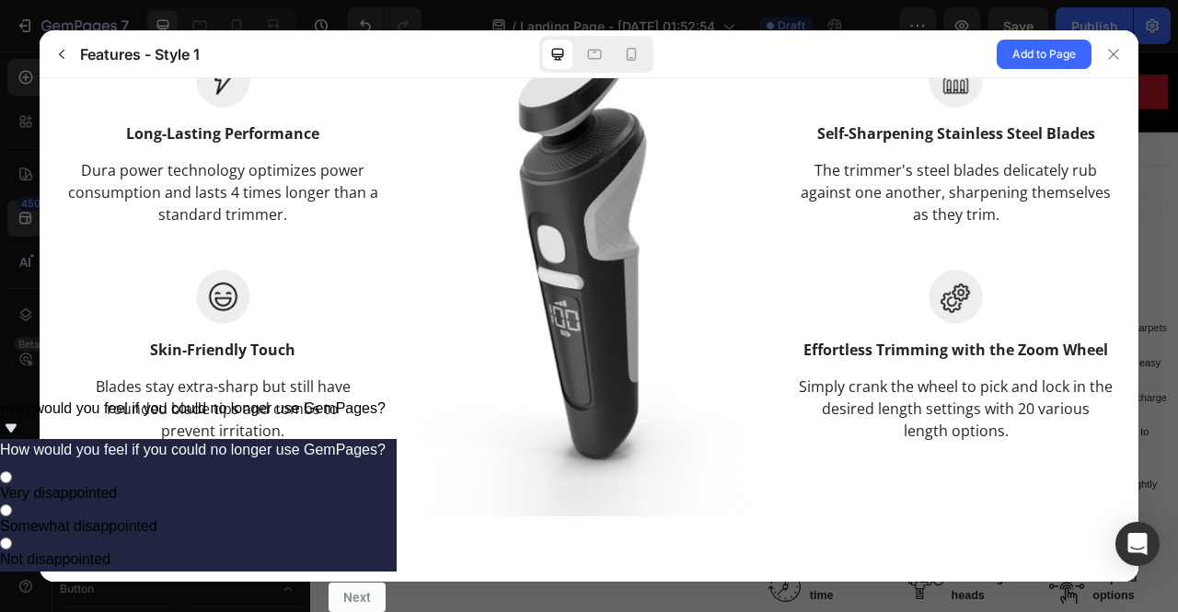
scroll to position [437, 0]
click at [1125, 49] on div at bounding box center [1113, 54] width 29 height 29
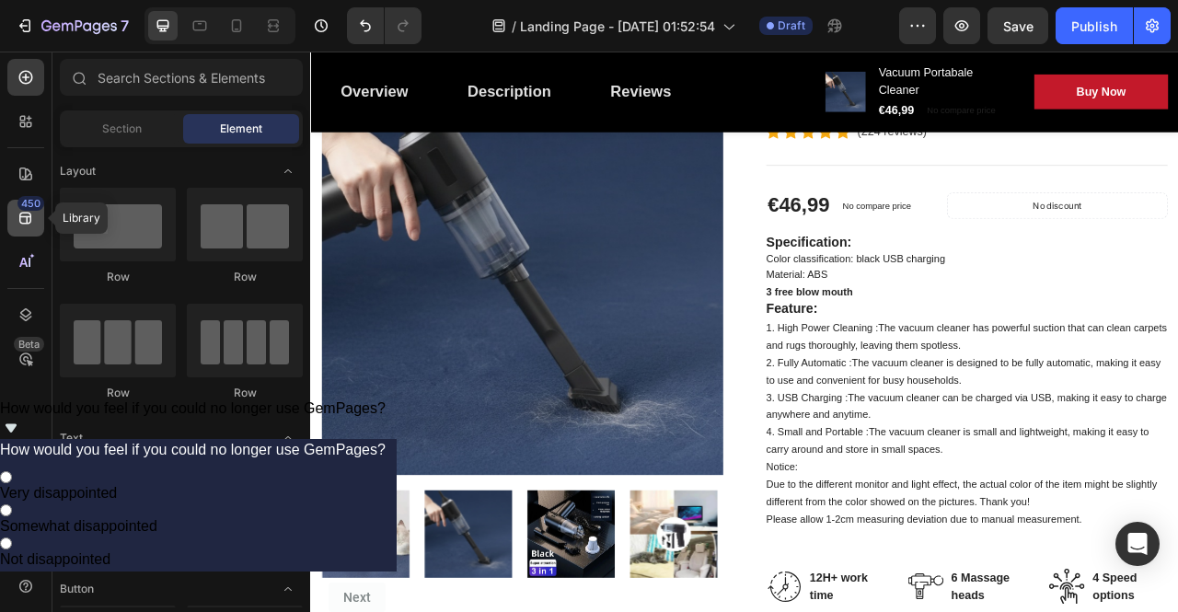
click at [31, 208] on div "450" at bounding box center [30, 203] width 27 height 15
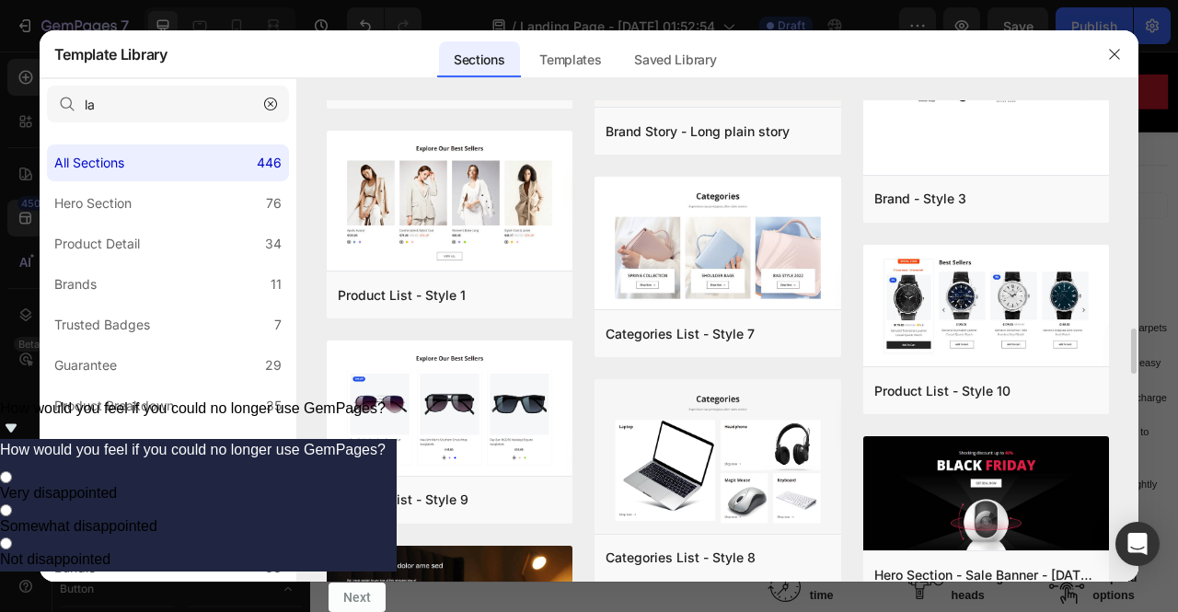
scroll to position [3647, 0]
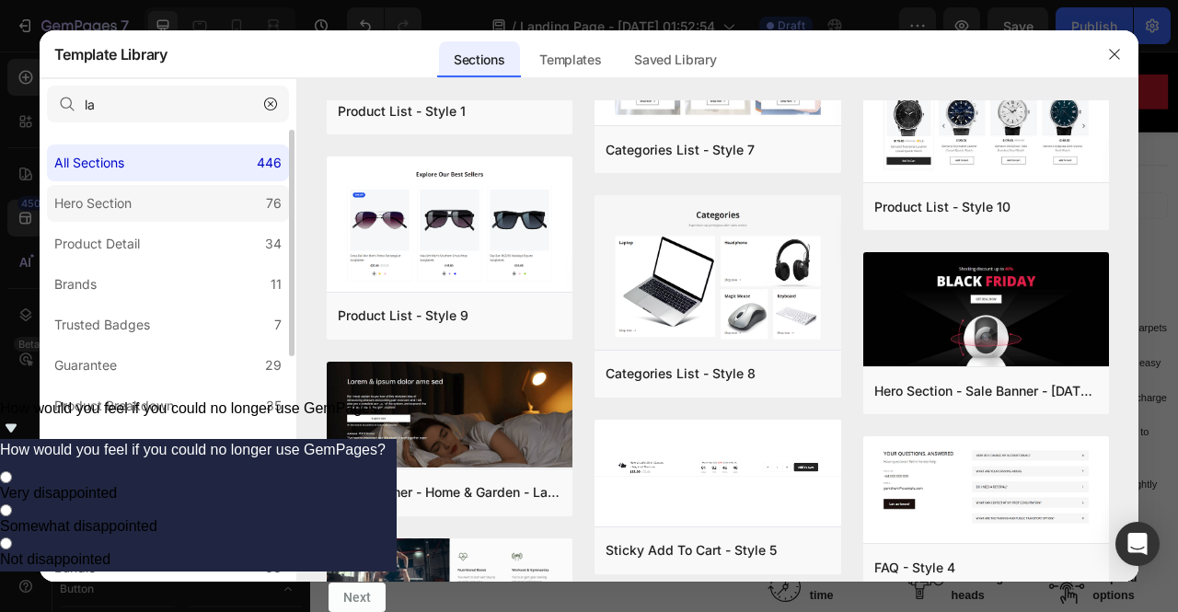
click at [205, 216] on label "Hero Section 76" at bounding box center [168, 203] width 242 height 37
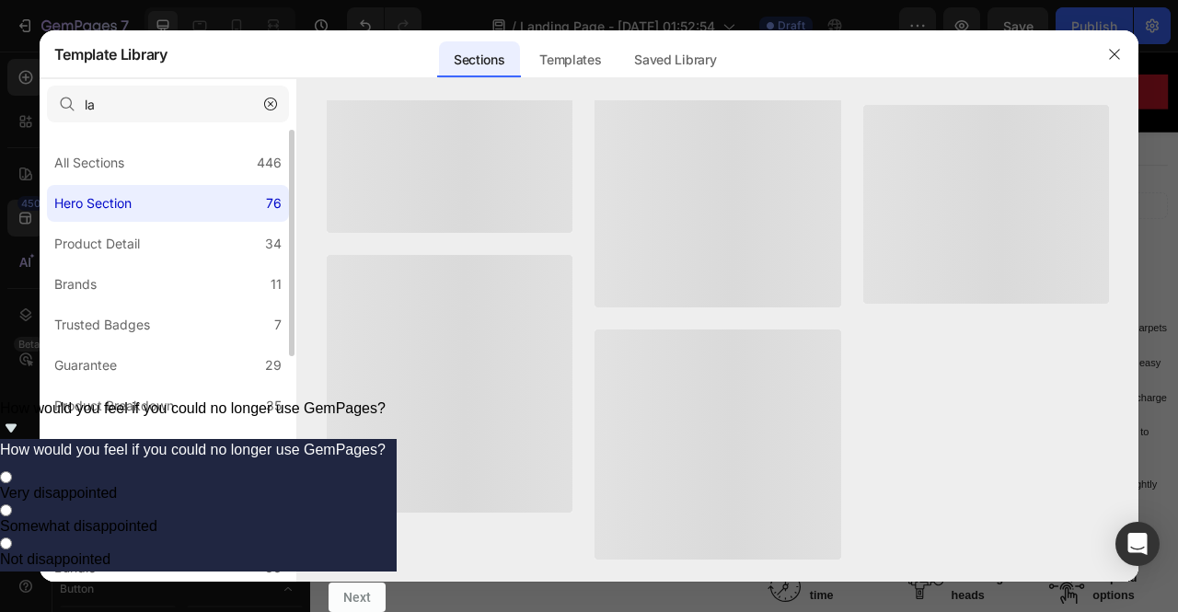
scroll to position [0, 0]
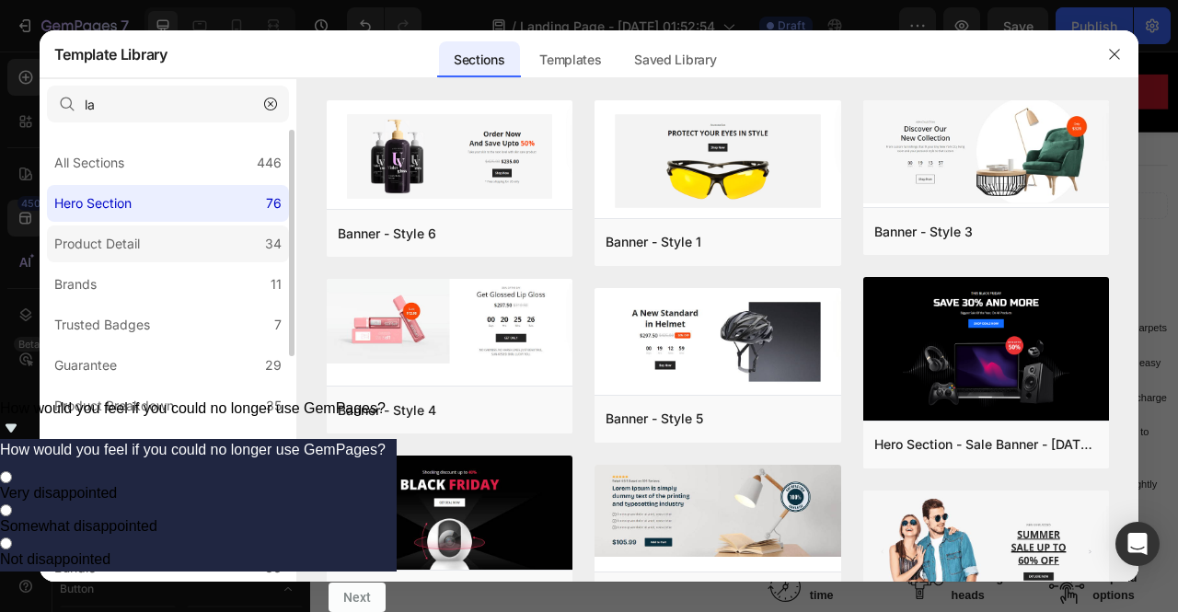
click at [214, 240] on label "Product Detail 34" at bounding box center [168, 244] width 242 height 37
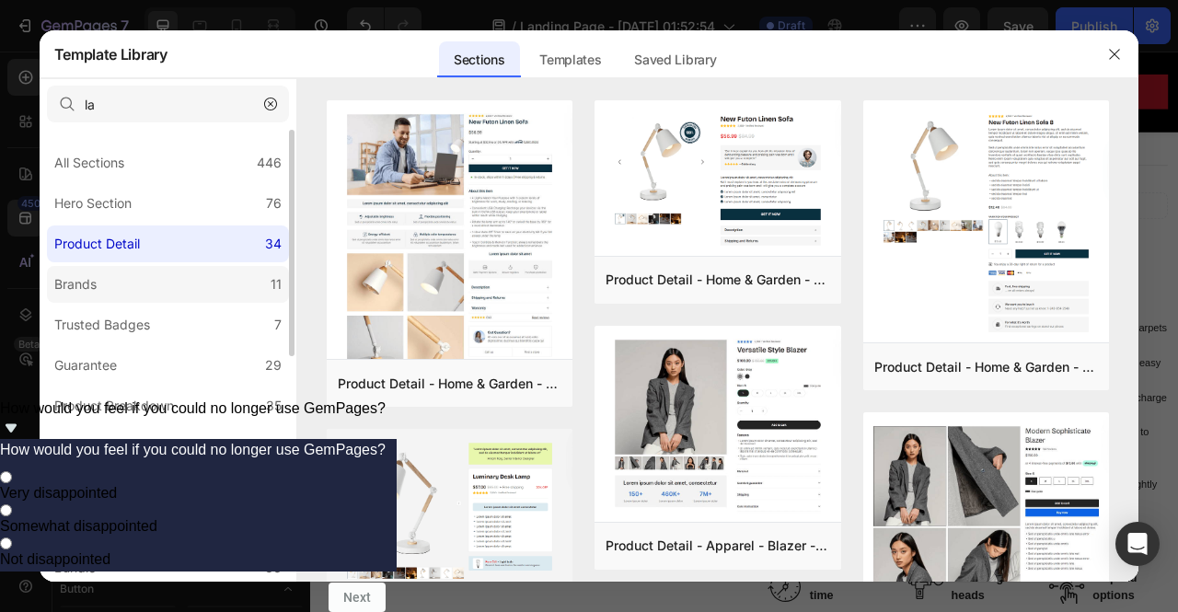
click at [223, 272] on label "Brands 11" at bounding box center [168, 284] width 242 height 37
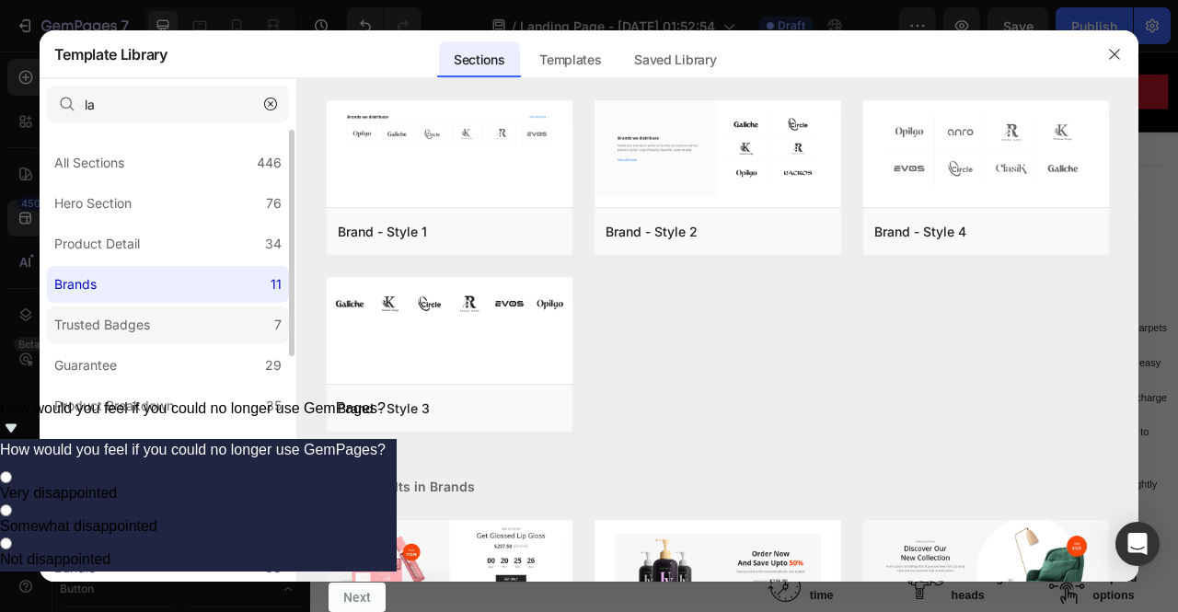
click at [230, 316] on label "Trusted Badges 7" at bounding box center [168, 325] width 242 height 37
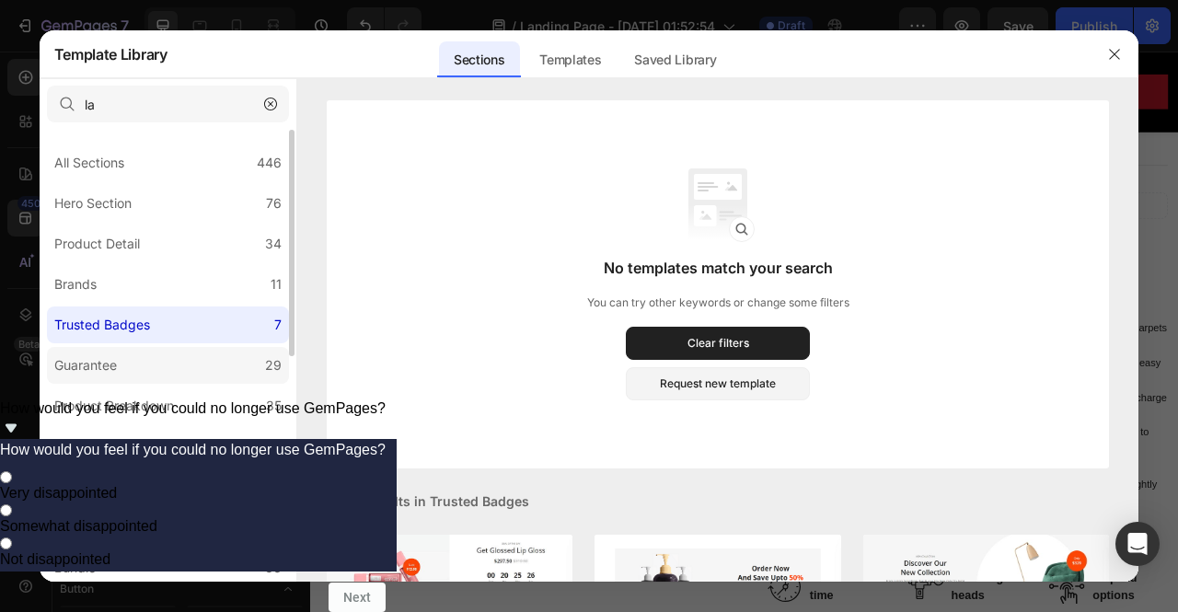
click at [213, 353] on label "Guarantee 29" at bounding box center [168, 365] width 242 height 37
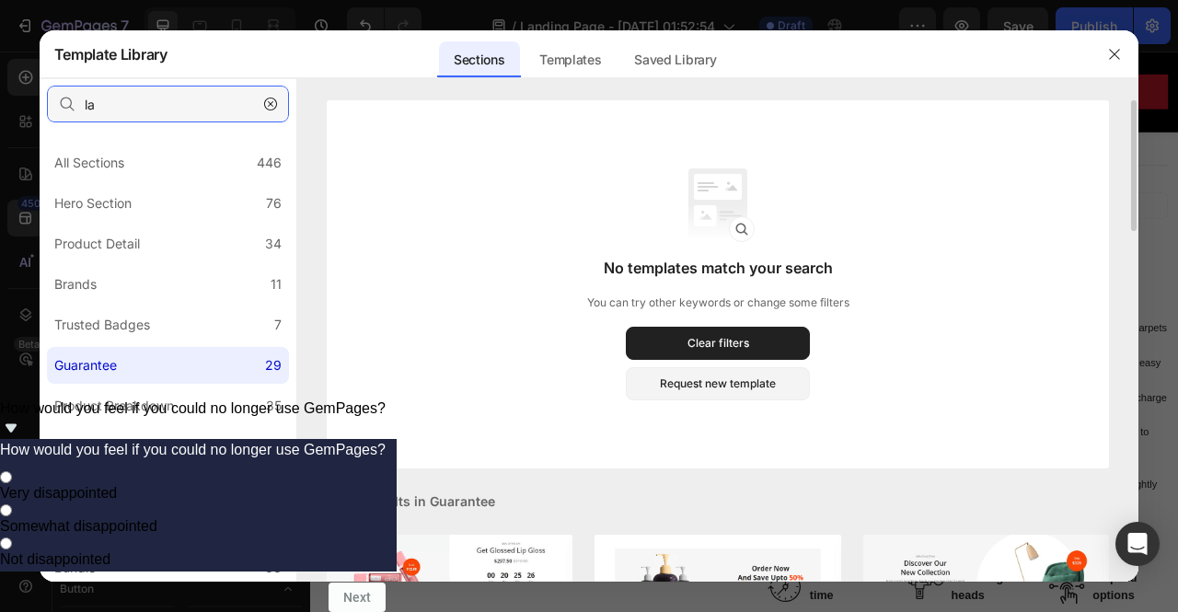
drag, startPoint x: 83, startPoint y: 111, endPoint x: 0, endPoint y: 110, distance: 82.9
click at [0, 110] on div "Template Library Sections Templates Existing pages Saved Library Templates Save…" at bounding box center [589, 306] width 1178 height 612
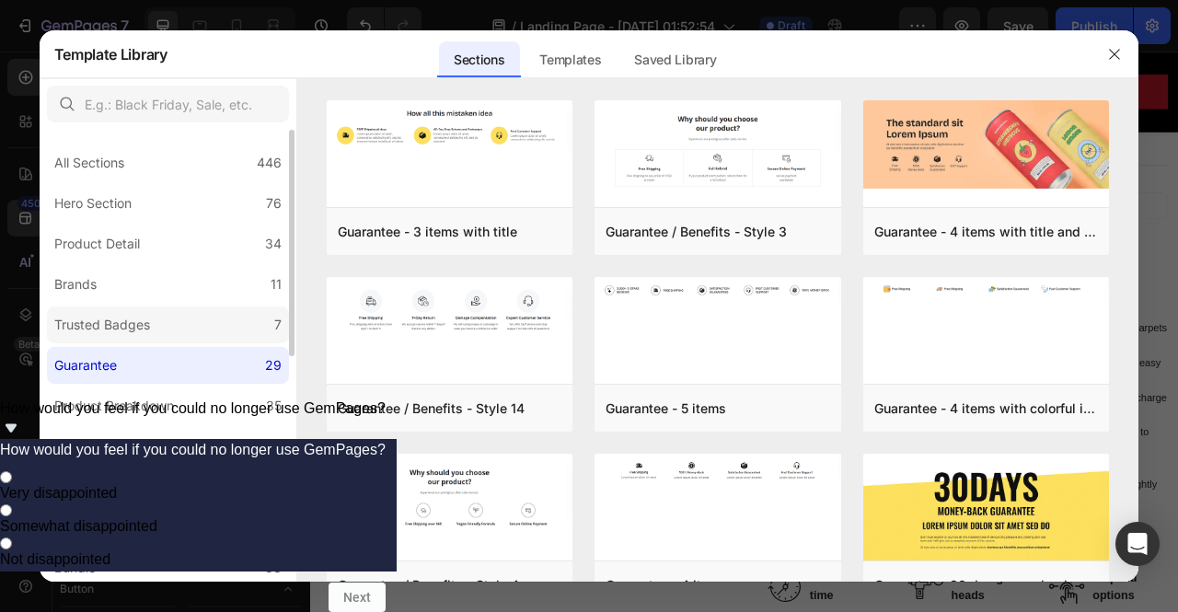
click at [211, 323] on label "Trusted Badges 7" at bounding box center [168, 325] width 242 height 37
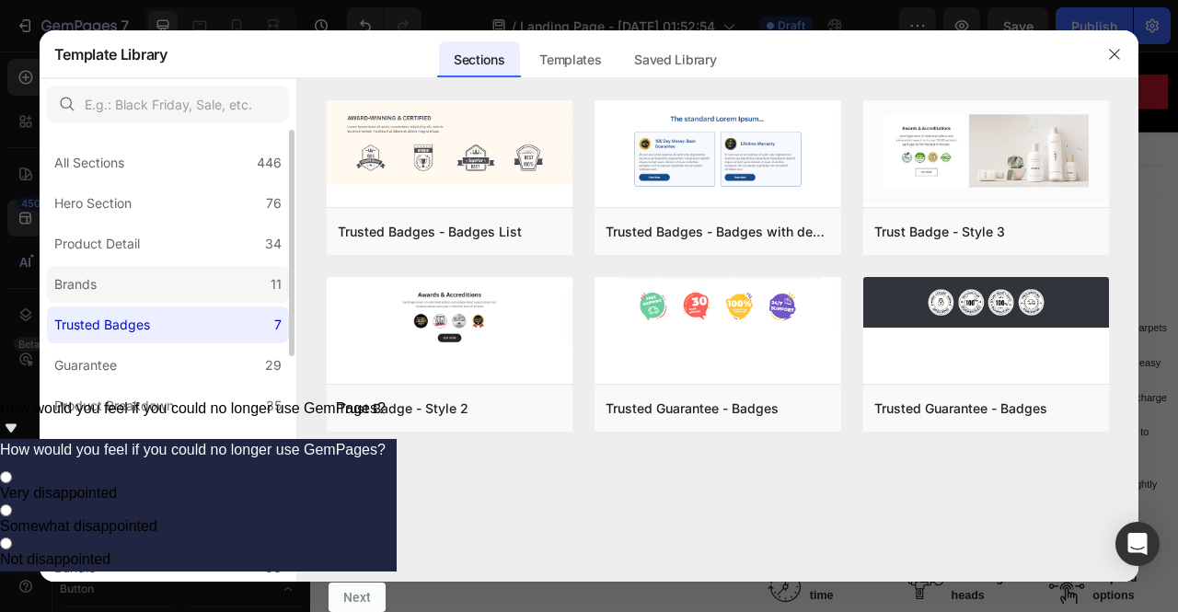
click at [226, 292] on label "Brands 11" at bounding box center [168, 284] width 242 height 37
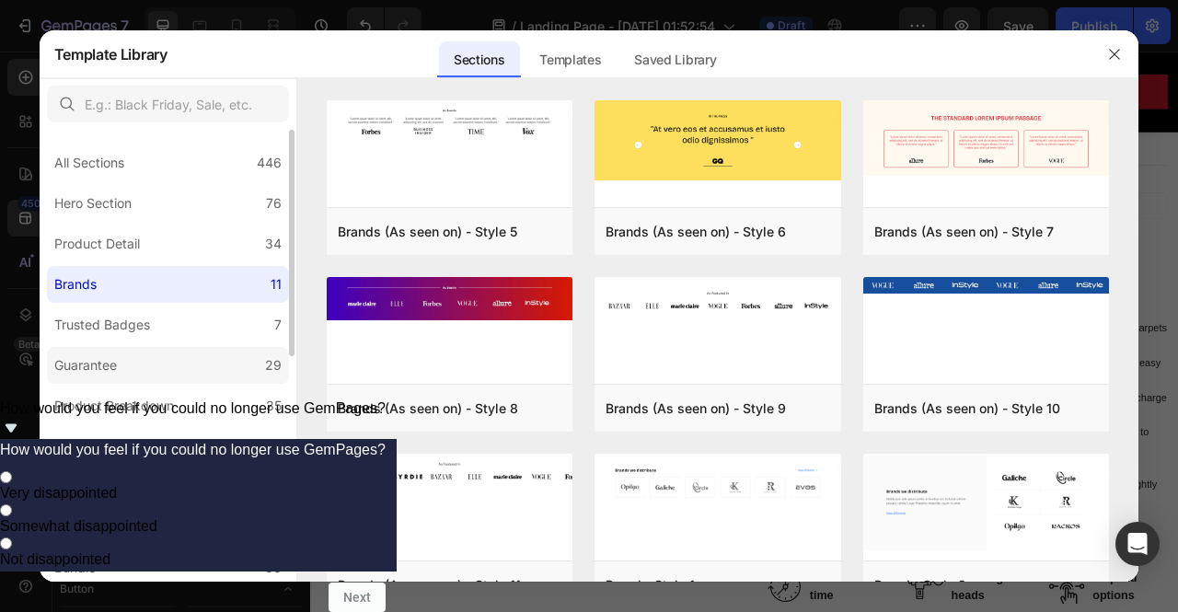
click at [228, 373] on label "Guarantee 29" at bounding box center [168, 365] width 242 height 37
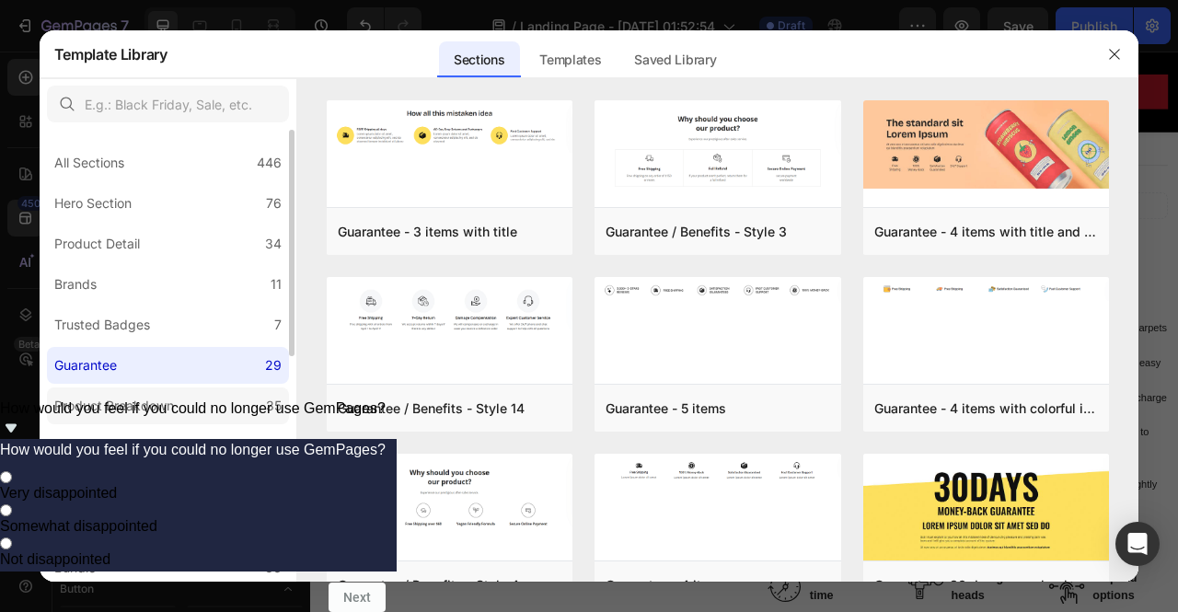
click at [221, 397] on label "Product Breakdown 35" at bounding box center [168, 406] width 242 height 37
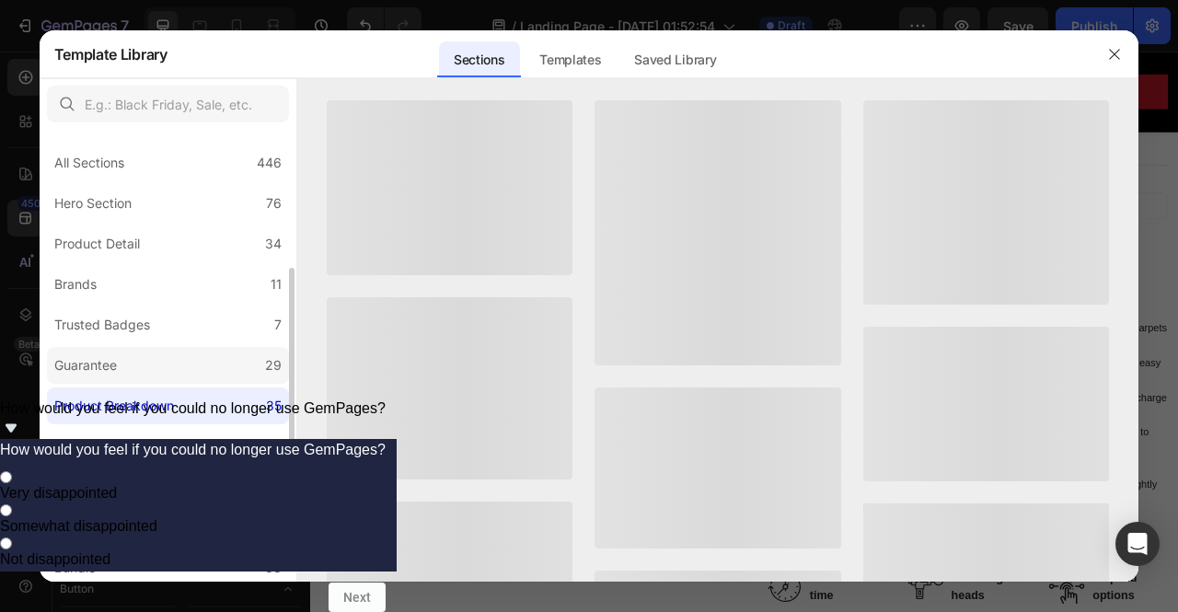
scroll to position [92, 0]
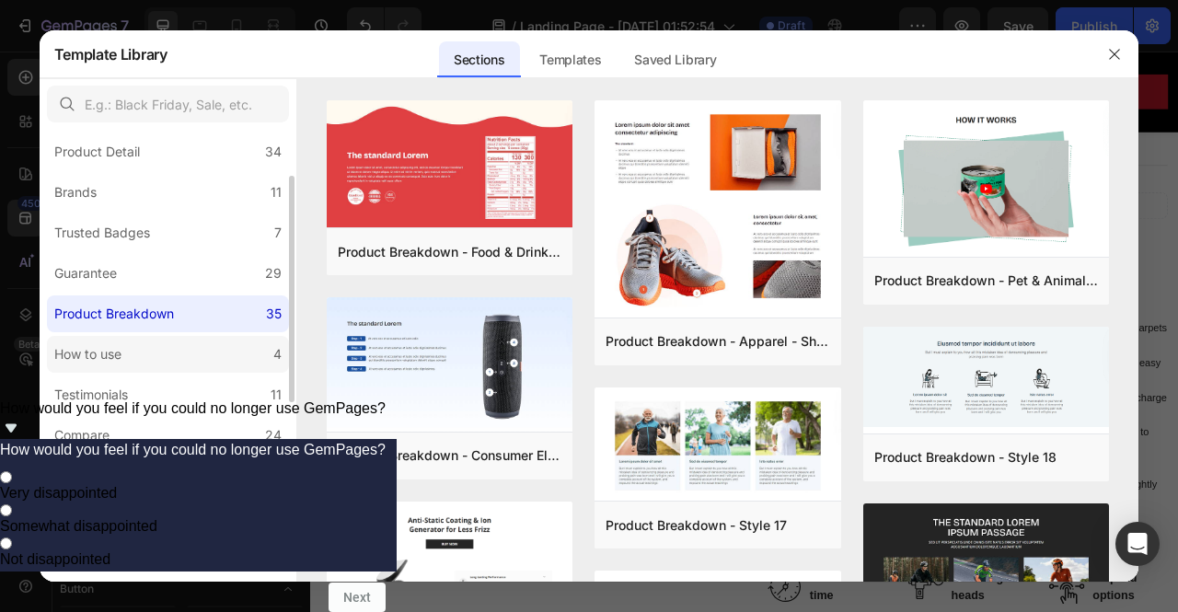
click at [133, 350] on label "How to use 4" at bounding box center [168, 354] width 242 height 37
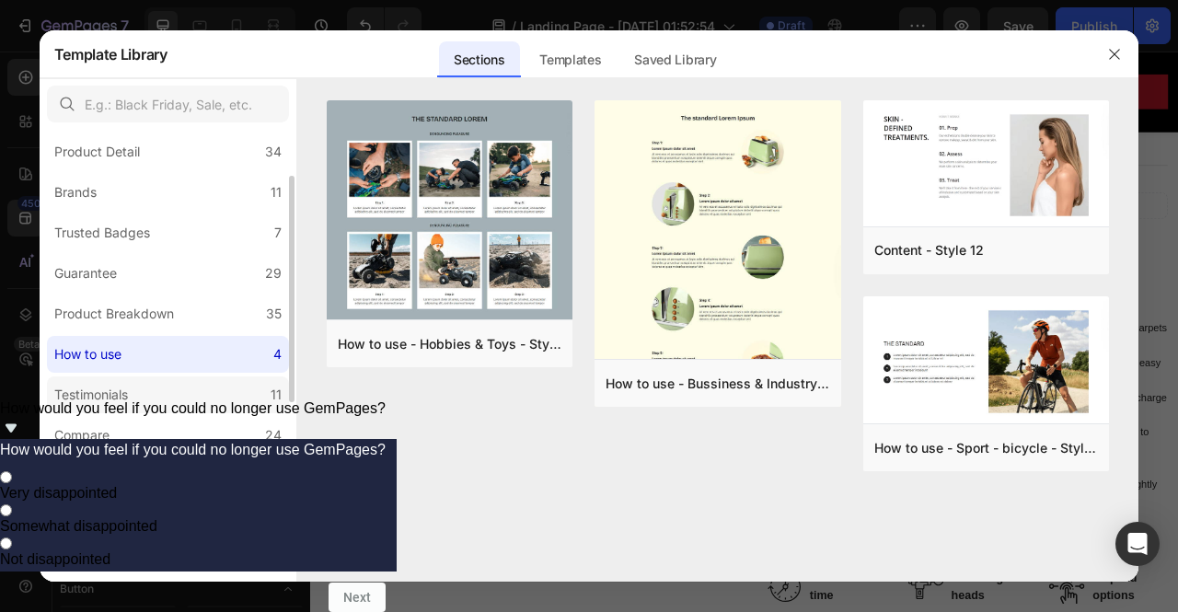
click at [182, 384] on label "Testimonials 11" at bounding box center [168, 395] width 242 height 37
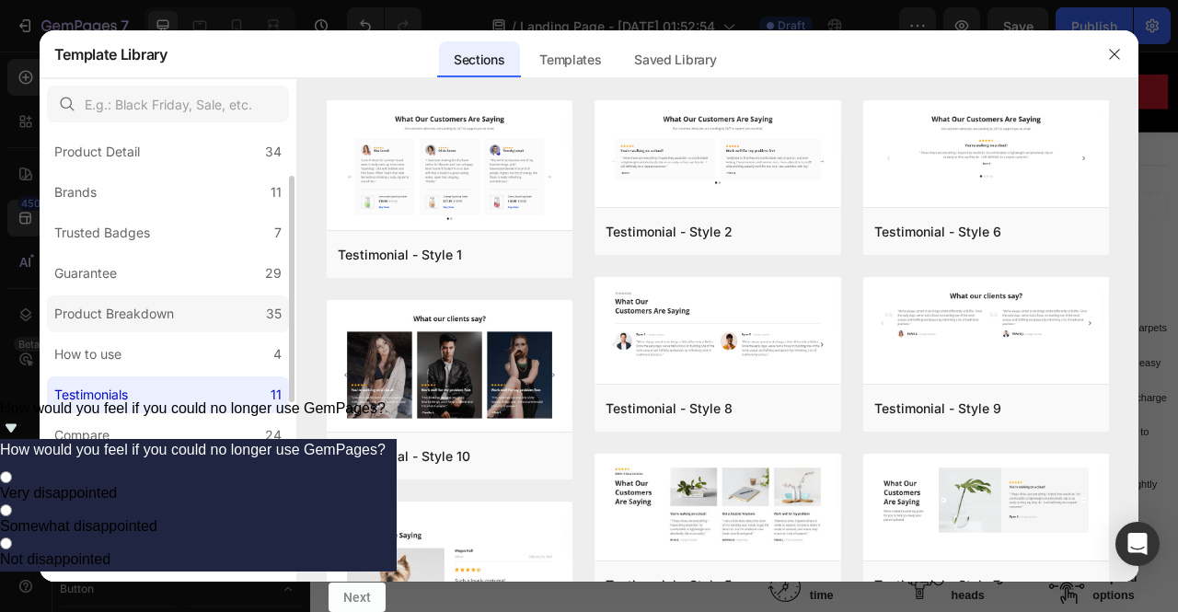
scroll to position [276, 0]
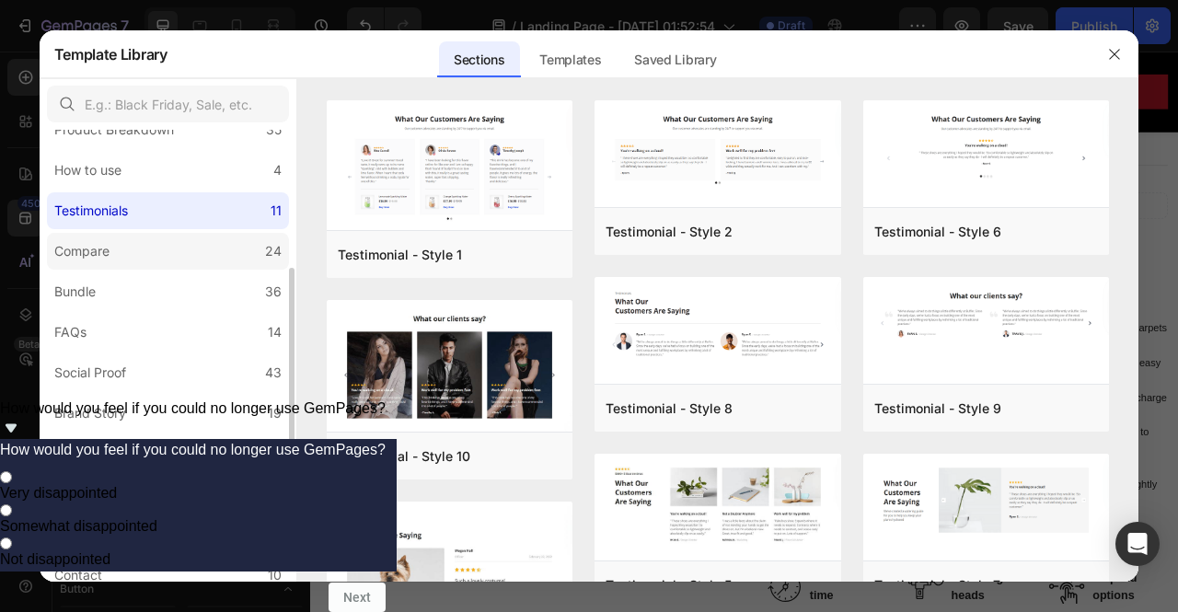
click at [178, 253] on label "Compare 24" at bounding box center [168, 251] width 242 height 37
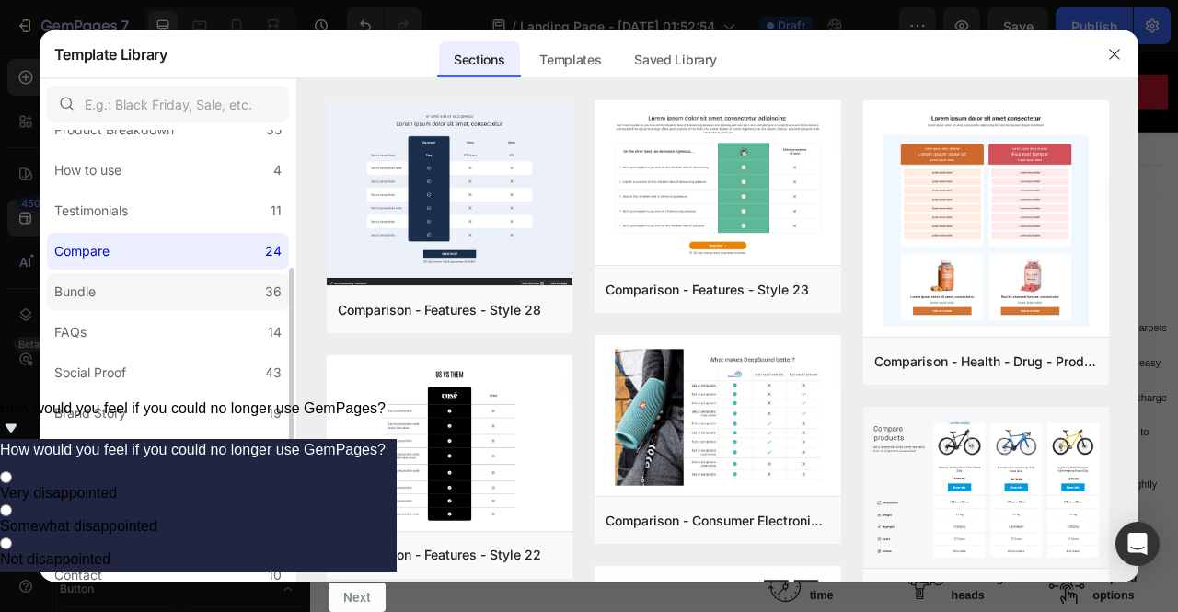
click at [193, 273] on label "Bundle 36" at bounding box center [168, 291] width 242 height 37
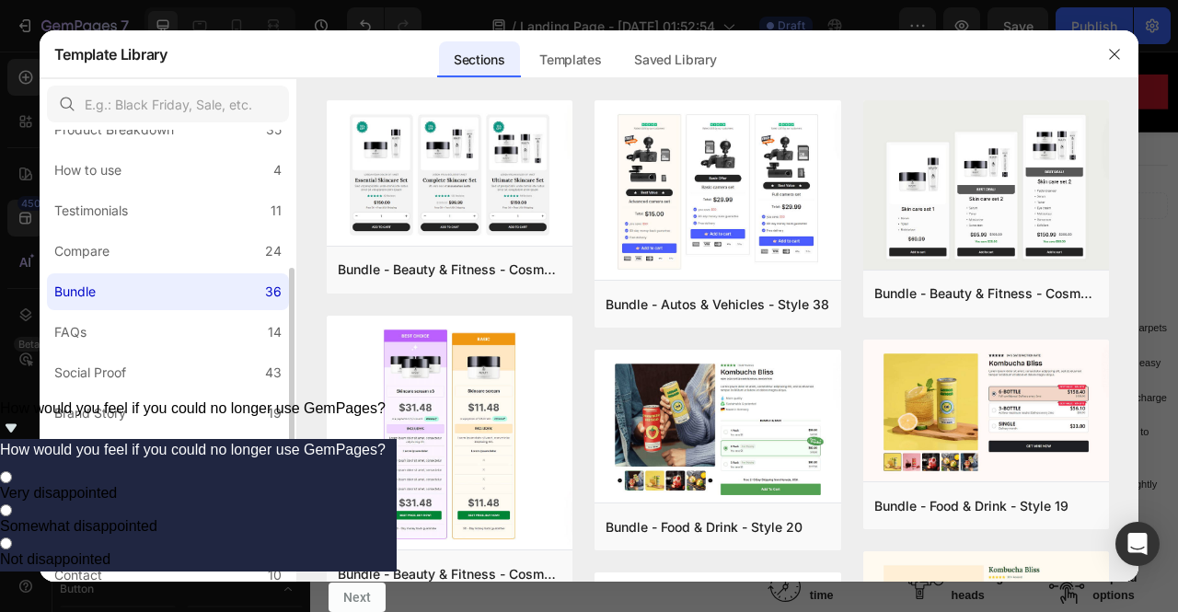
click at [217, 312] on div "All Sections 446 Hero Section 76 Product Detail 34 Brands 11 Trusted Badges 7 G…" at bounding box center [168, 305] width 257 height 902
click at [219, 319] on label "FAQs 14" at bounding box center [168, 332] width 242 height 37
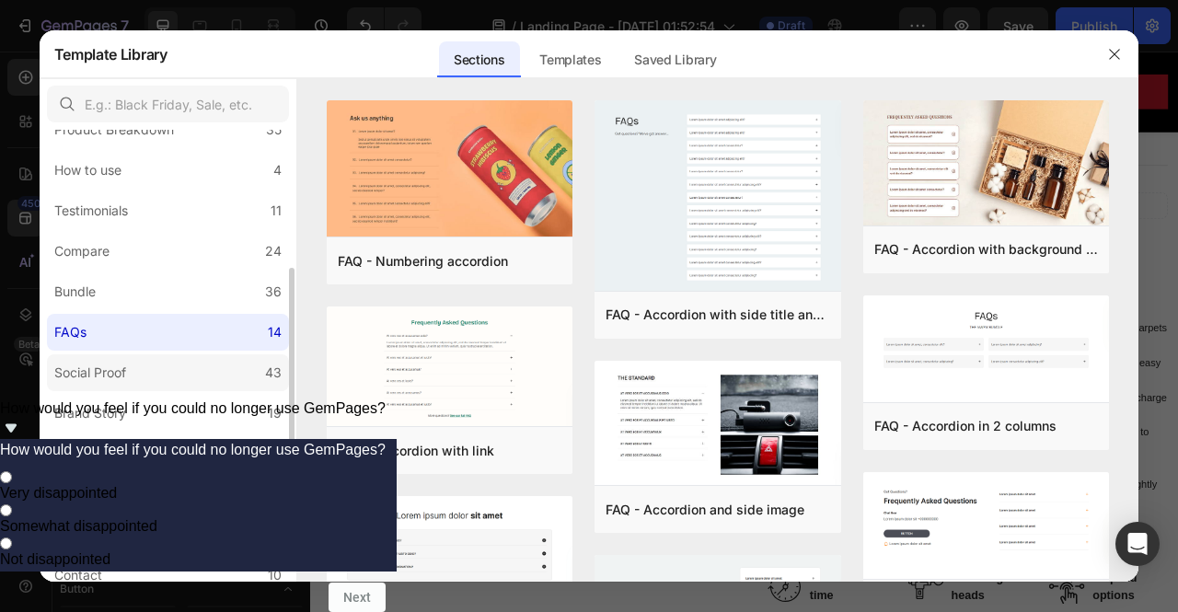
click at [238, 354] on label "Social Proof 43" at bounding box center [168, 372] width 242 height 37
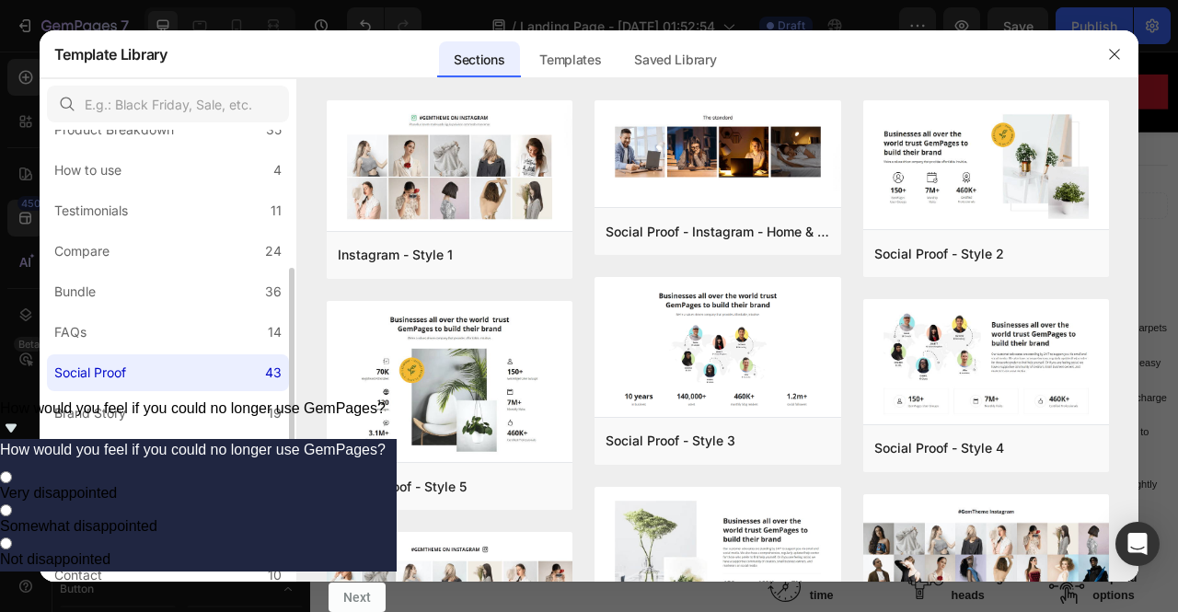
click at [226, 391] on div "All Sections 446 Hero Section 76 Product Detail 34 Brands 11 Trusted Badges 7 G…" at bounding box center [168, 305] width 257 height 902
click at [230, 399] on label "Brand Story 19" at bounding box center [168, 413] width 242 height 37
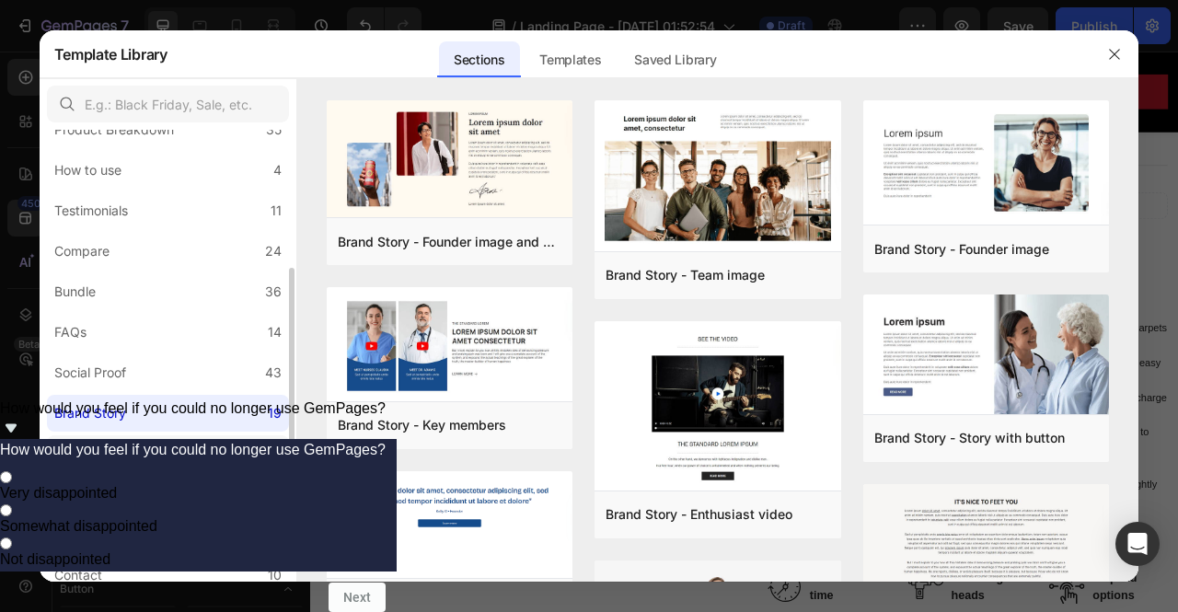
click at [238, 452] on label "Product List 22" at bounding box center [168, 453] width 242 height 37
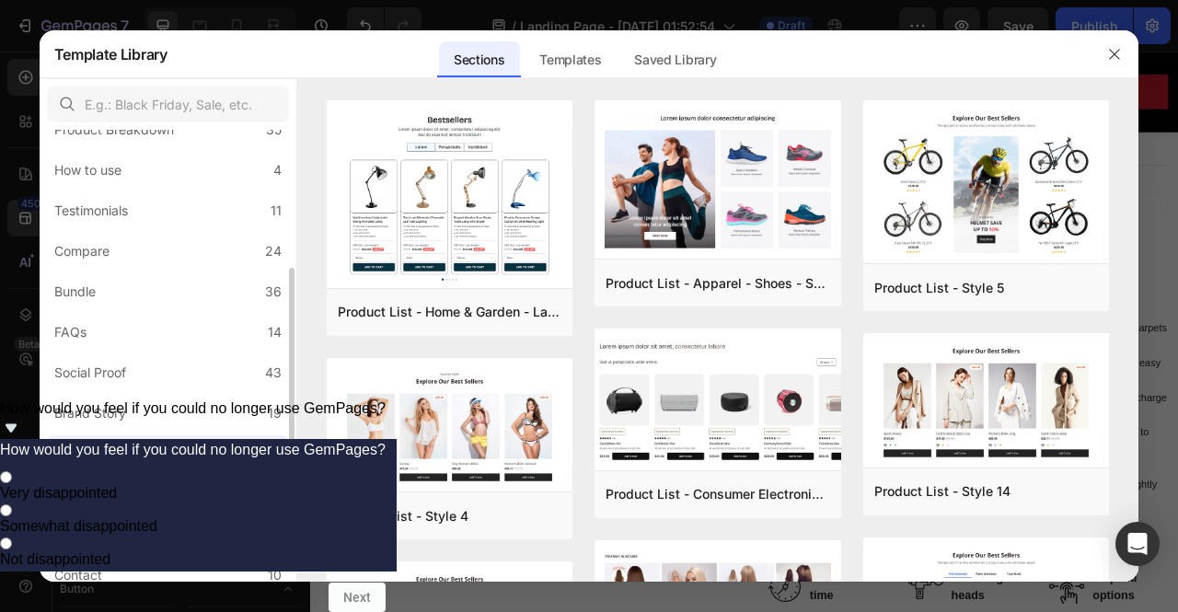
click at [236, 485] on label "Collection 19" at bounding box center [168, 494] width 242 height 37
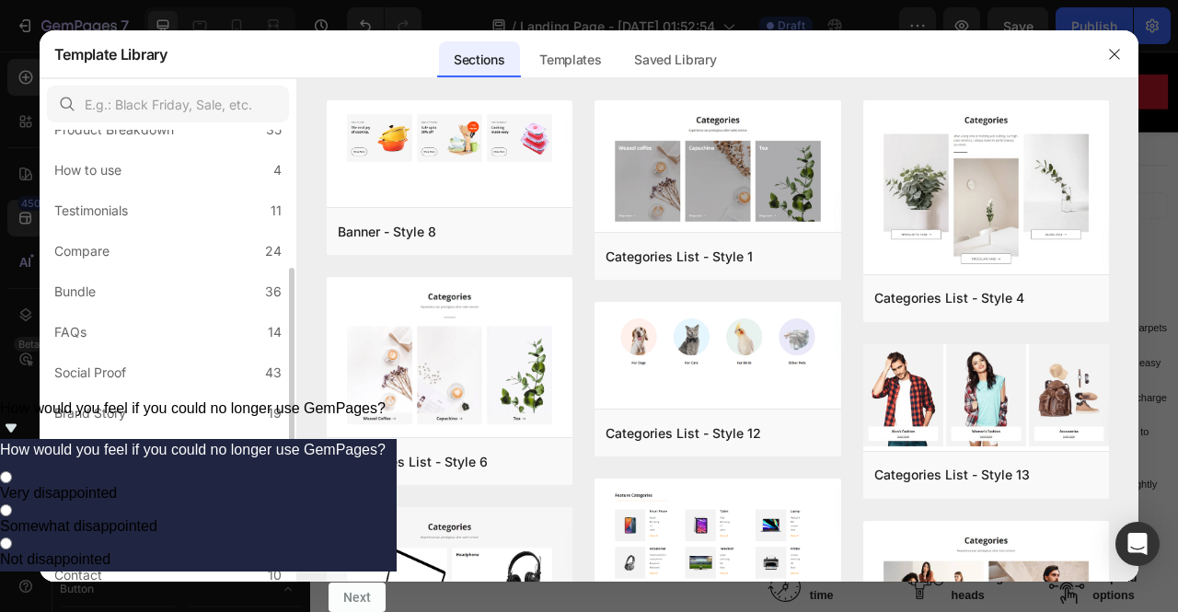
scroll to position [368, 0]
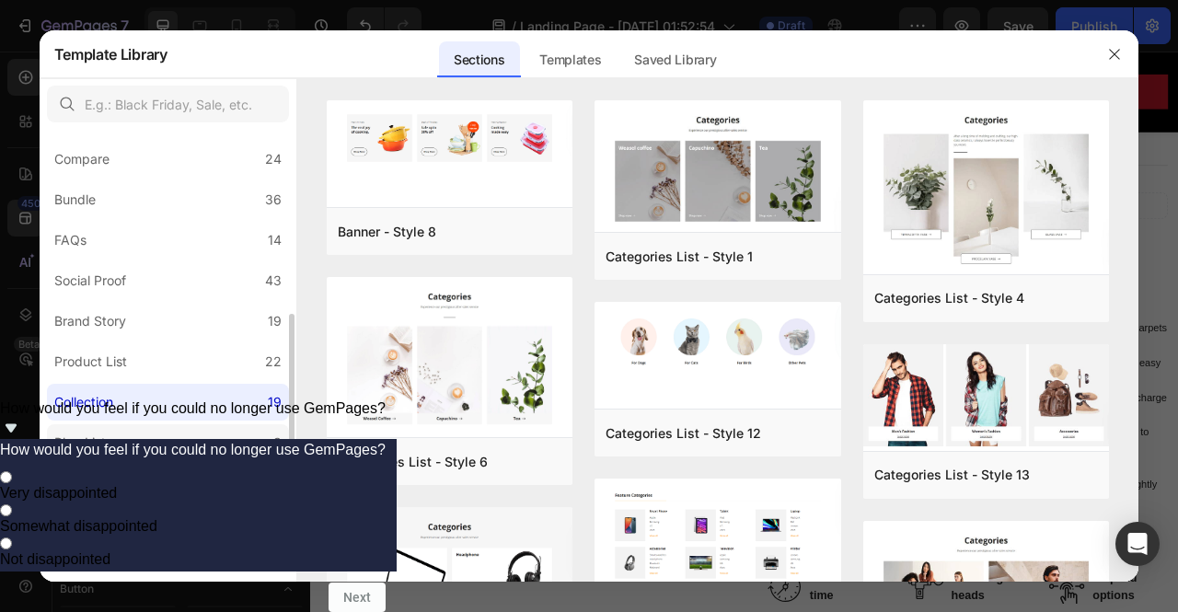
click at [185, 435] on label "Blog List 3" at bounding box center [168, 442] width 242 height 37
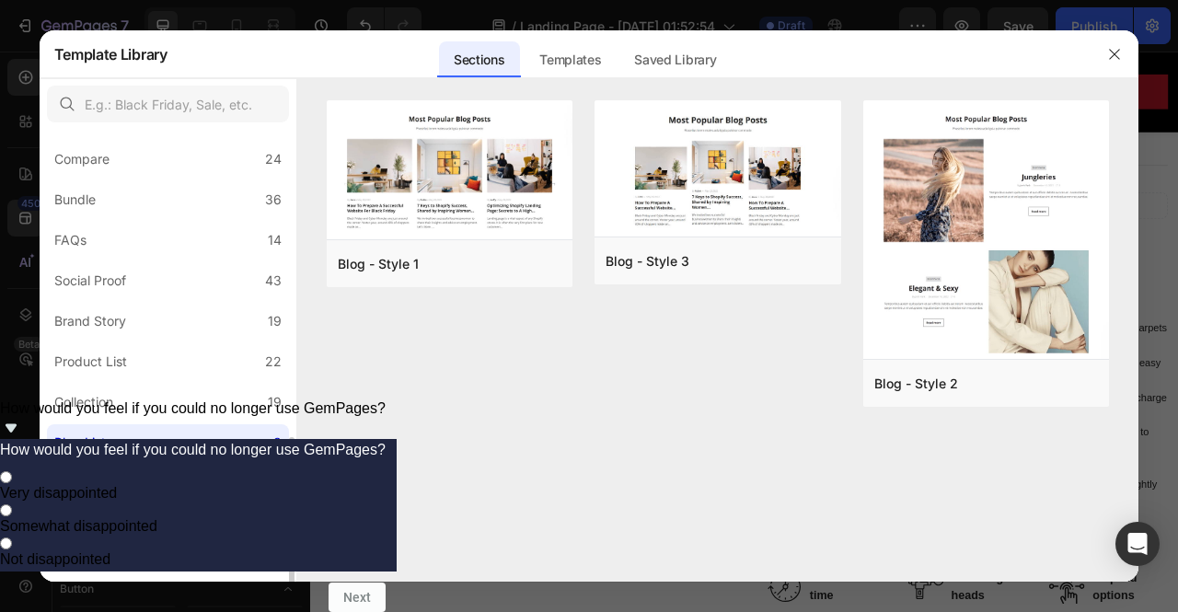
scroll to position [450, 0]
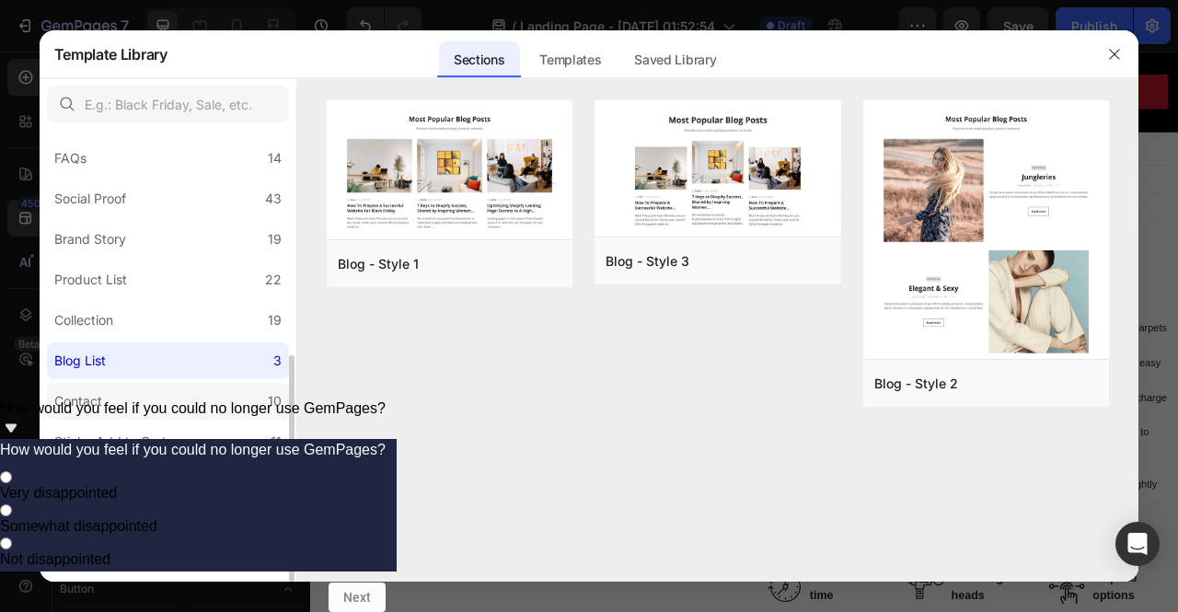
click at [151, 398] on label "Contact 10" at bounding box center [168, 401] width 242 height 37
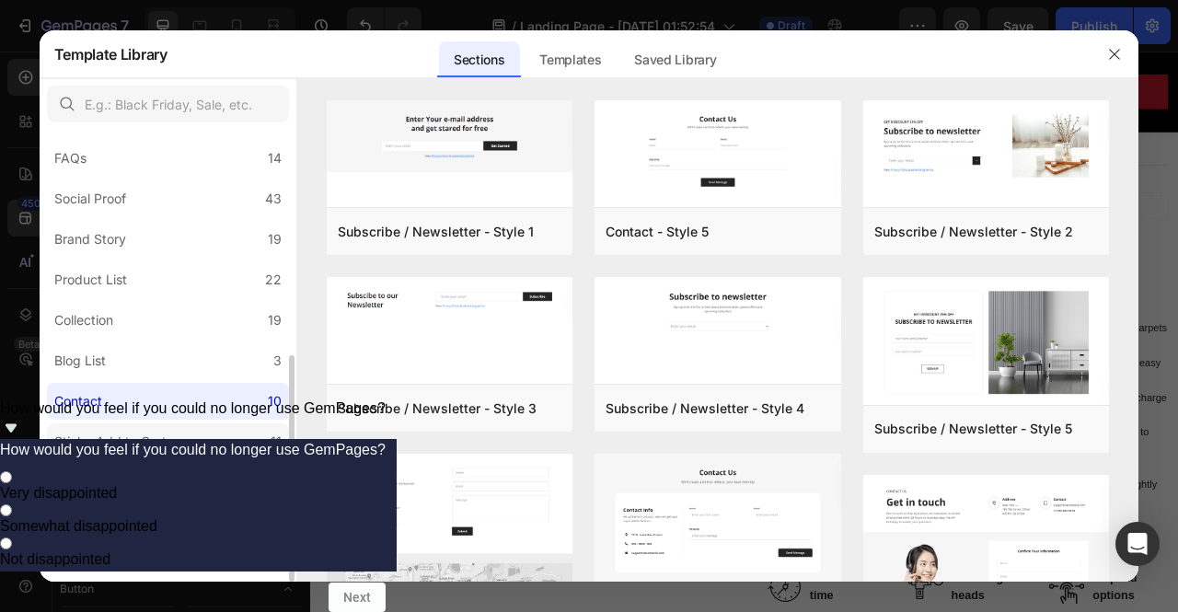
click at [112, 437] on div "Sticky Add to Cart" at bounding box center [110, 442] width 112 height 22
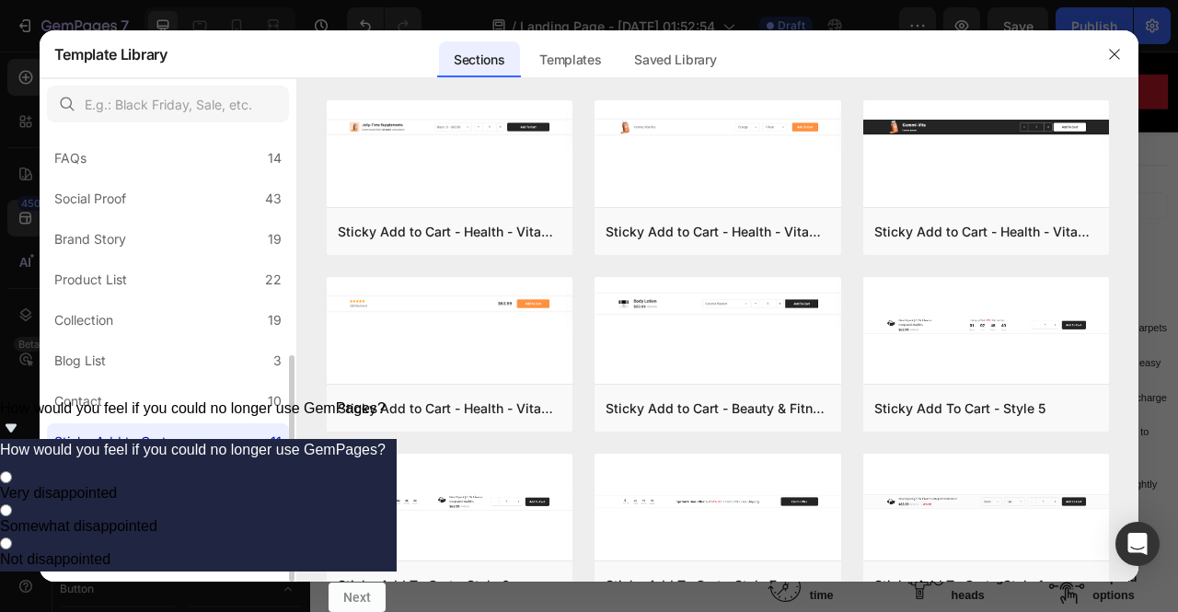
click at [211, 476] on label "Custom Footer 15" at bounding box center [168, 482] width 242 height 37
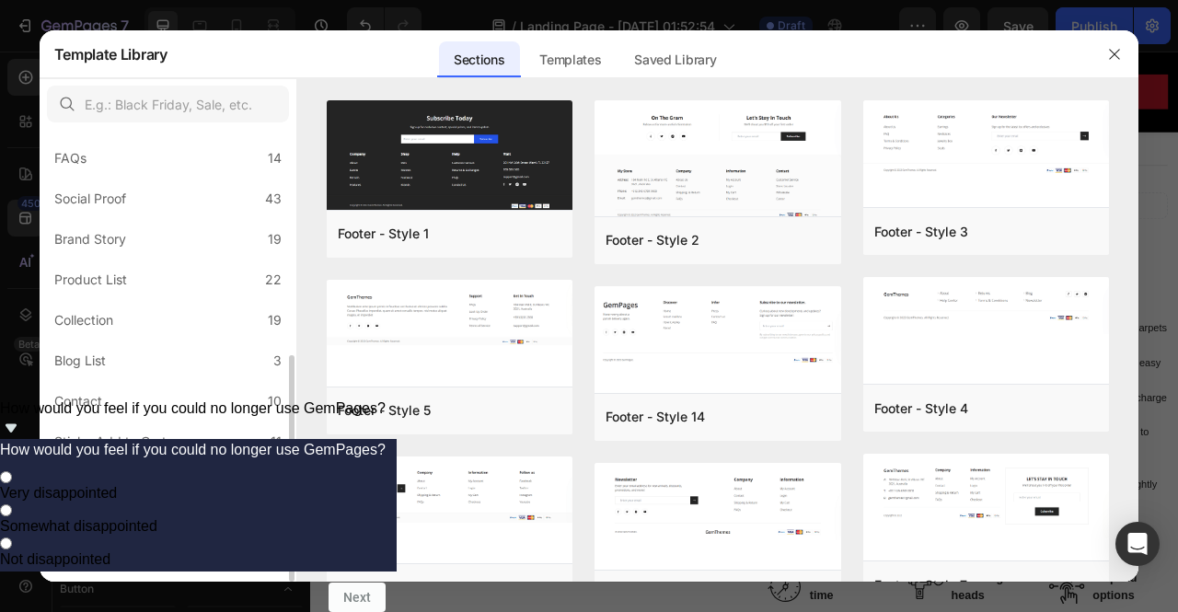
click at [188, 517] on label "Mobile Focused 27" at bounding box center [168, 522] width 242 height 37
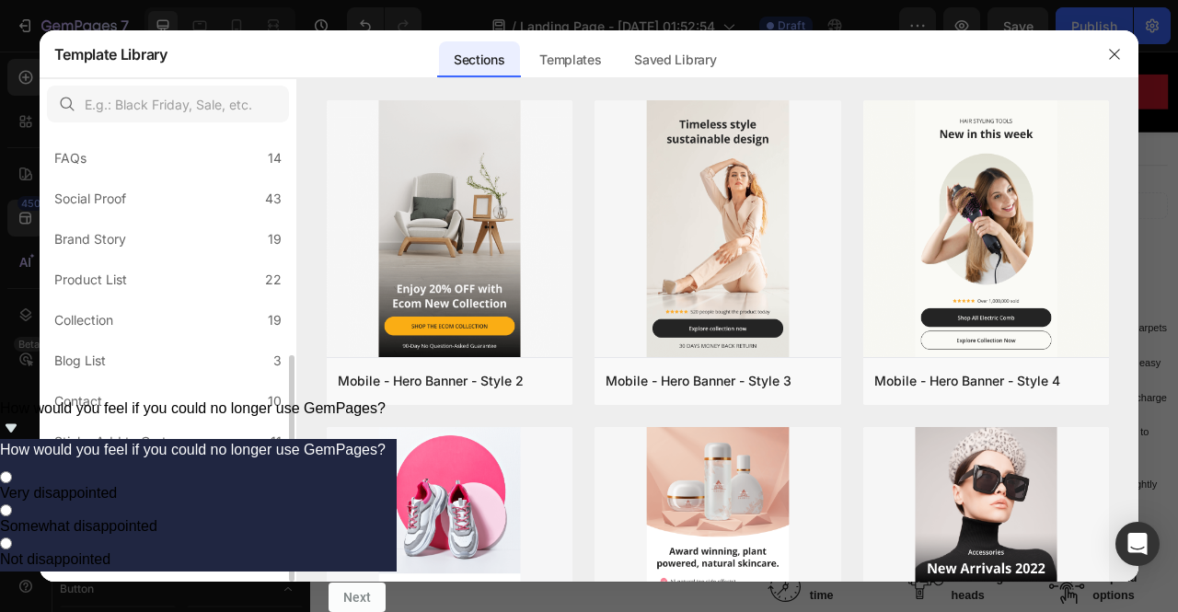
scroll to position [0, 0]
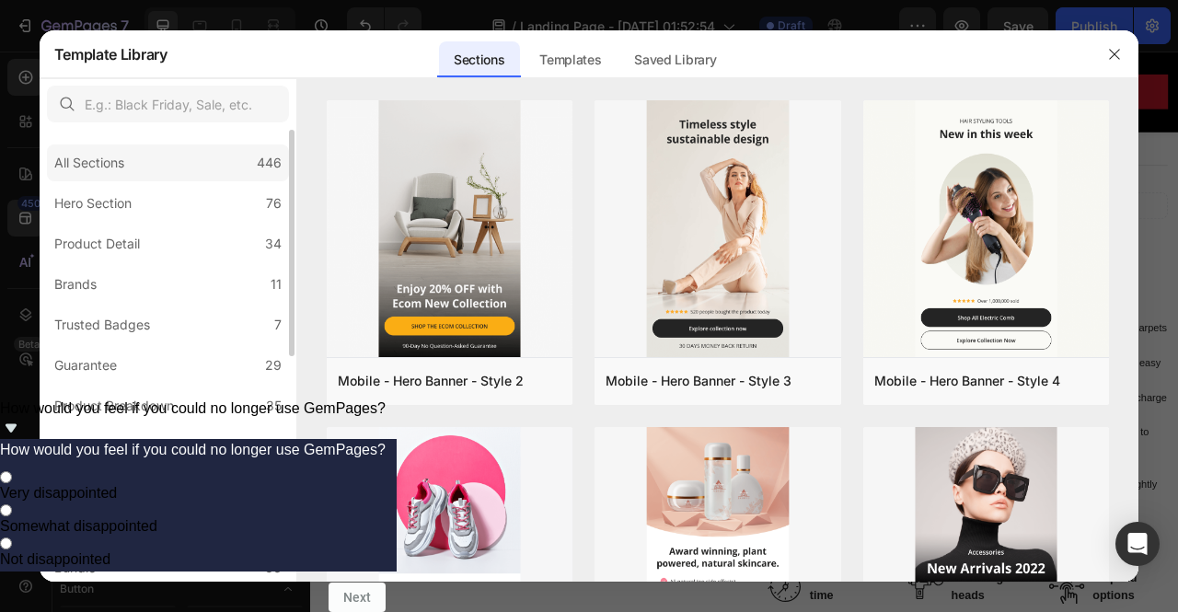
click at [171, 161] on div "All Sections 446" at bounding box center [168, 163] width 242 height 37
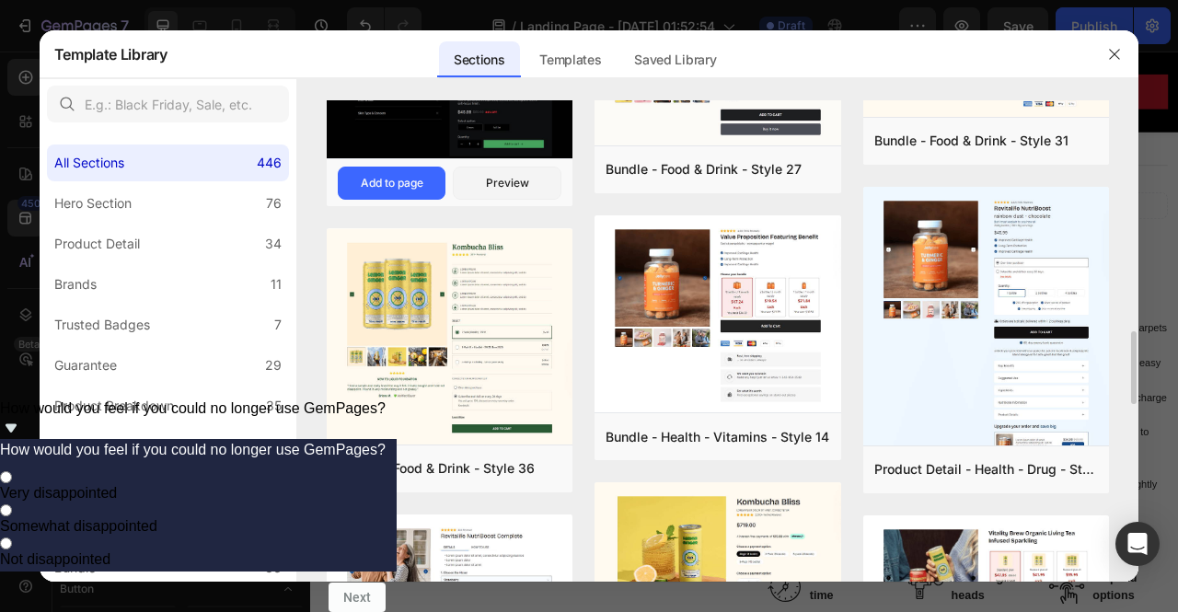
scroll to position [915, 0]
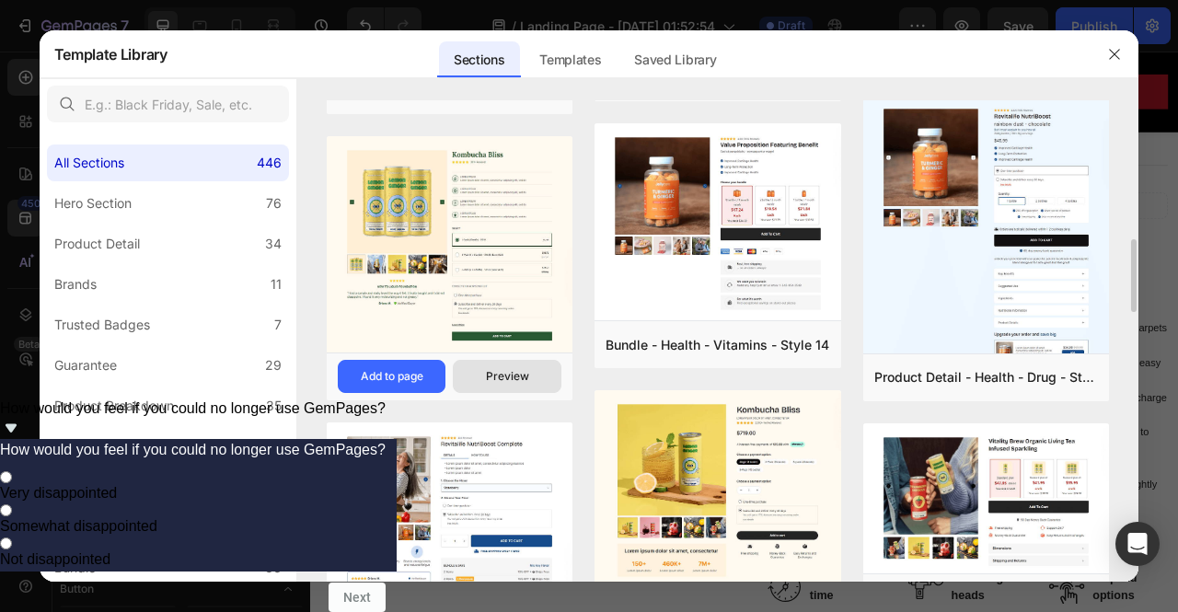
click at [538, 385] on button "Preview" at bounding box center [507, 376] width 109 height 33
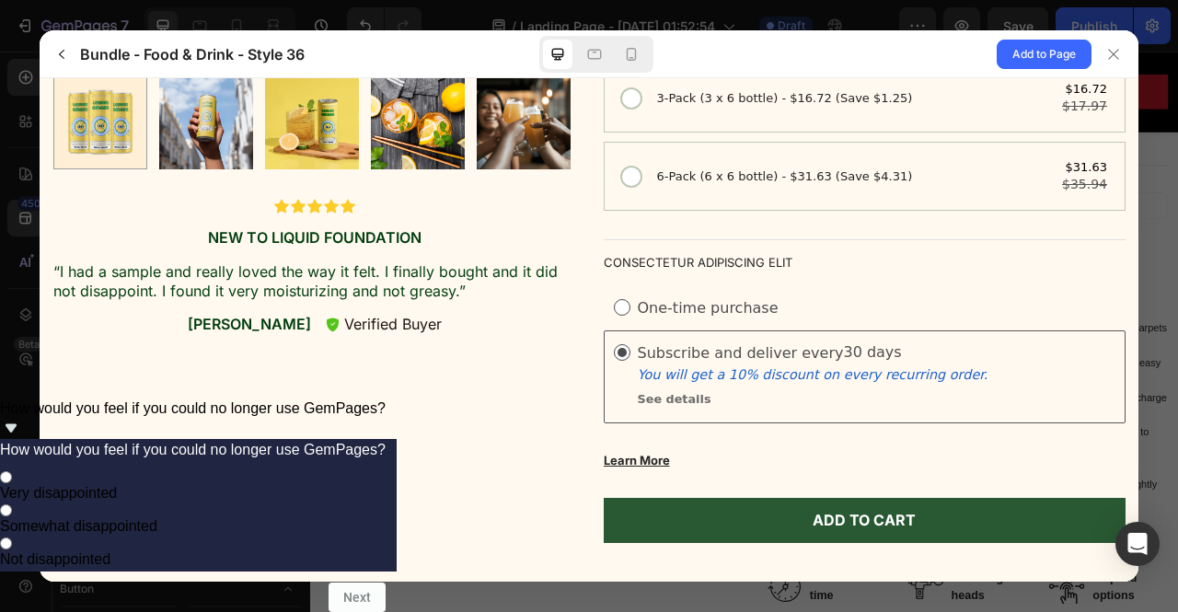
scroll to position [644, 0]
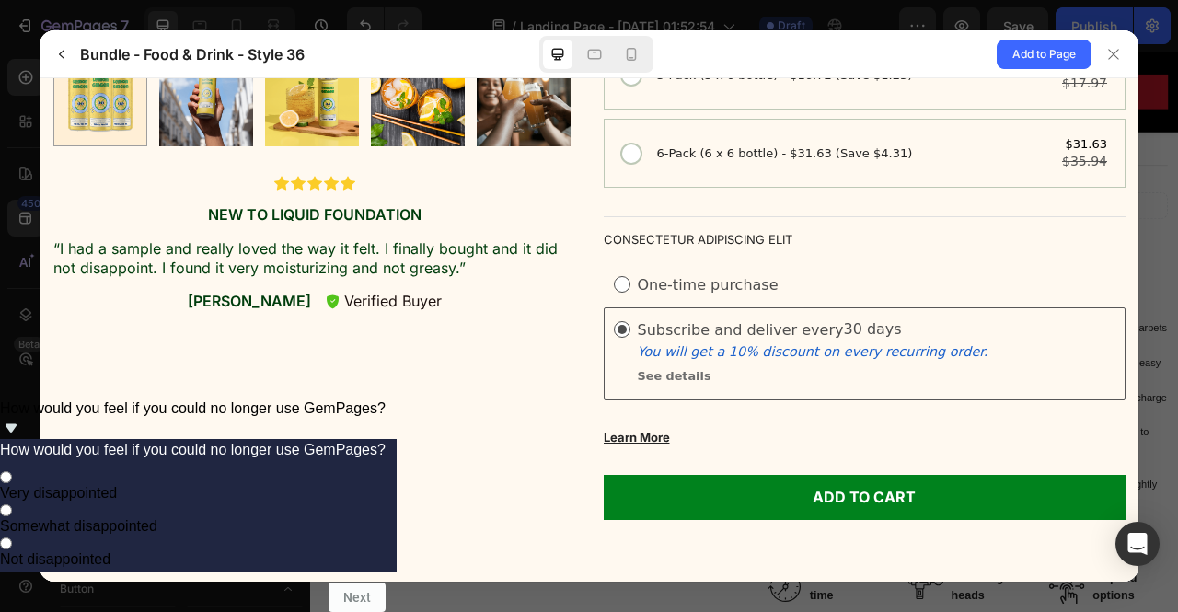
click at [825, 504] on span "Add to cart" at bounding box center [863, 497] width 103 height 19
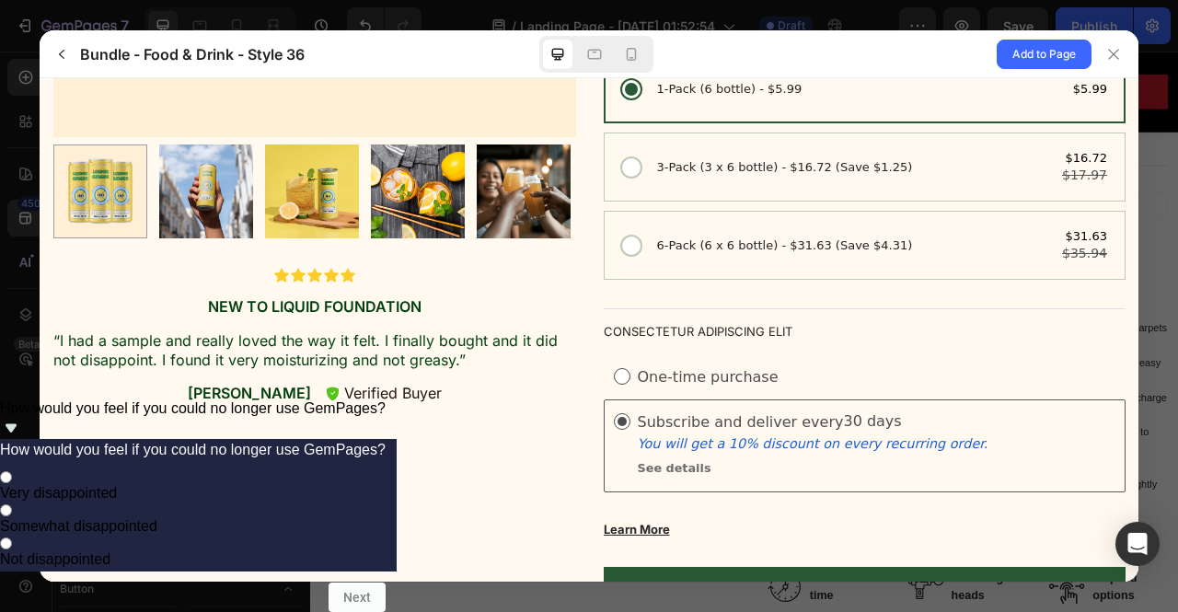
scroll to position [460, 0]
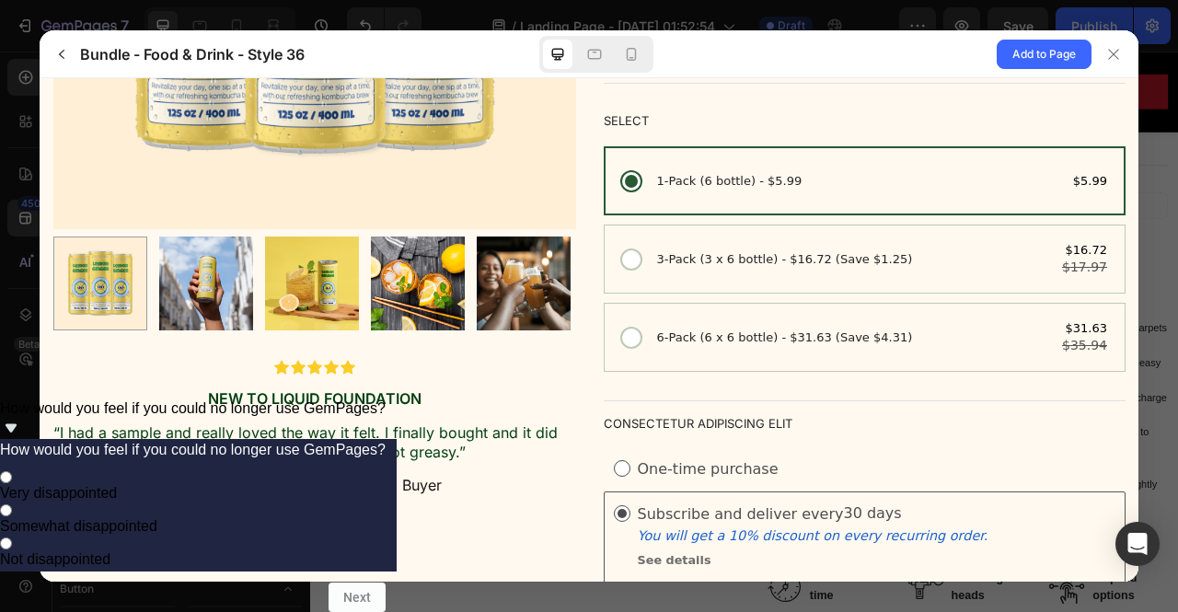
click at [700, 469] on label "One-time purchase" at bounding box center [707, 468] width 141 height 17
click at [704, 254] on span "3-Pack (3 x 6 bottle) - $16.72 (Save $1.25)" at bounding box center [784, 259] width 256 height 17
click at [39, 78] on input "3-Pack (3 x 6 bottle) - $16.72 (Save $1.25) $16.72 $17.97" at bounding box center [39, 78] width 0 height 0
click at [623, 261] on div at bounding box center [630, 259] width 18 height 18
click at [39, 78] on input "3-Pack (3 x 6 bottle) - $16.72 (Save $1.25) $16.72 $17.97" at bounding box center [39, 78] width 0 height 0
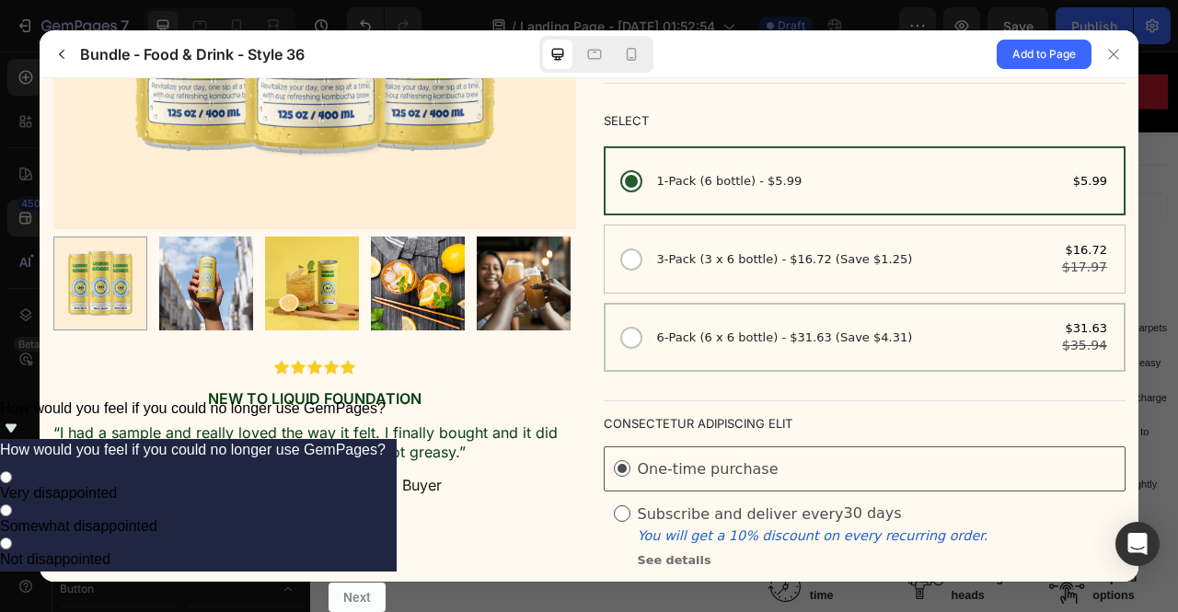
click at [628, 337] on div at bounding box center [630, 338] width 18 height 18
click at [39, 78] on input "6-Pack (6 x 6 bottle) - $31.63 (Save $4.31) $31.63 $35.94" at bounding box center [39, 78] width 0 height 0
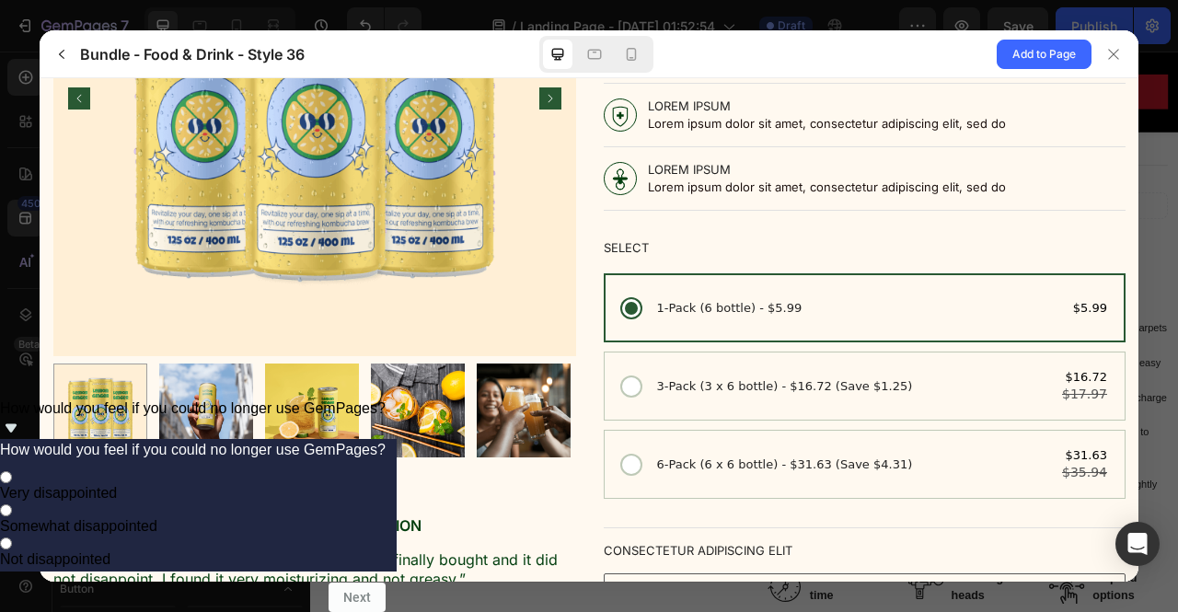
scroll to position [0, 0]
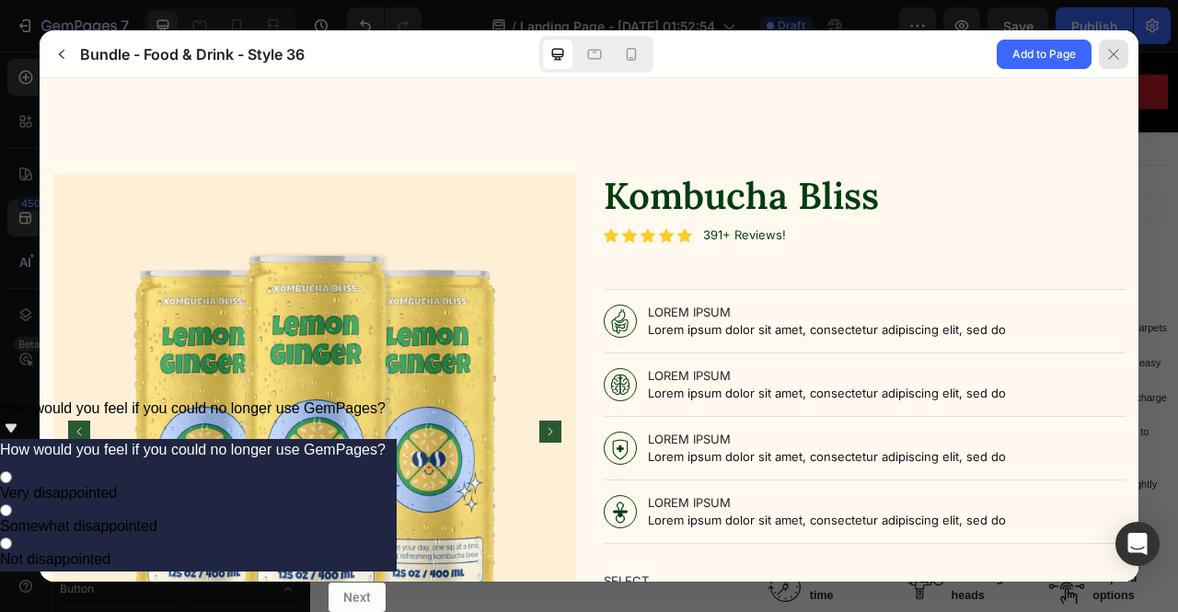
click at [1112, 56] on icon at bounding box center [1114, 54] width 15 height 15
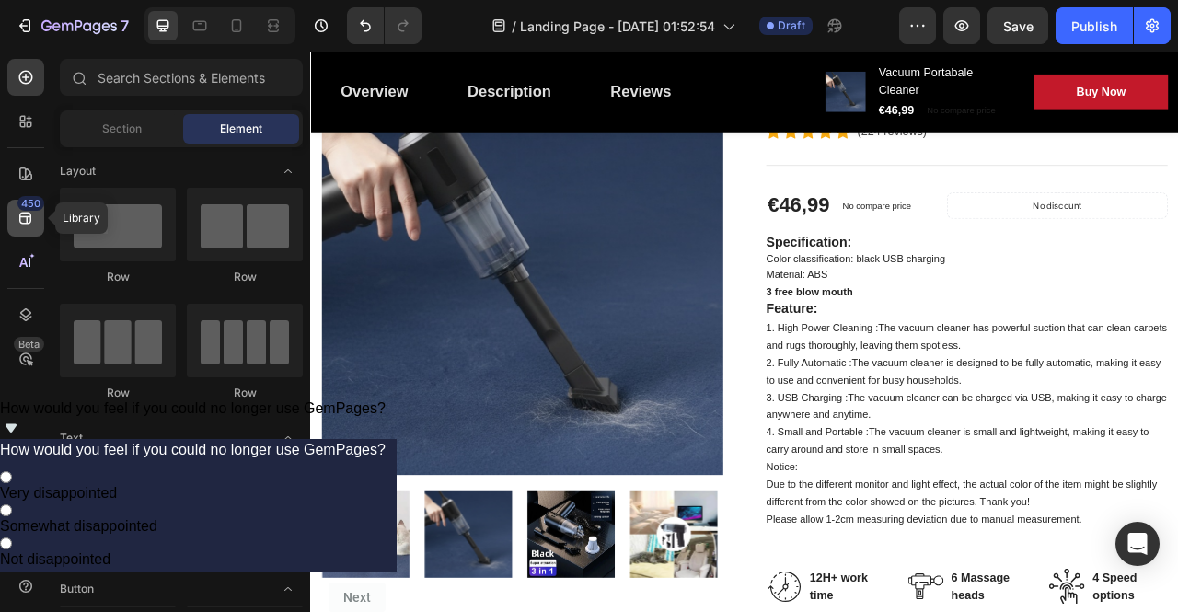
click at [37, 217] on div "450" at bounding box center [25, 218] width 37 height 37
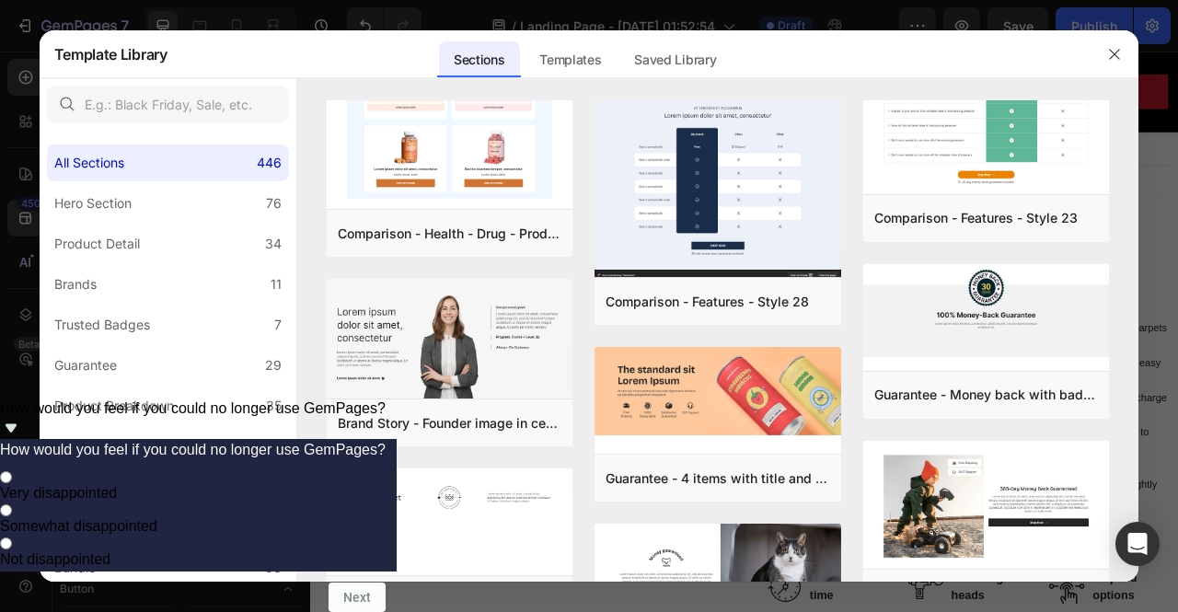
scroll to position [13221, 0]
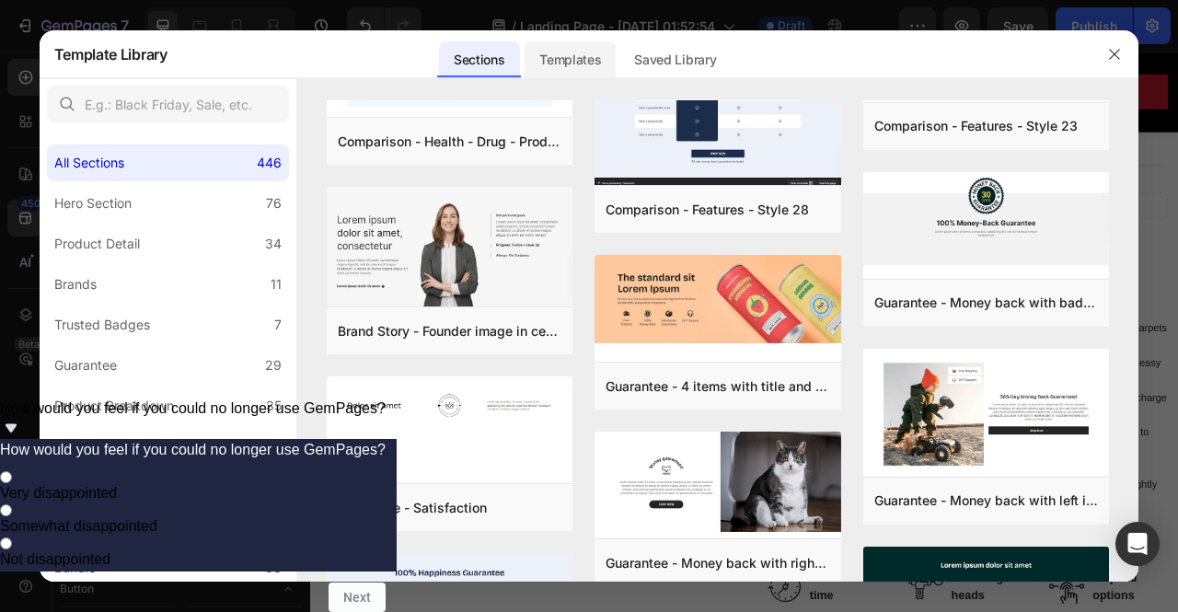
click at [593, 58] on div "Templates" at bounding box center [570, 59] width 91 height 37
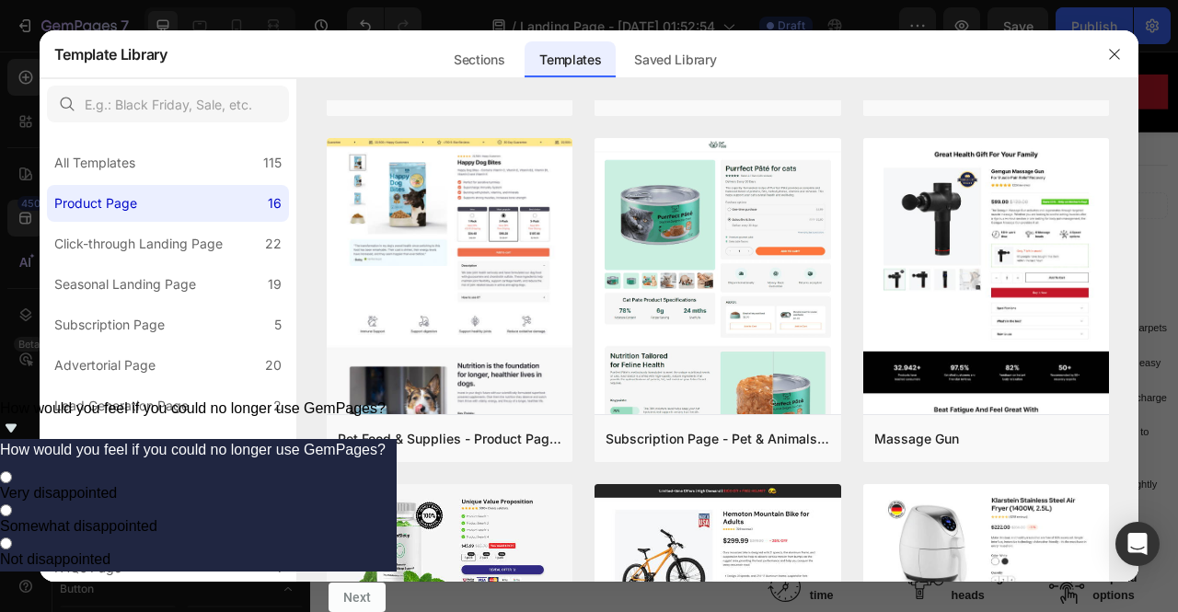
scroll to position [0, 0]
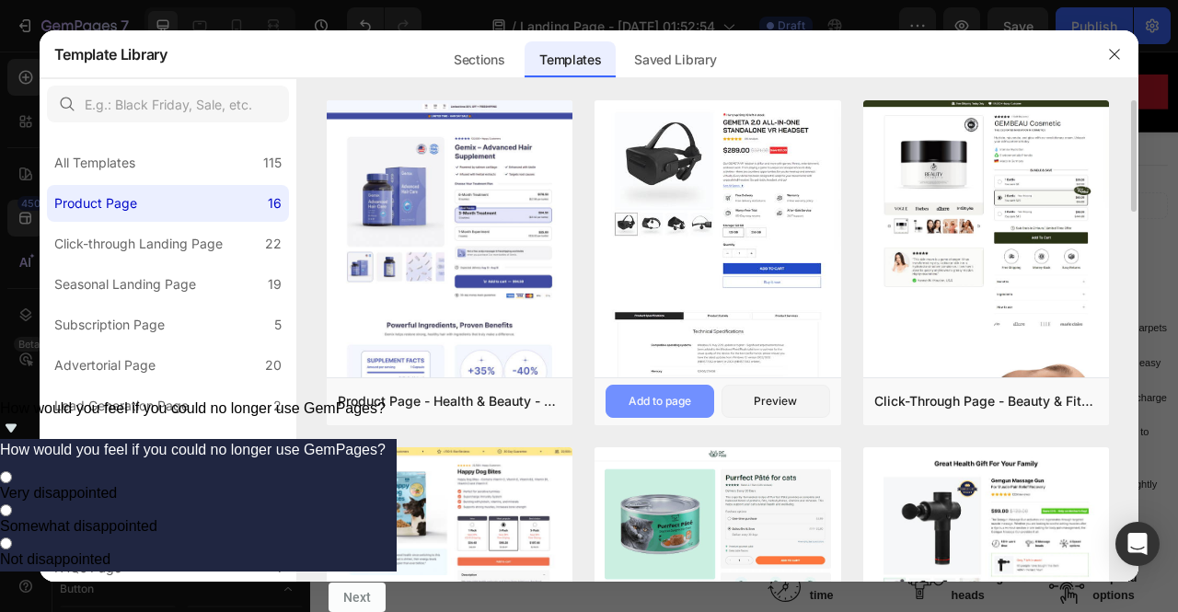
click at [654, 400] on div "Add to page" at bounding box center [660, 401] width 63 height 17
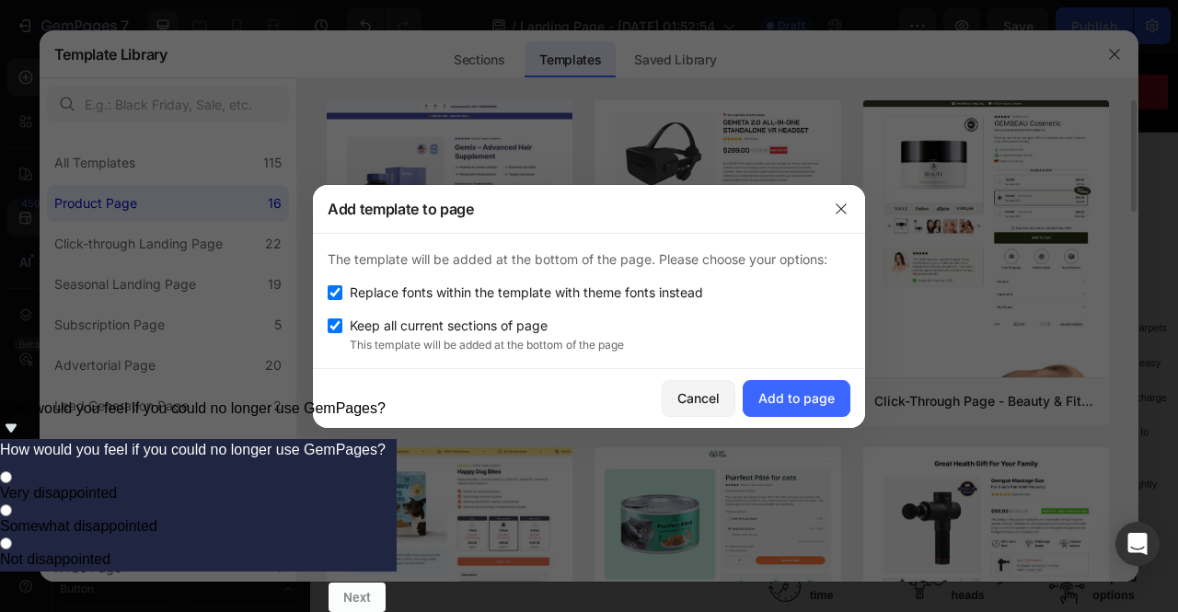
scroll to position [1066, 0]
click at [811, 402] on div "Add to page" at bounding box center [797, 397] width 76 height 19
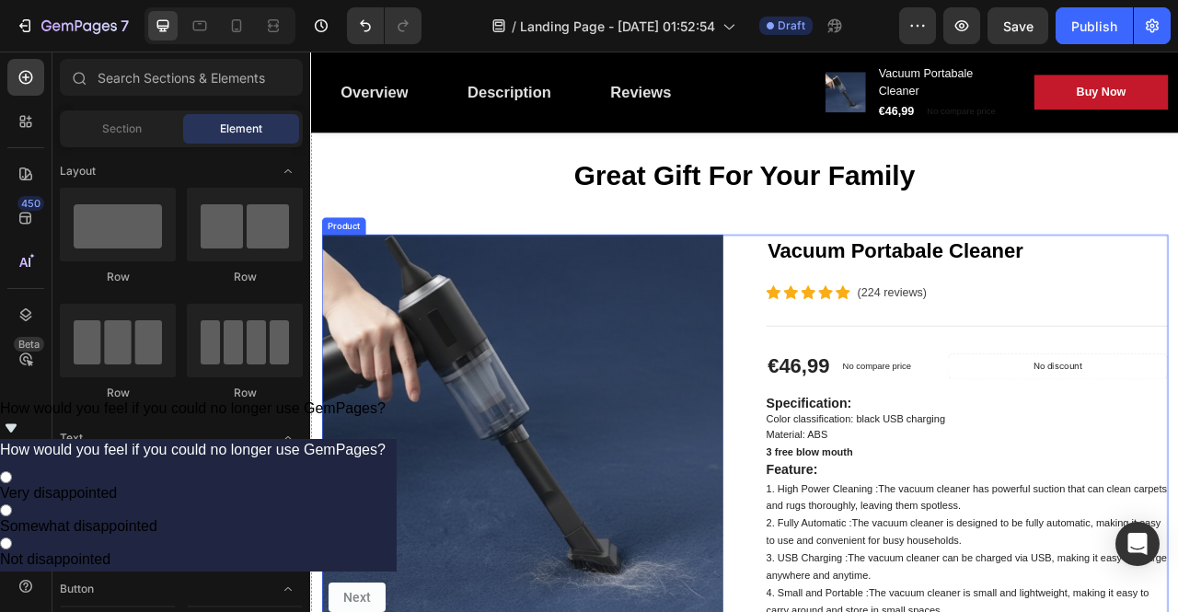
scroll to position [0, 0]
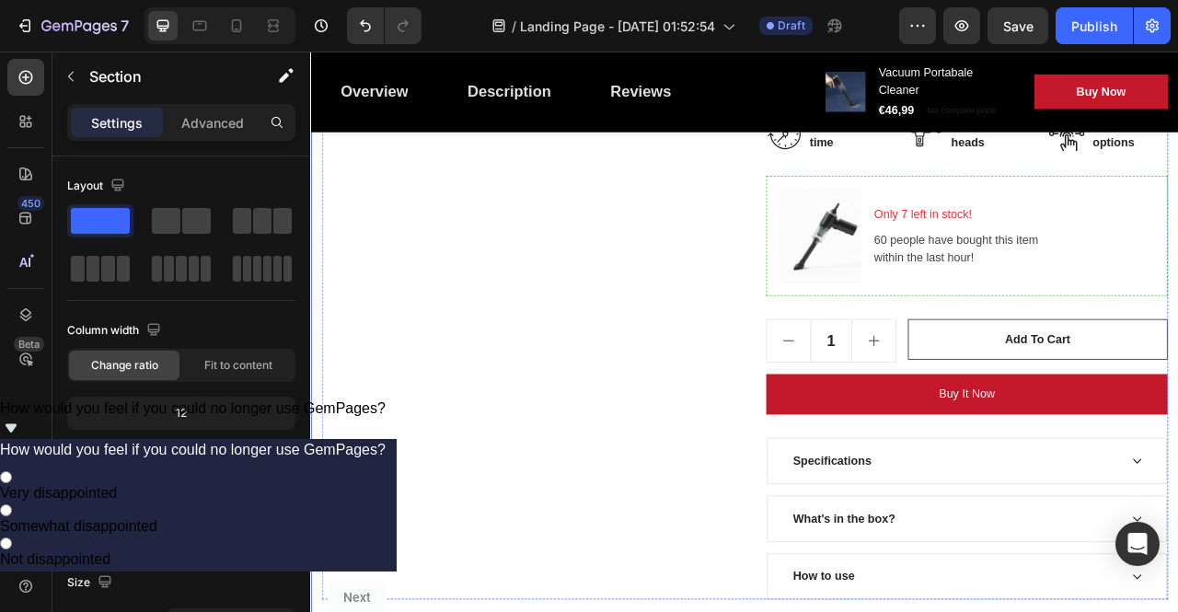
scroll to position [1105, 0]
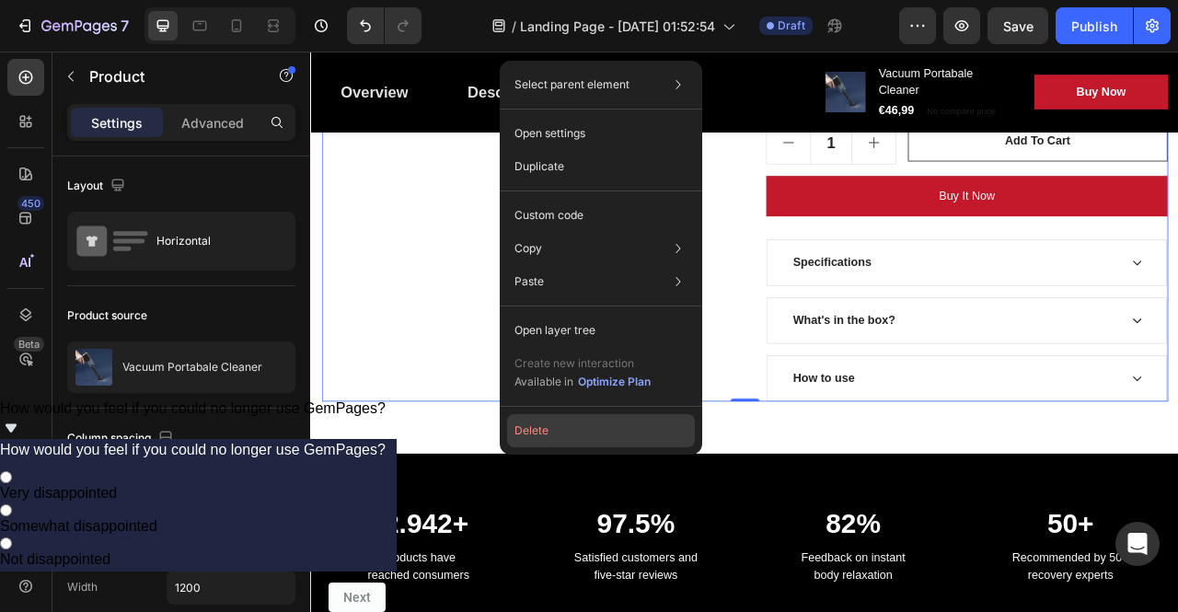
click at [549, 427] on button "Delete" at bounding box center [601, 430] width 188 height 33
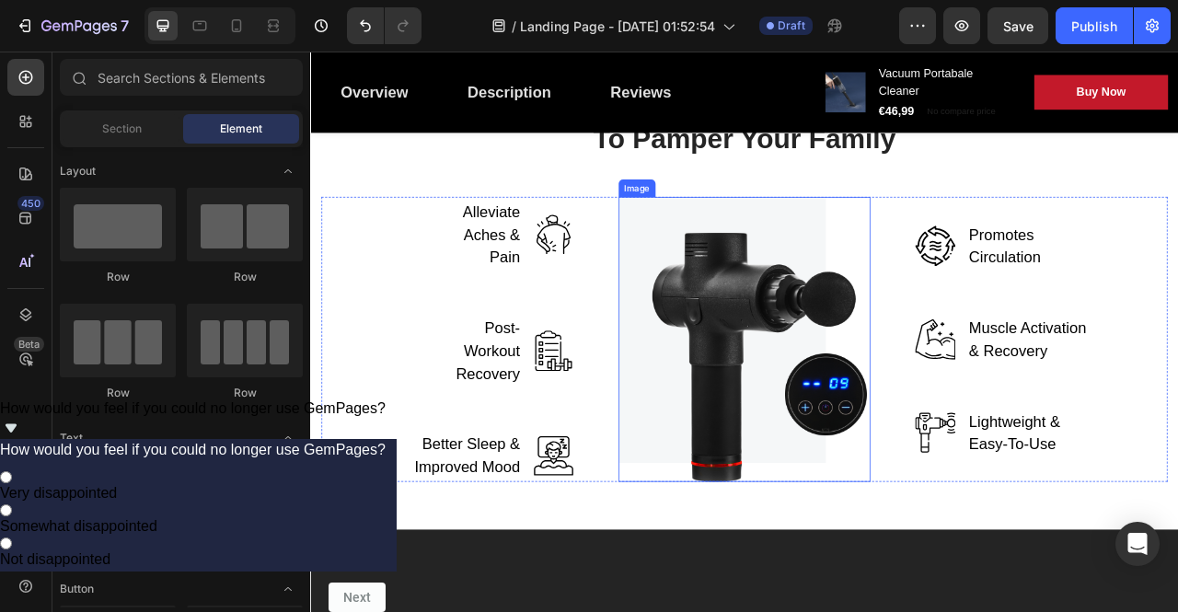
scroll to position [1289, 0]
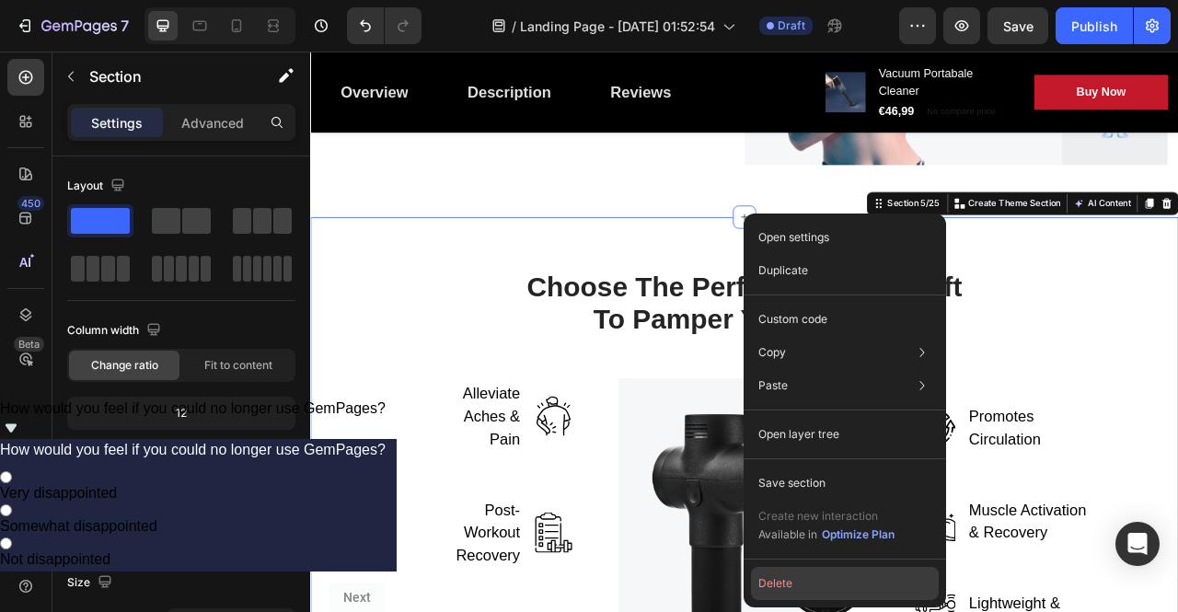
click at [801, 588] on button "Delete" at bounding box center [845, 583] width 188 height 33
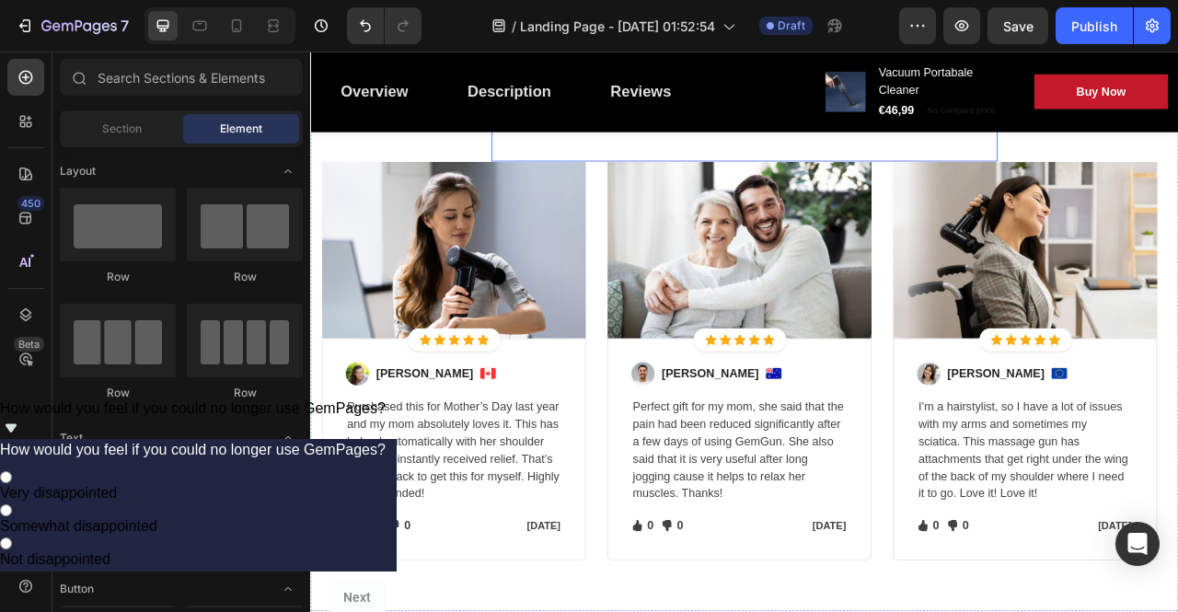
scroll to position [2301, 0]
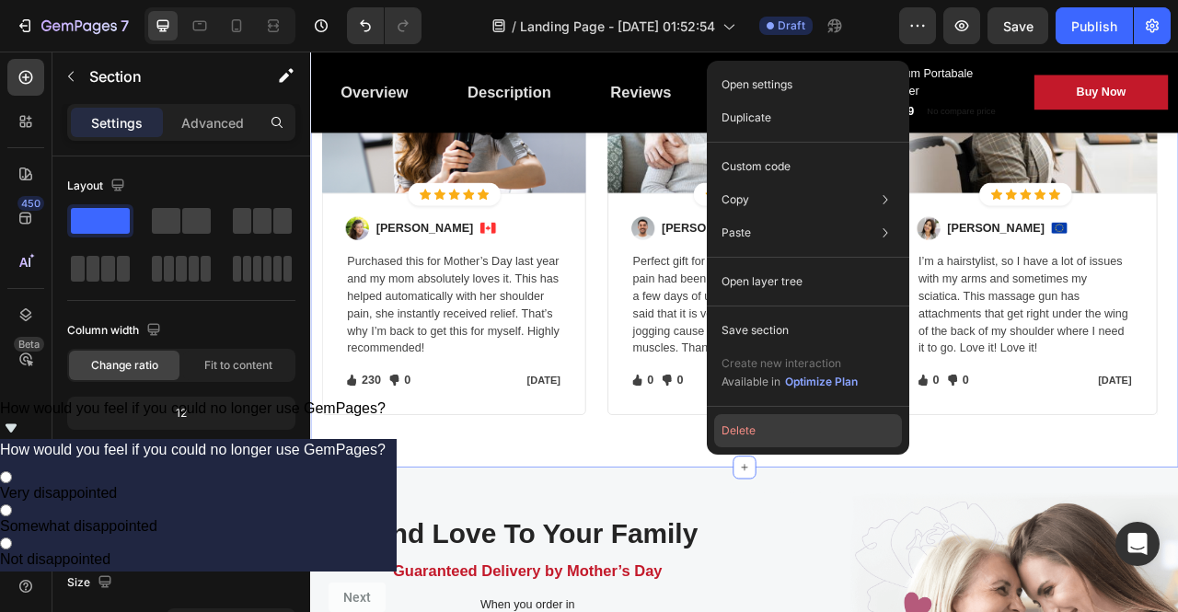
click at [770, 443] on button "Delete" at bounding box center [808, 430] width 188 height 33
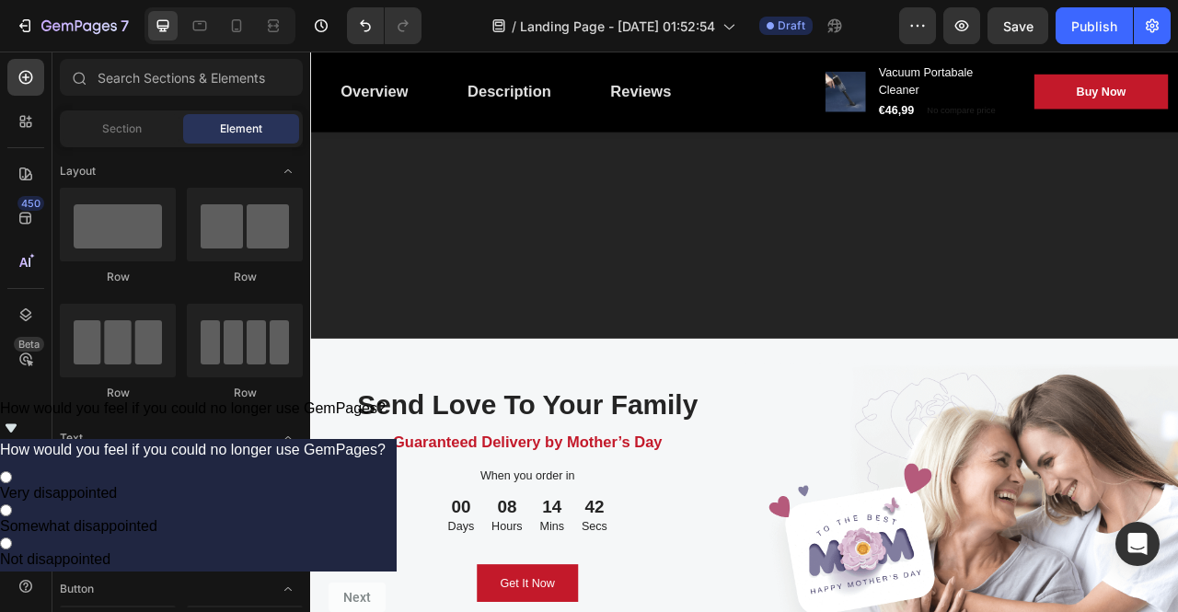
scroll to position [2076, 0]
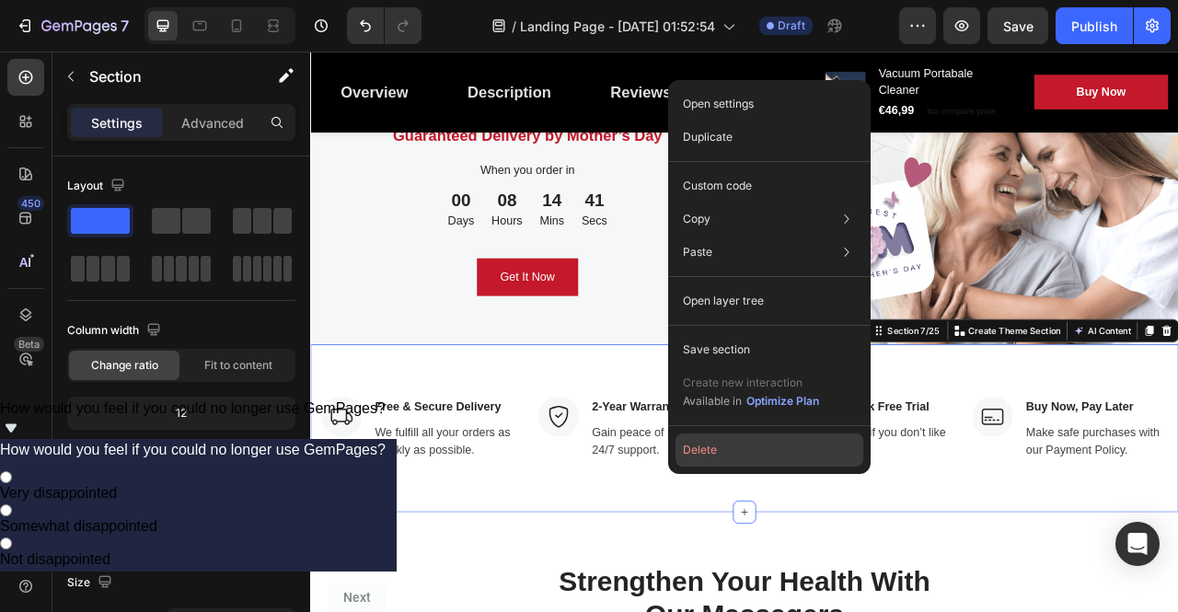
click at [740, 451] on button "Delete" at bounding box center [770, 450] width 188 height 33
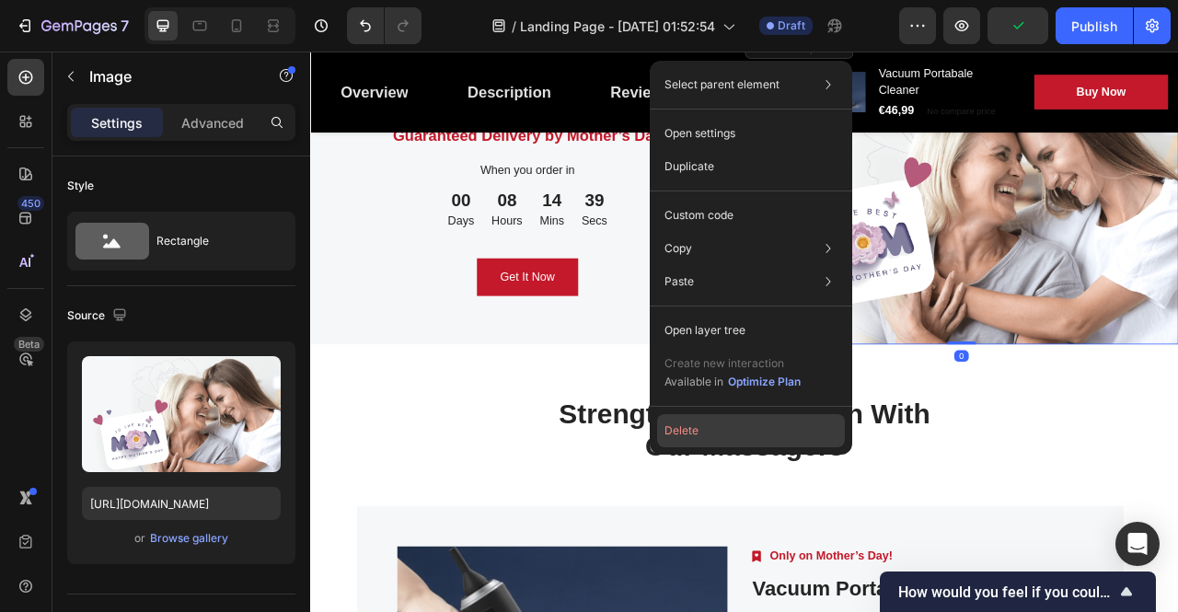
click at [749, 417] on button "Delete" at bounding box center [751, 430] width 188 height 33
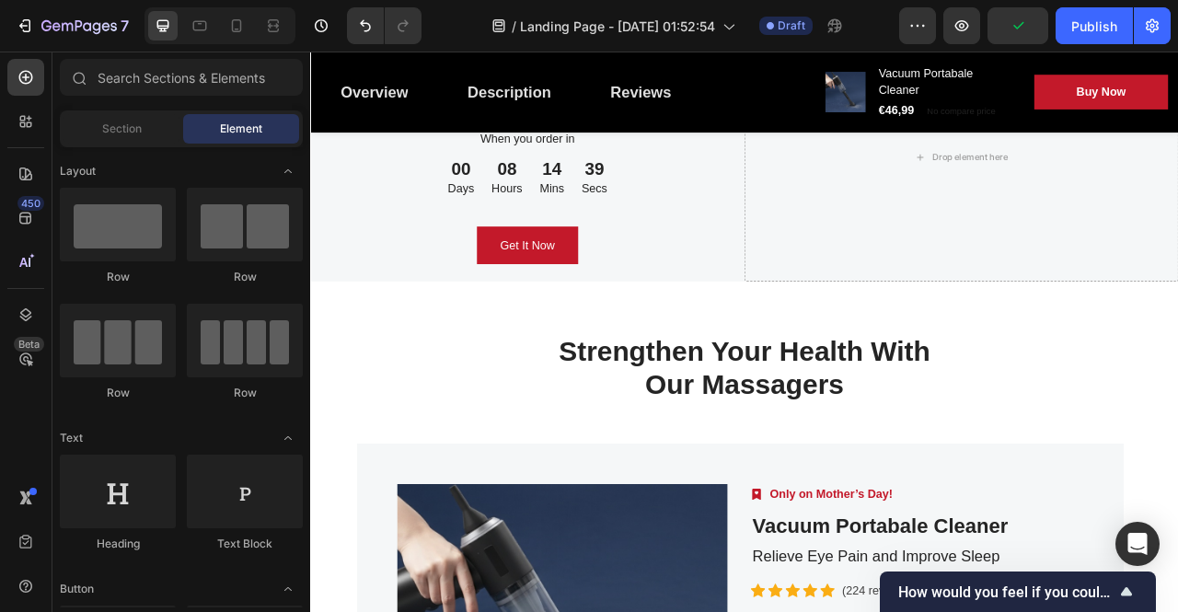
scroll to position [2038, 0]
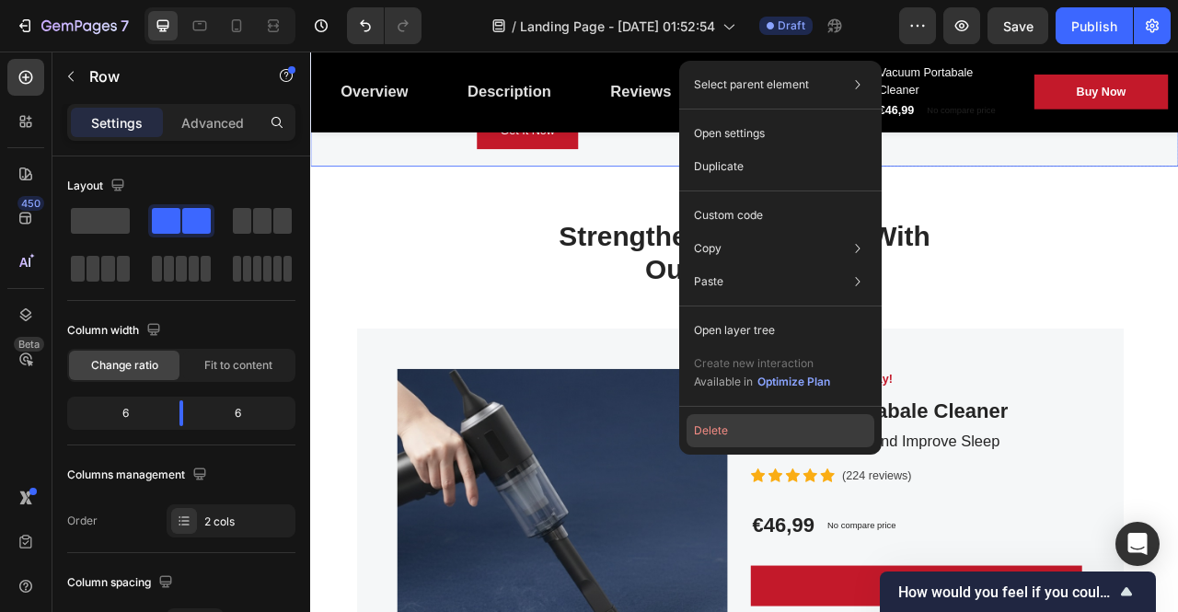
click at [754, 437] on button "Delete" at bounding box center [781, 430] width 188 height 33
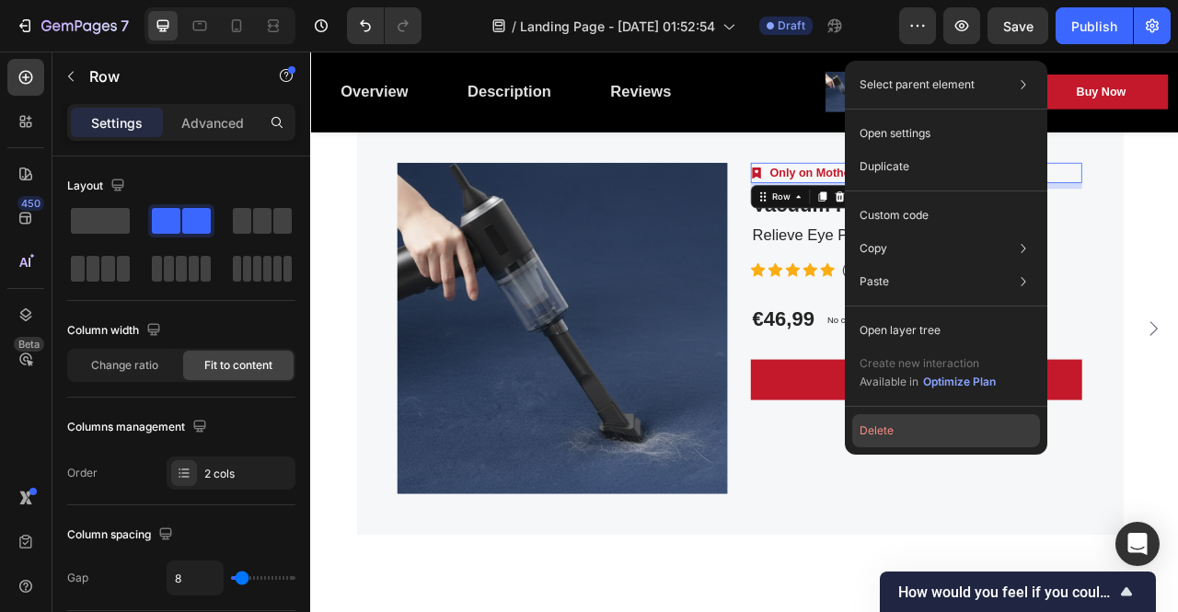
click at [910, 432] on button "Delete" at bounding box center [946, 430] width 188 height 33
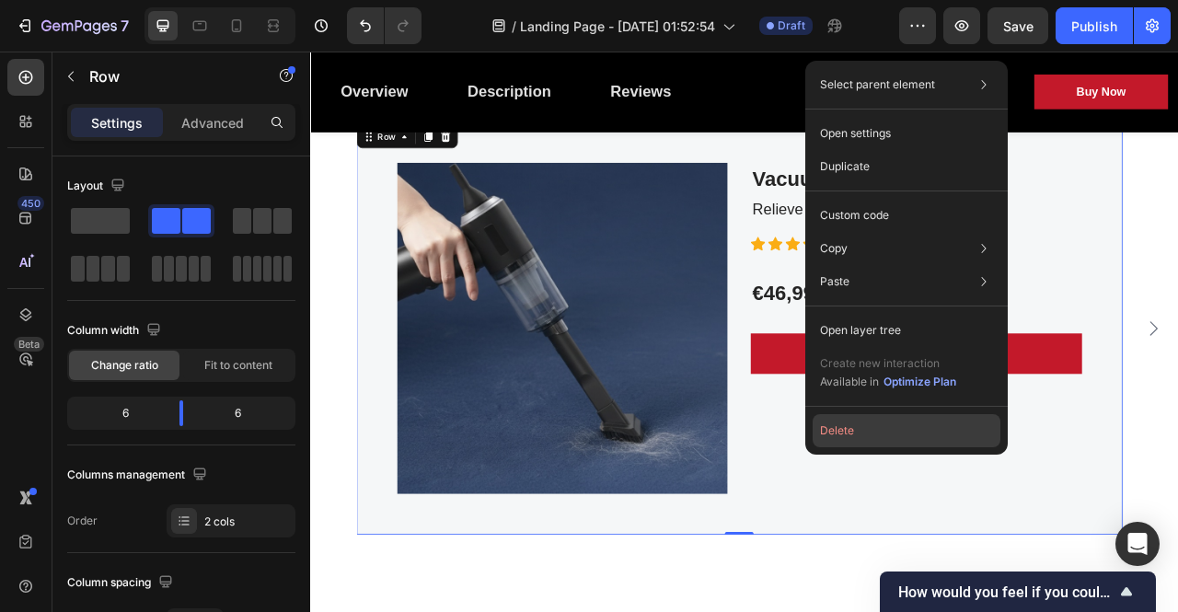
click at [894, 435] on button "Delete" at bounding box center [907, 430] width 188 height 33
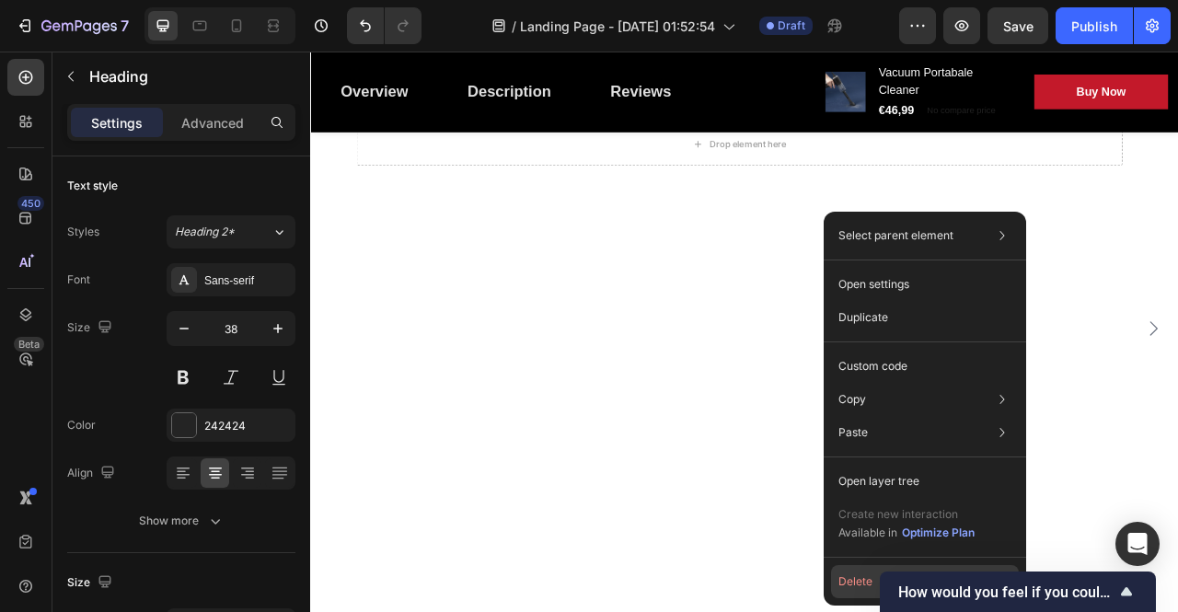
click at [855, 579] on button "Delete" at bounding box center [925, 581] width 188 height 33
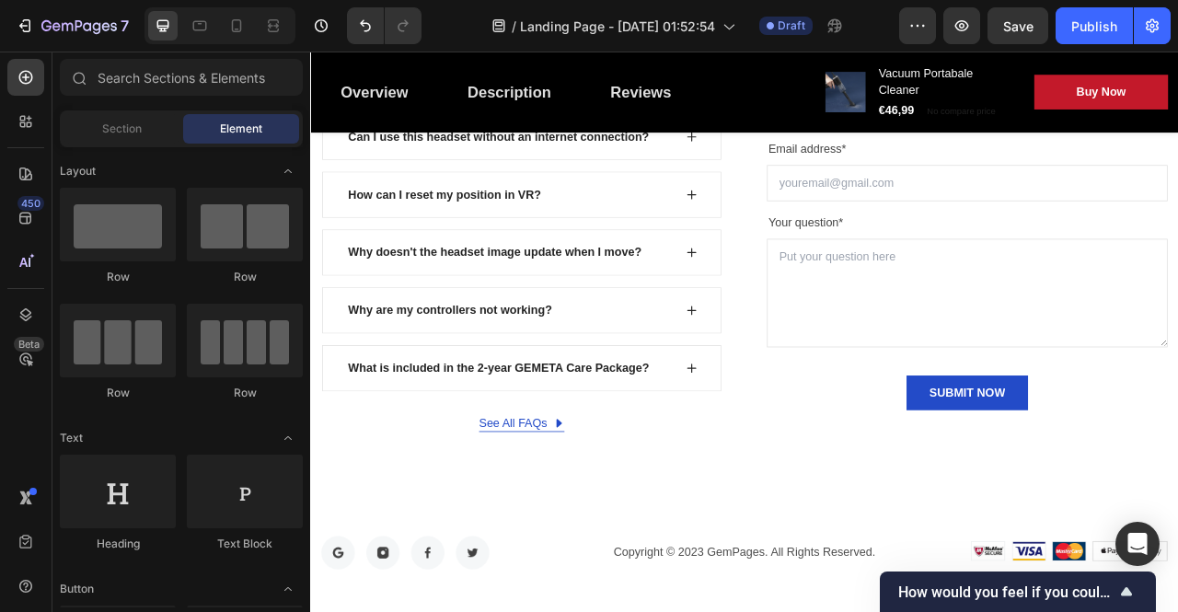
scroll to position [12993, 0]
